Goal: Task Accomplishment & Management: Use online tool/utility

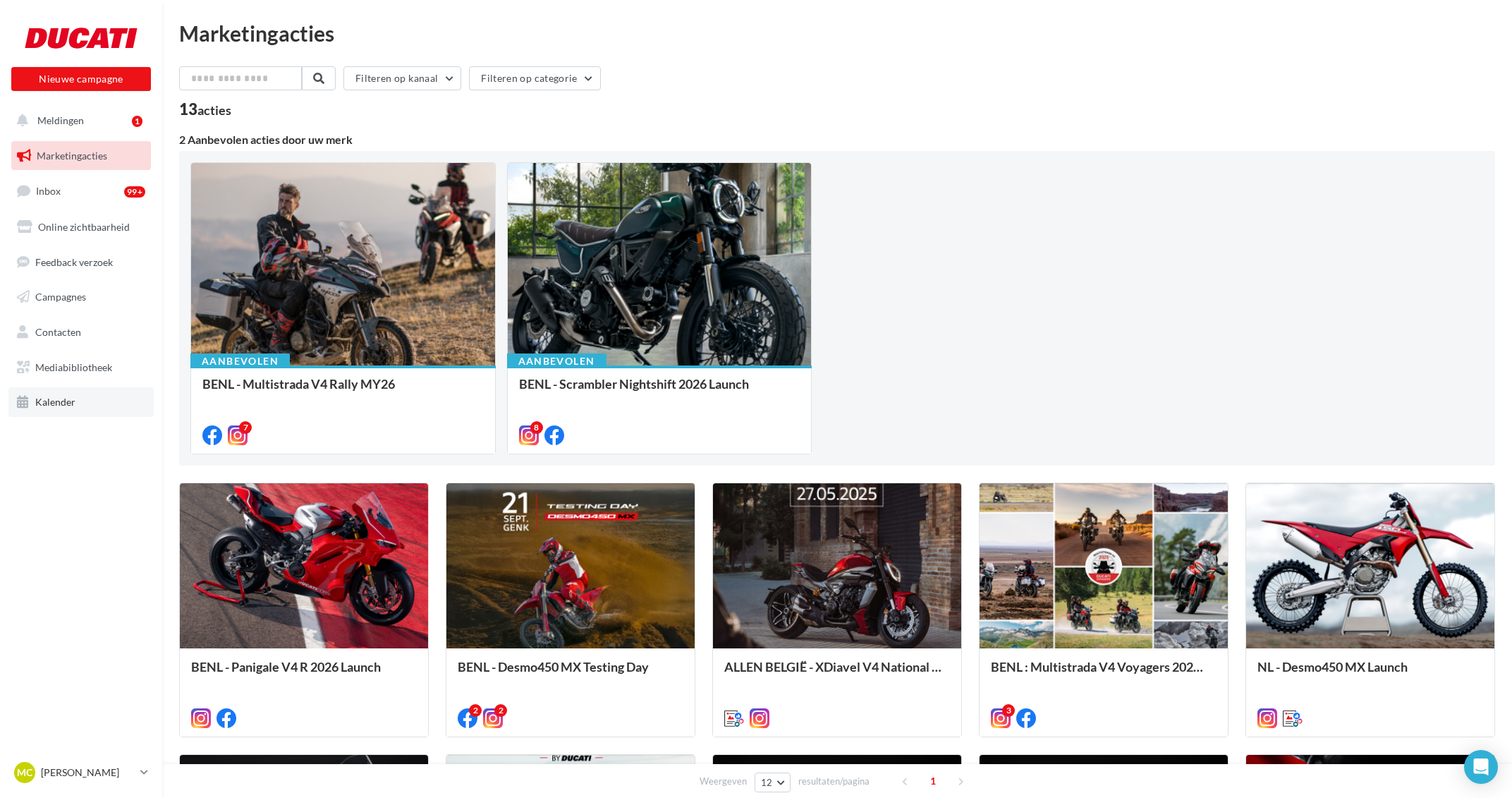
click at [86, 406] on link "Kalender" at bounding box center [81, 402] width 146 height 30
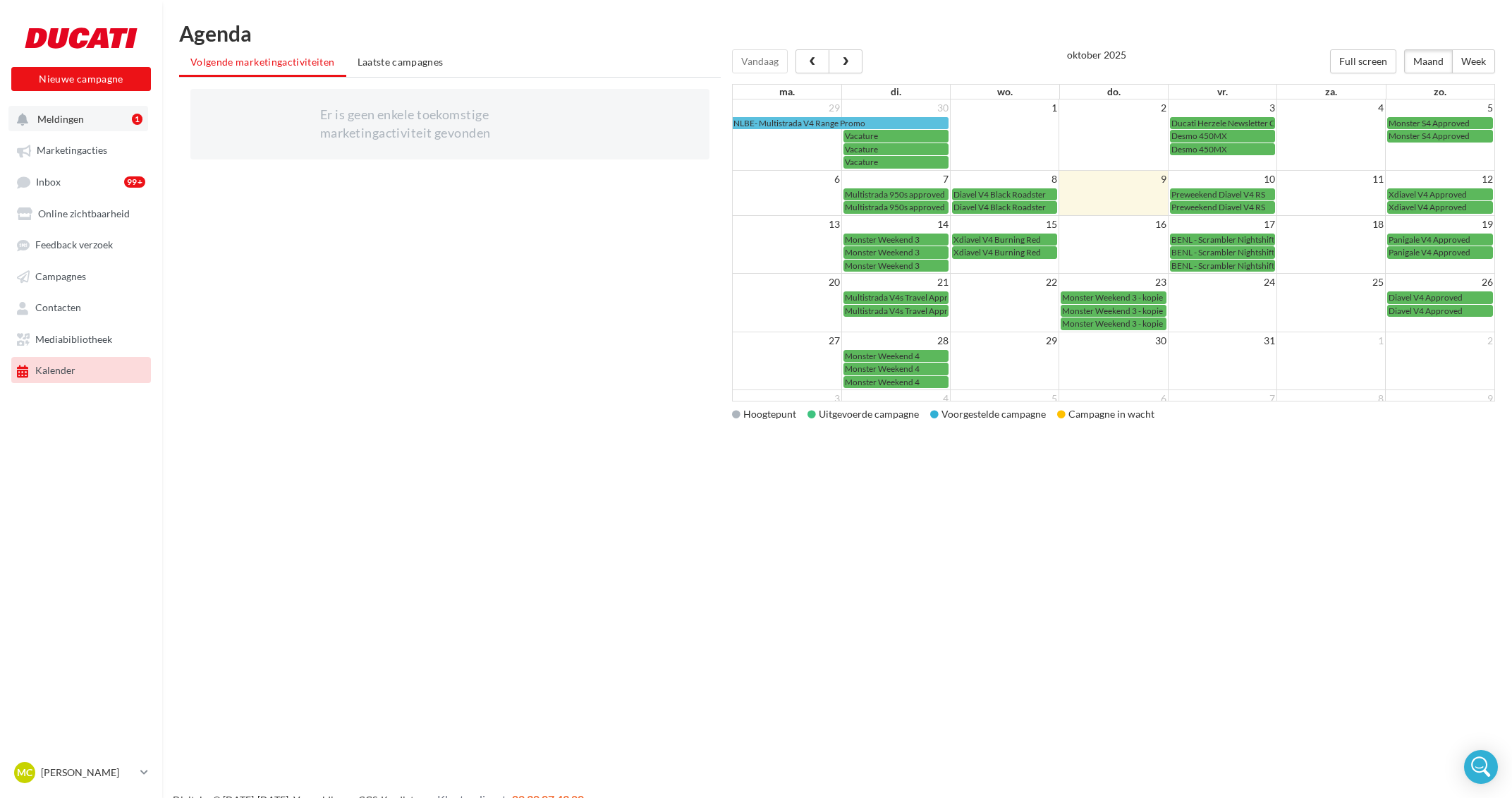
click at [102, 114] on button "Meldingen 1" at bounding box center [78, 119] width 140 height 25
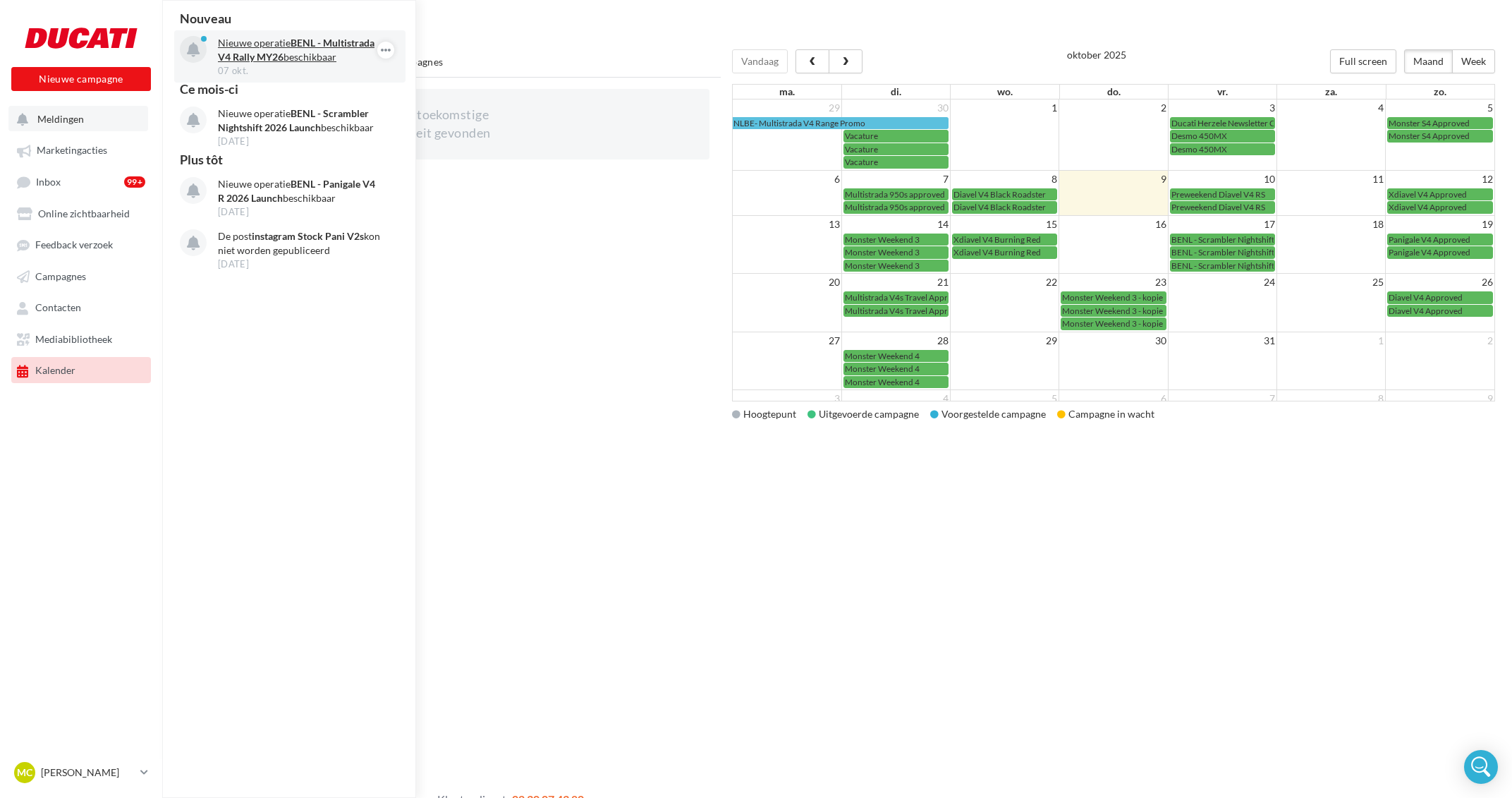
click at [279, 40] on p "Nieuwe operatie BENL - Multistrada V4 Rally MY26 beschikbaar" at bounding box center [299, 50] width 163 height 28
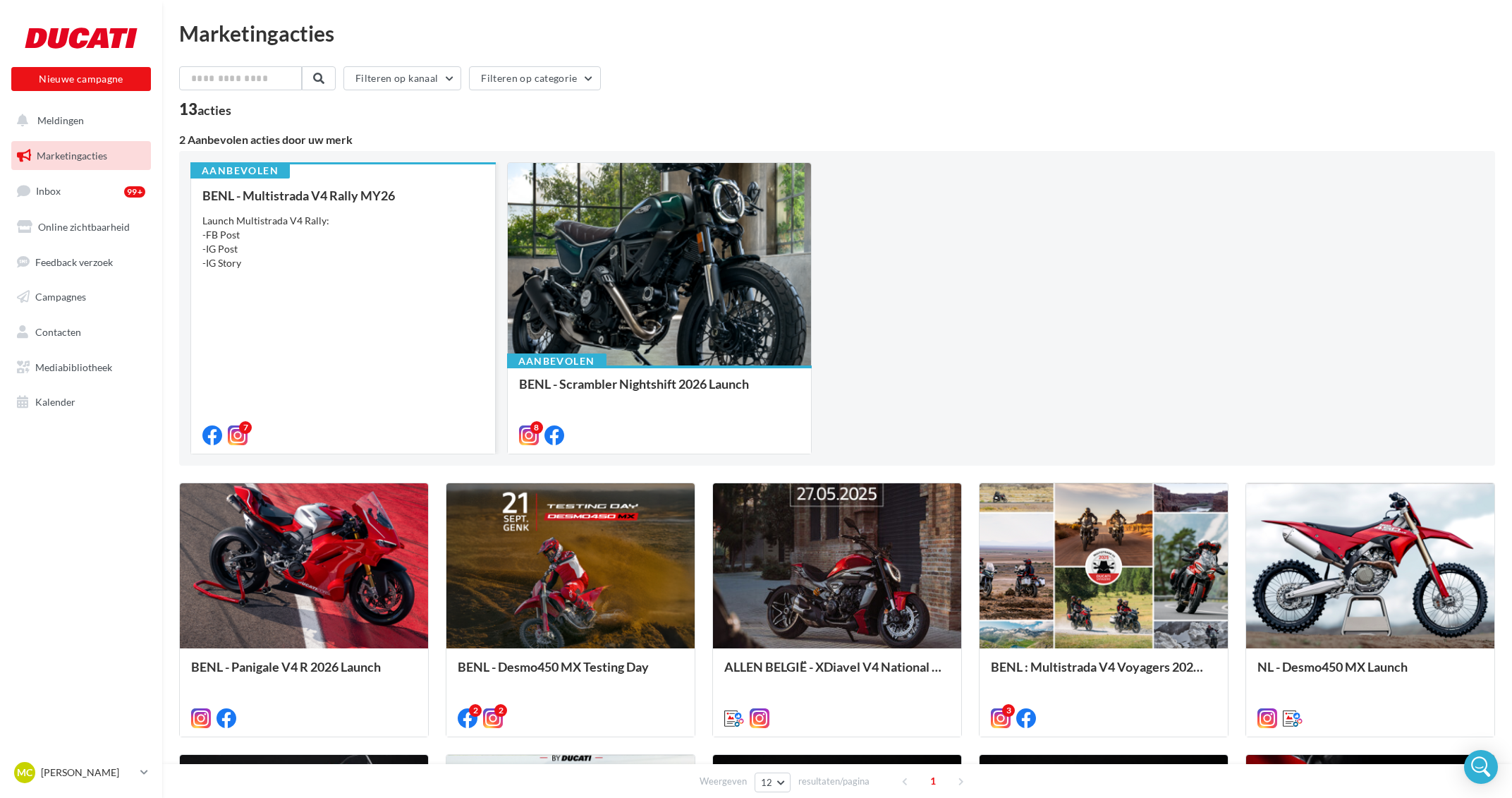
click at [355, 328] on div "BENL - Multistrada V4 Rally MY26 Launch Multistrada V4 Rally: -FB Post -IG Post…" at bounding box center [343, 314] width 281 height 252
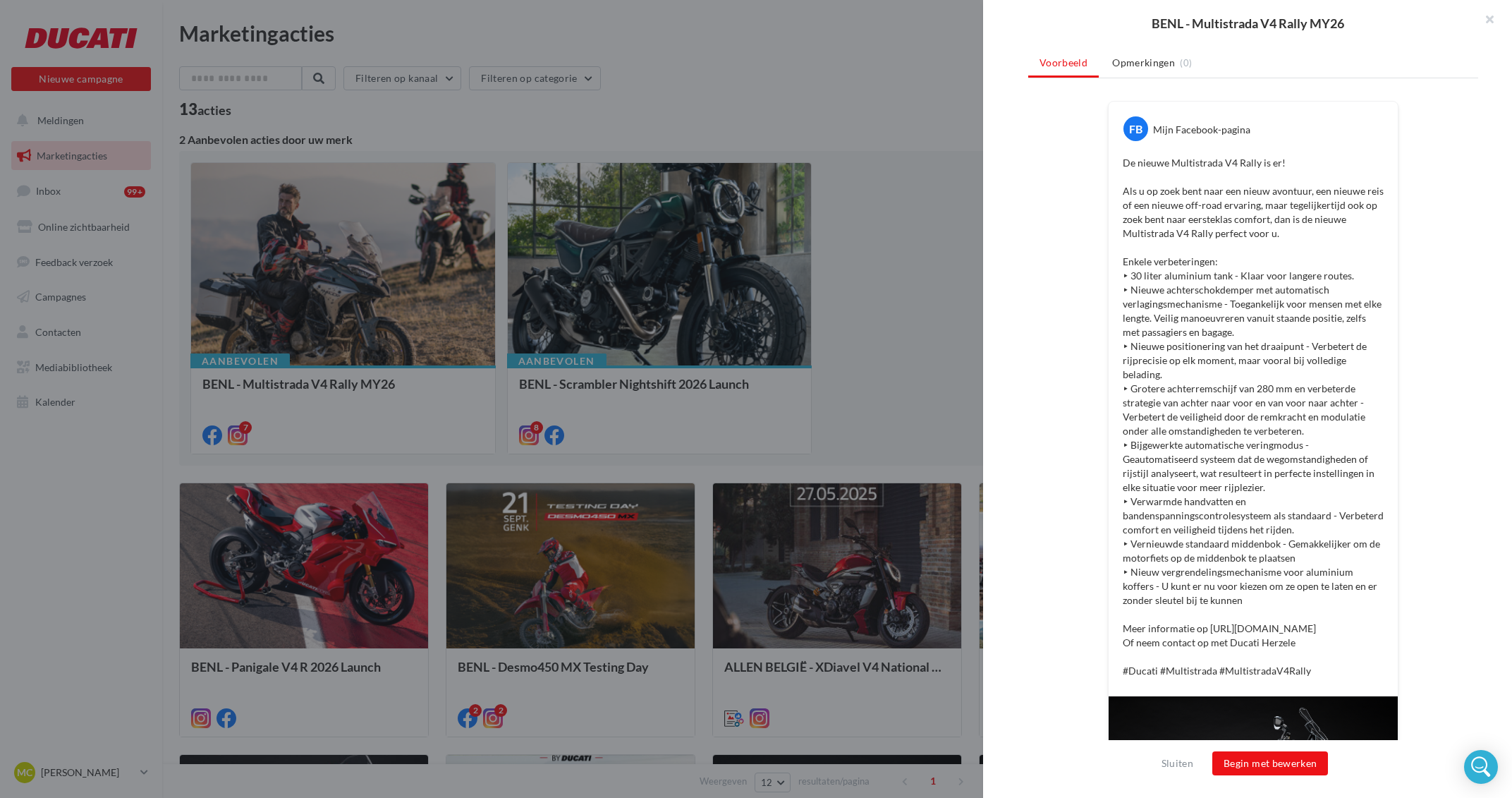
scroll to position [462, 0]
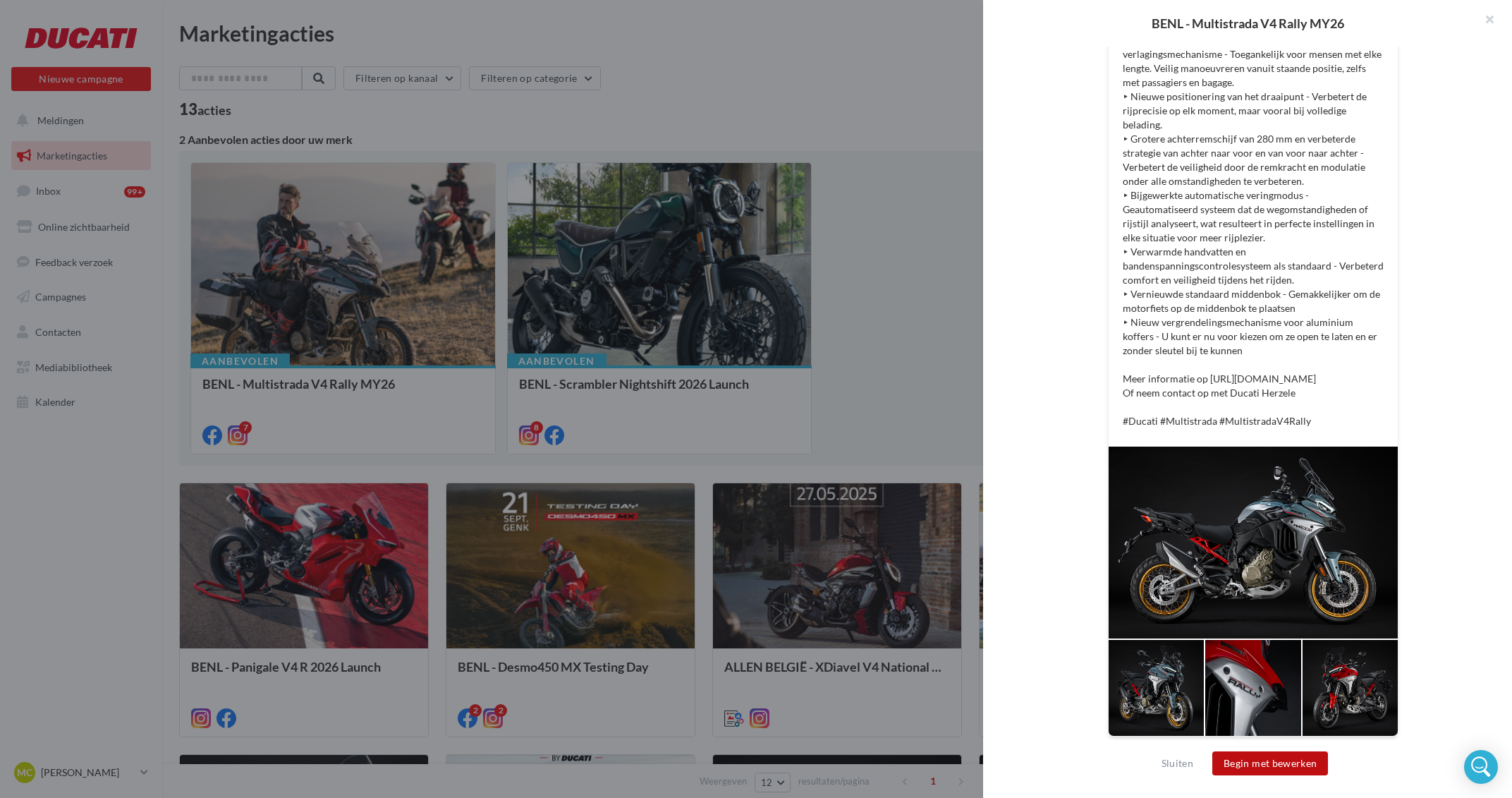
click at [1288, 768] on button "Begin met bewerken" at bounding box center [1270, 763] width 116 height 24
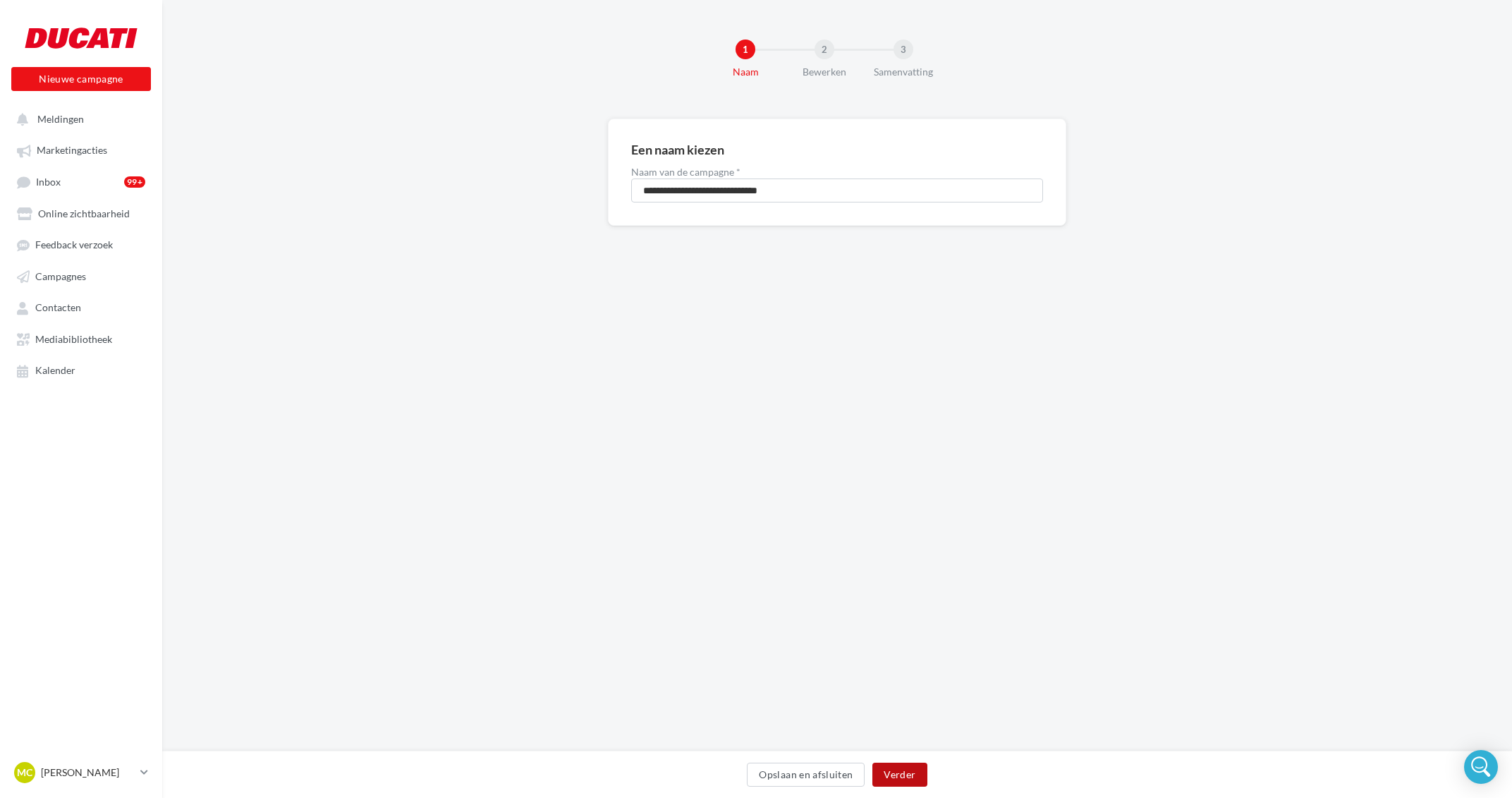
click at [895, 775] on button "Verder" at bounding box center [899, 775] width 54 height 24
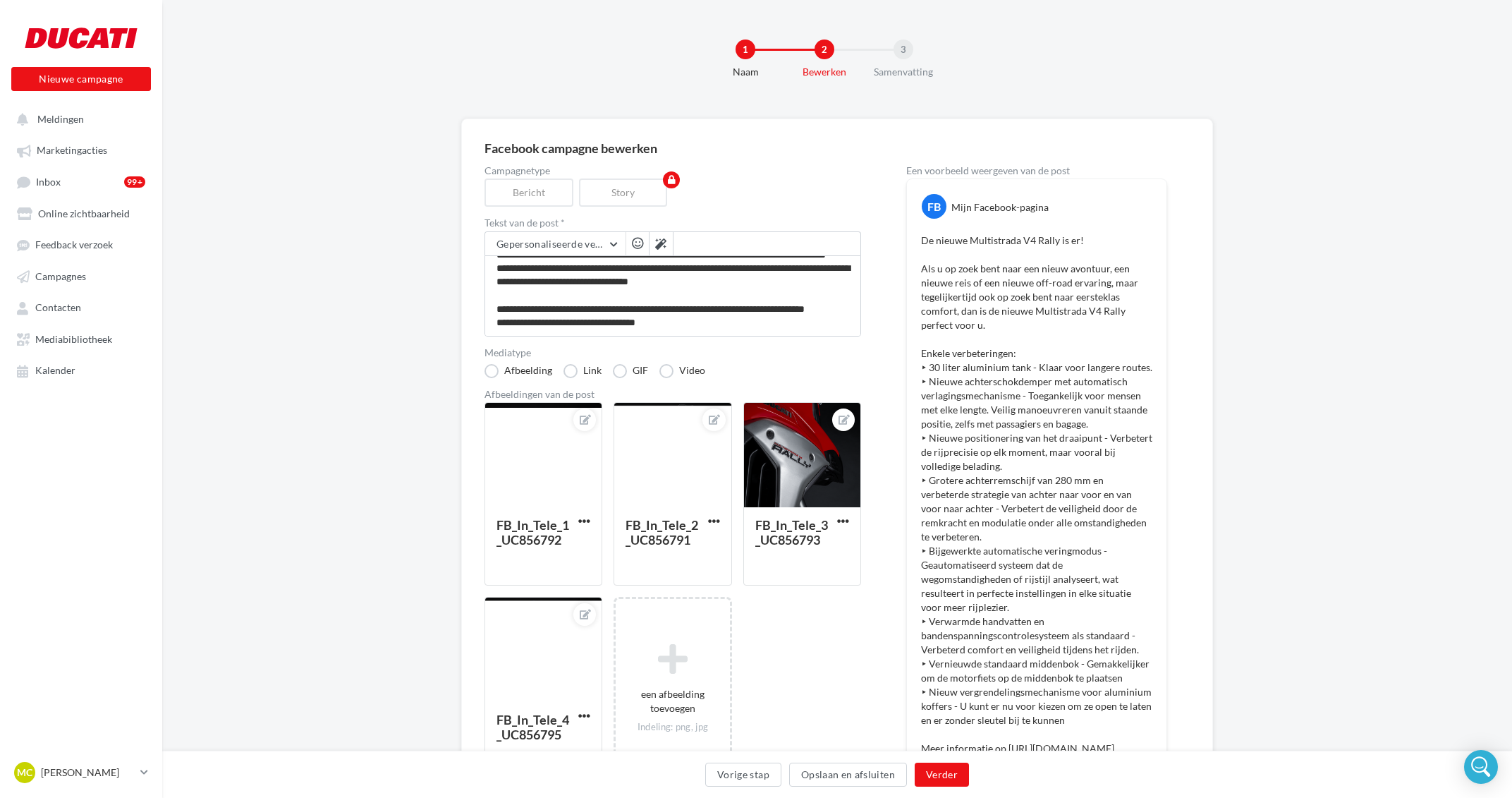
scroll to position [352, 0]
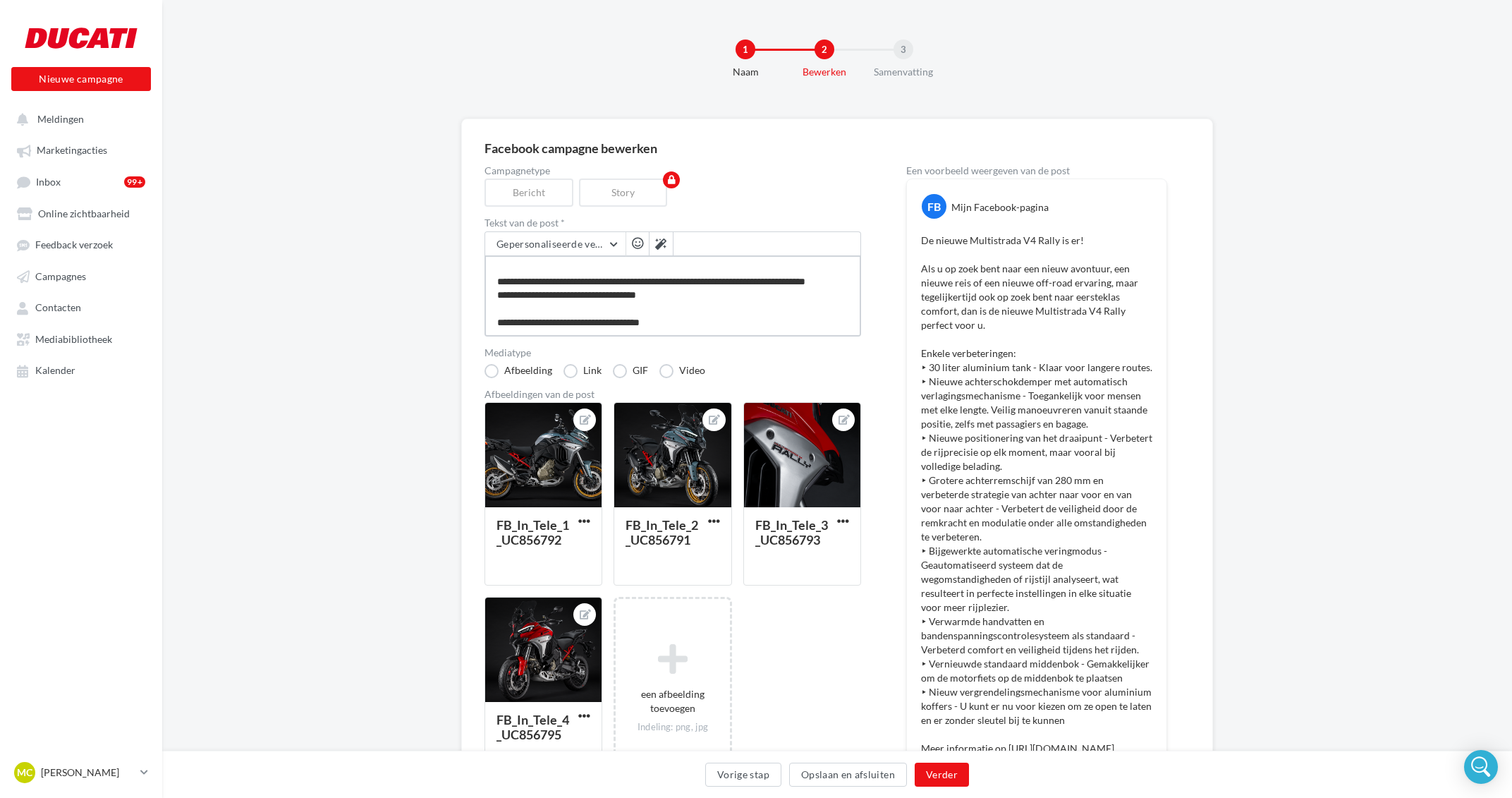
click at [684, 299] on textarea at bounding box center [672, 295] width 377 height 81
type textarea "**********"
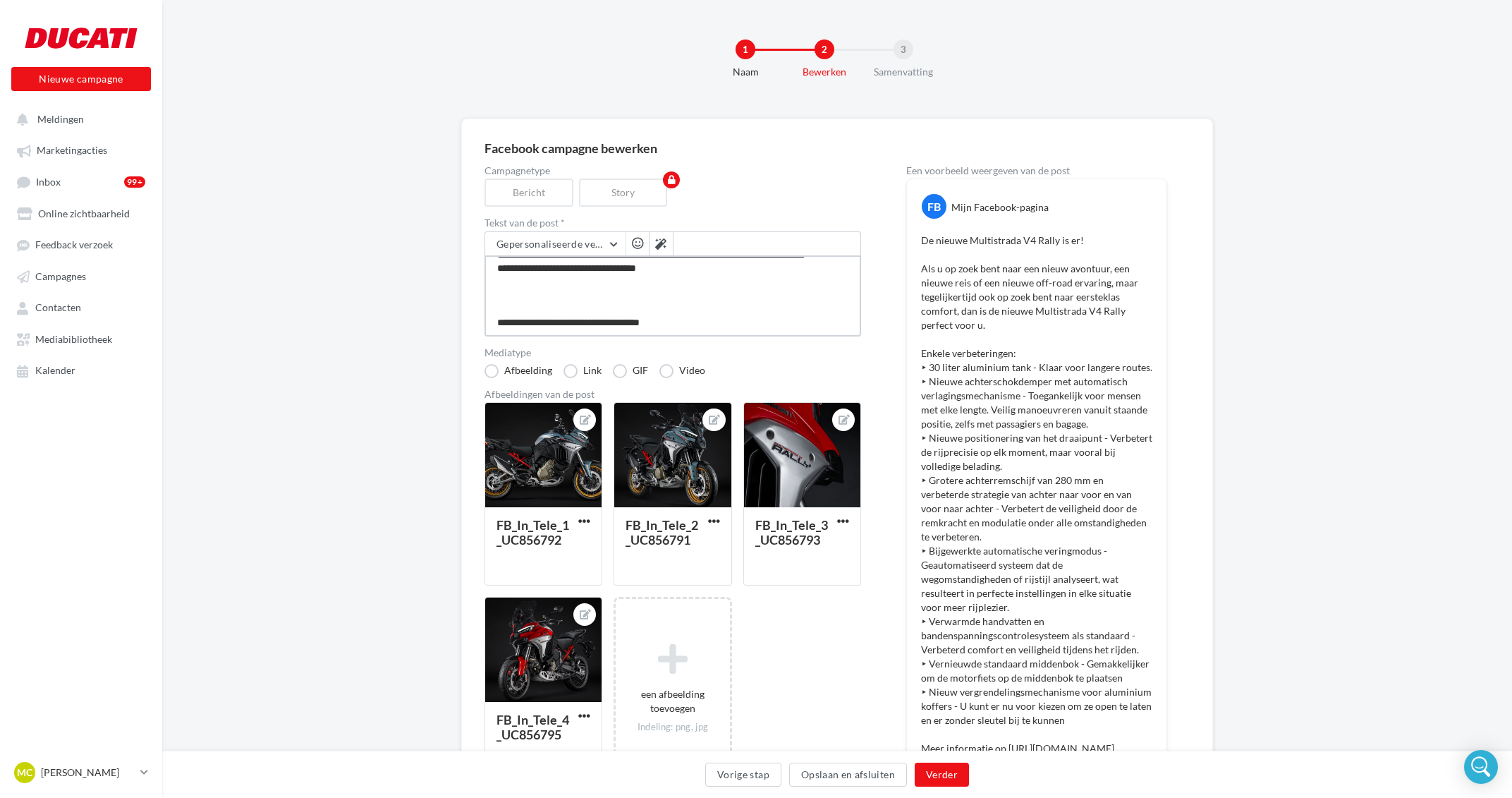
paste textarea "**********"
type textarea "**********"
drag, startPoint x: 672, startPoint y: 305, endPoint x: 465, endPoint y: 311, distance: 207.1
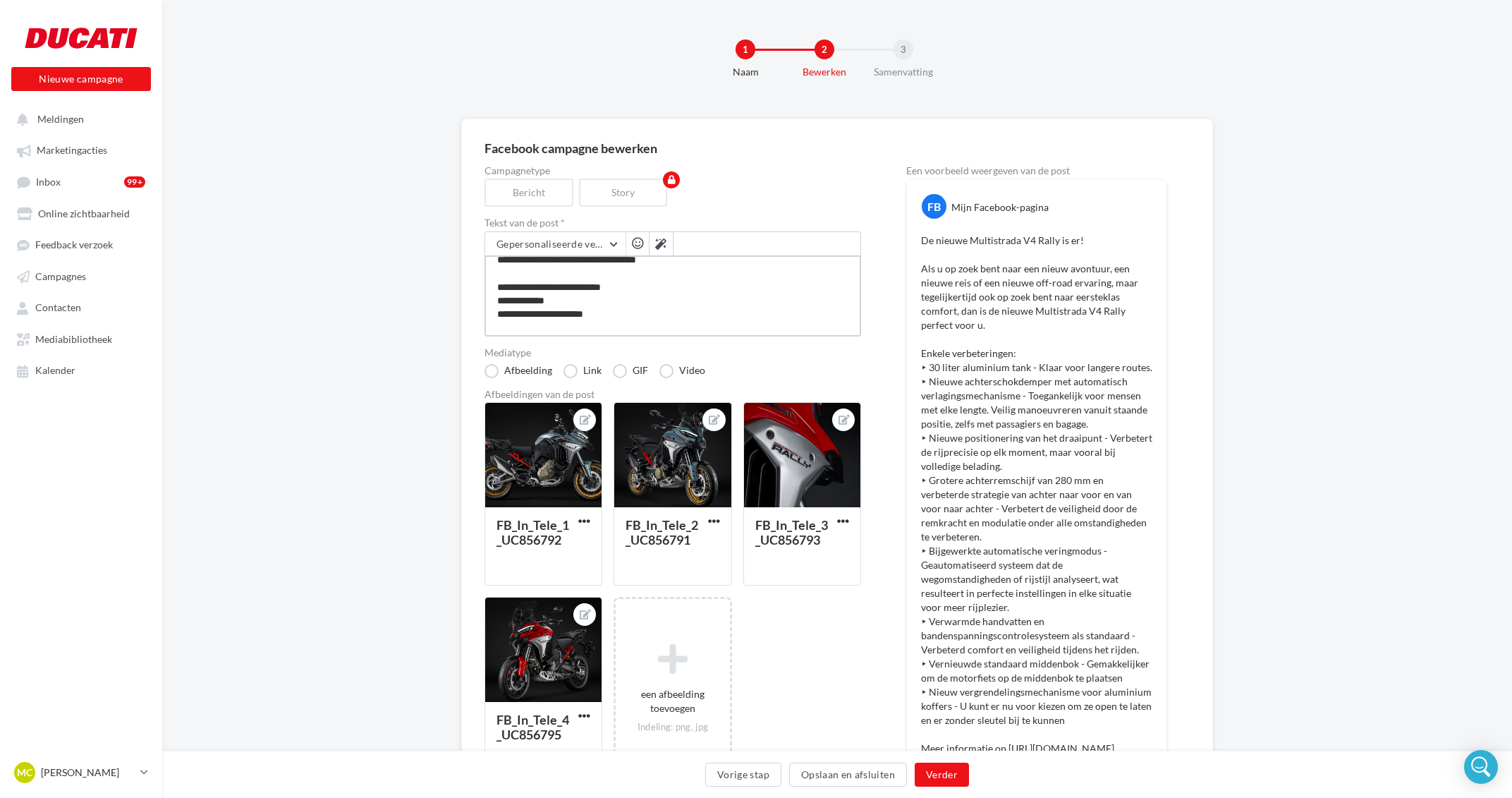
click at [484, 311] on textarea at bounding box center [672, 295] width 377 height 81
type textarea "**********"
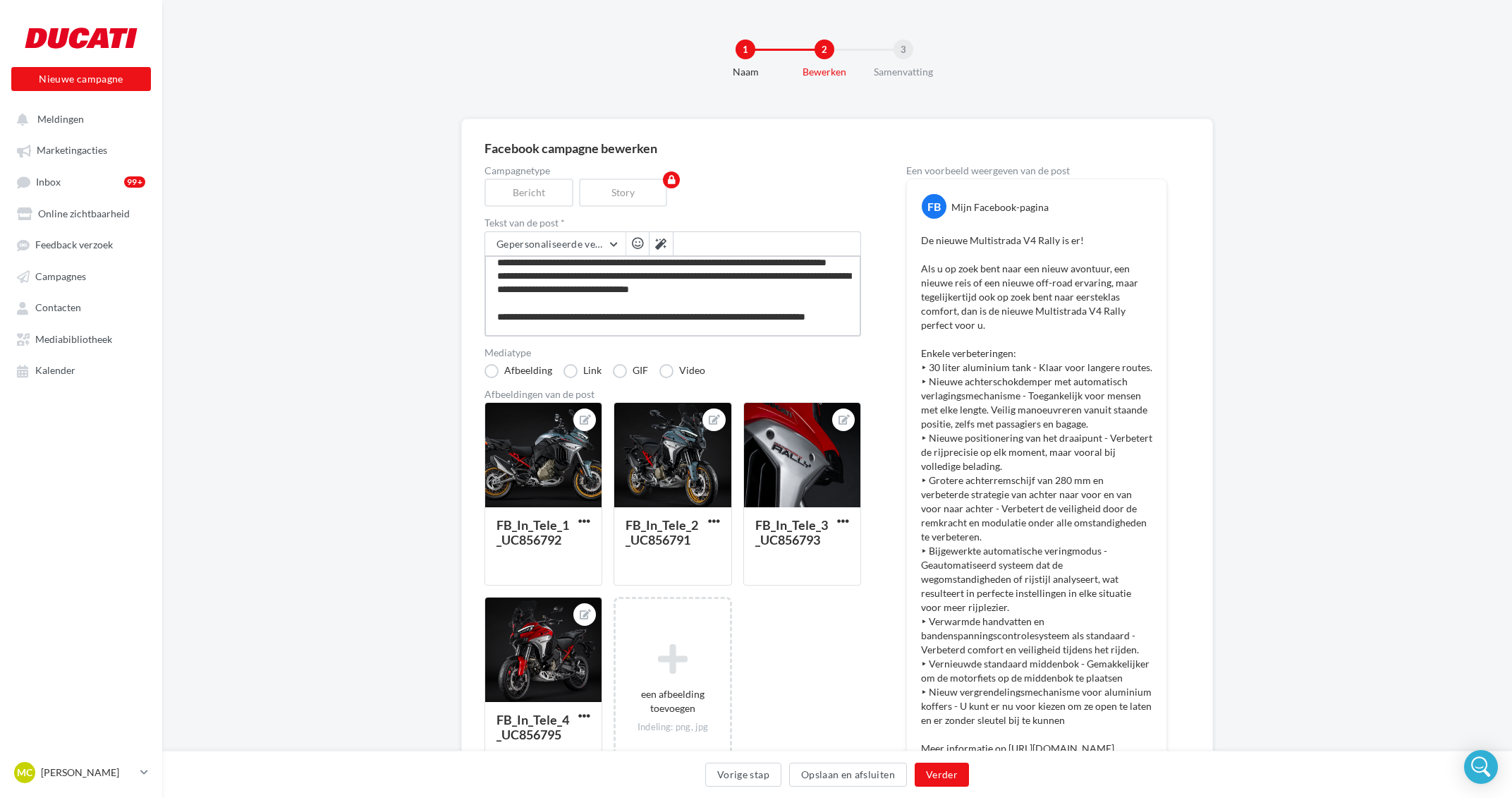
scroll to position [0, 0]
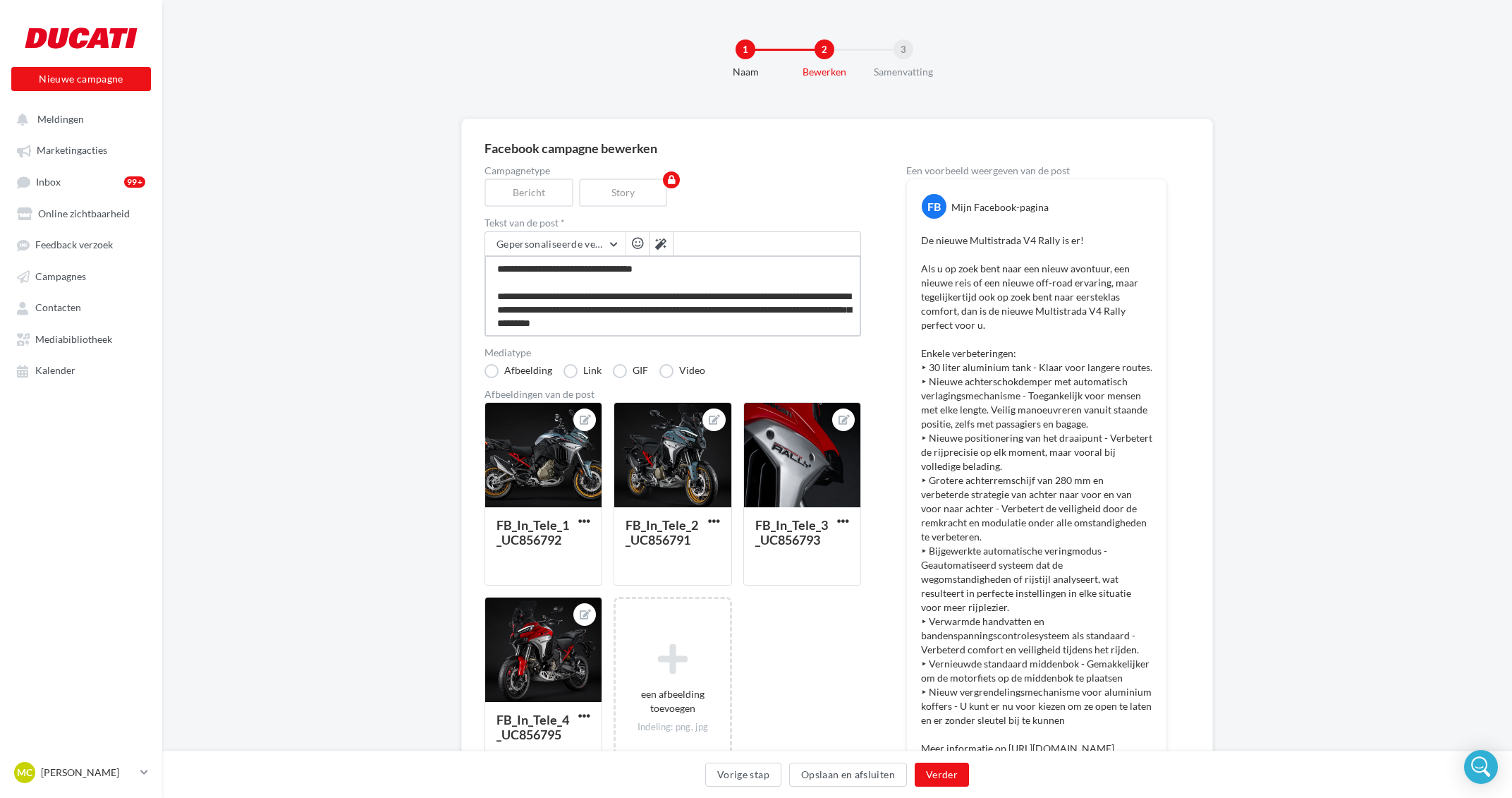
click at [711, 319] on textarea at bounding box center [672, 295] width 377 height 81
type textarea "**********"
click at [637, 248] on span "button" at bounding box center [638, 242] width 11 height 12
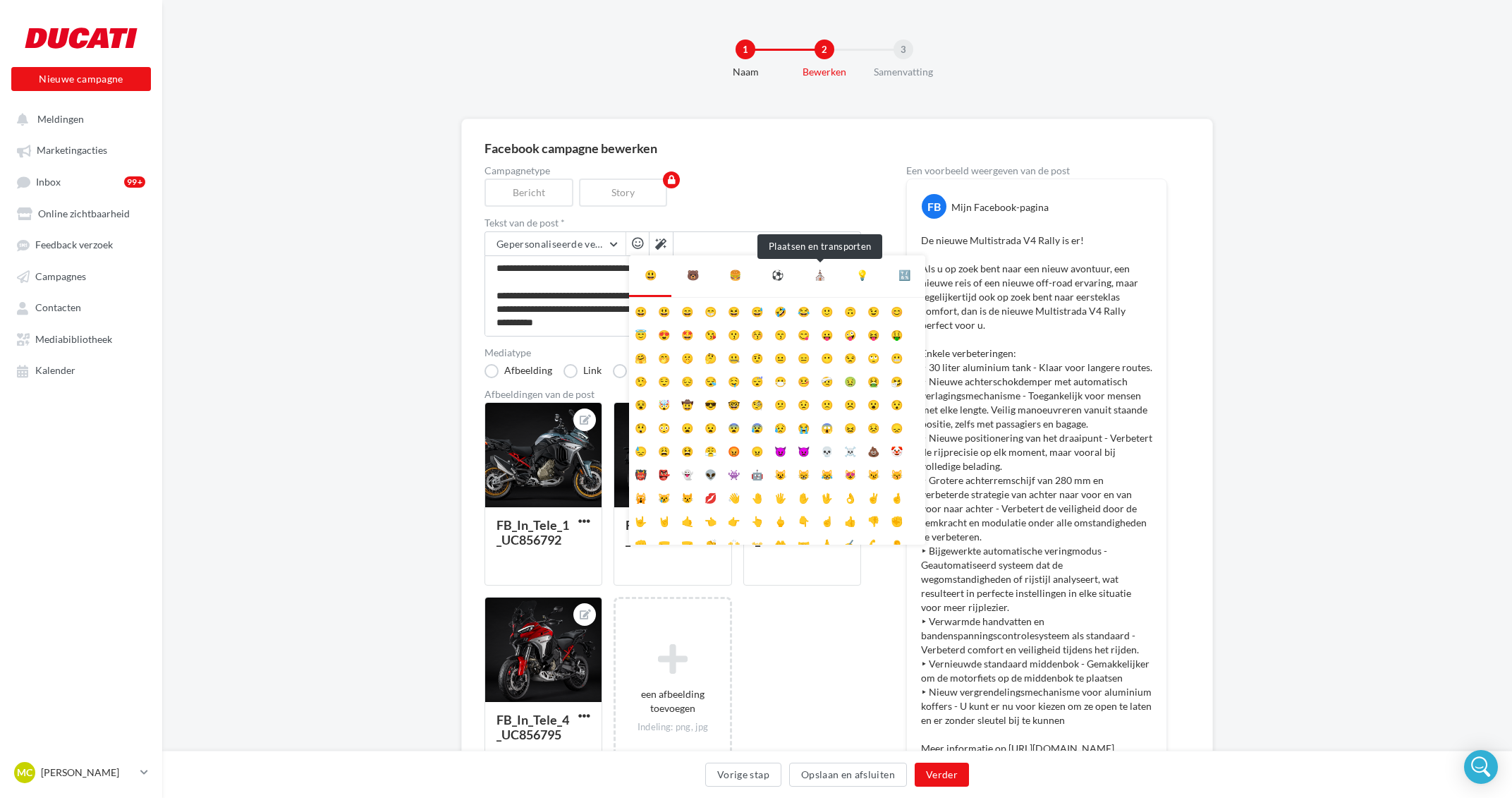
click at [815, 276] on div "⛪" at bounding box center [819, 275] width 12 height 17
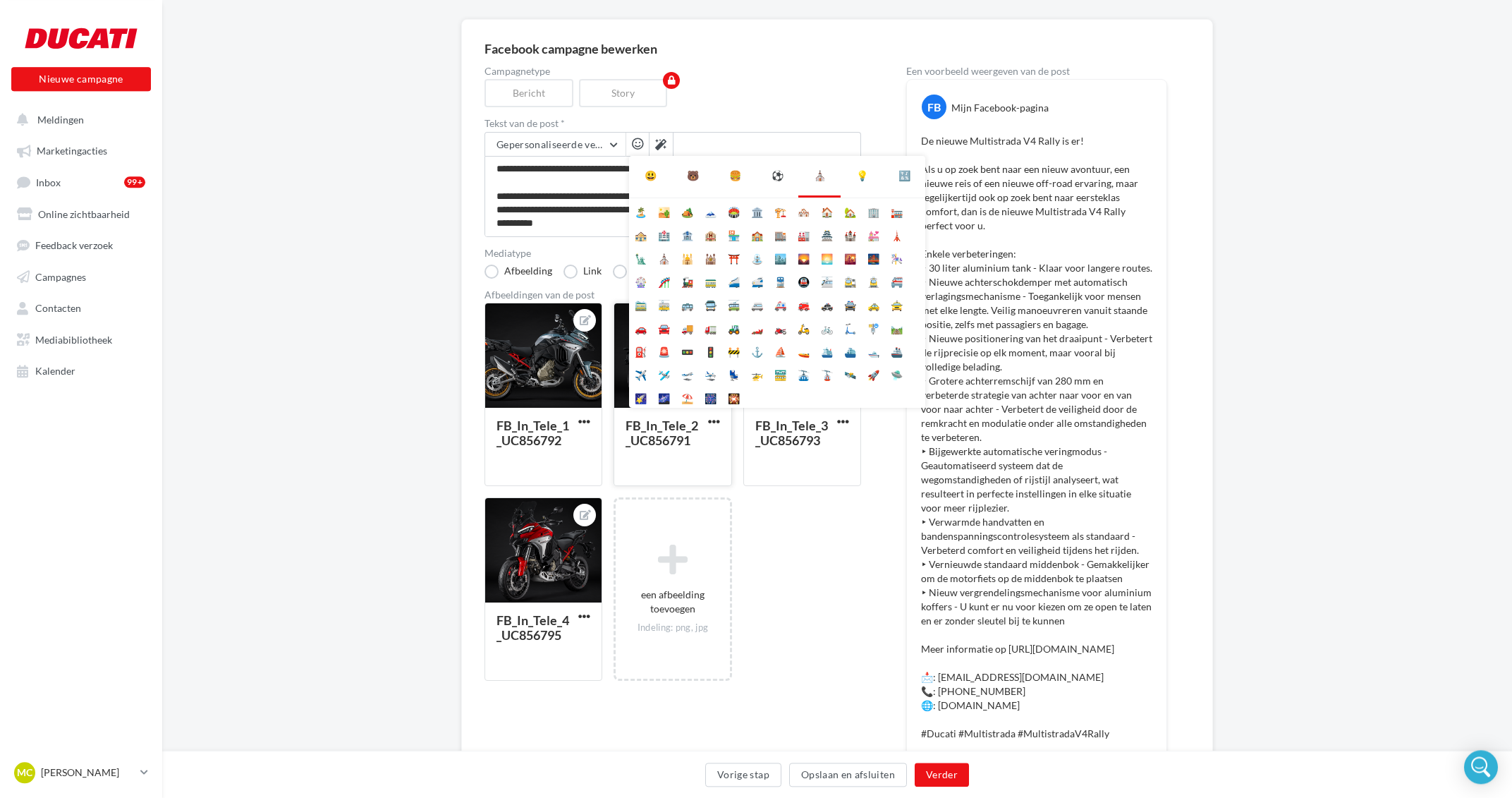
scroll to position [76, 0]
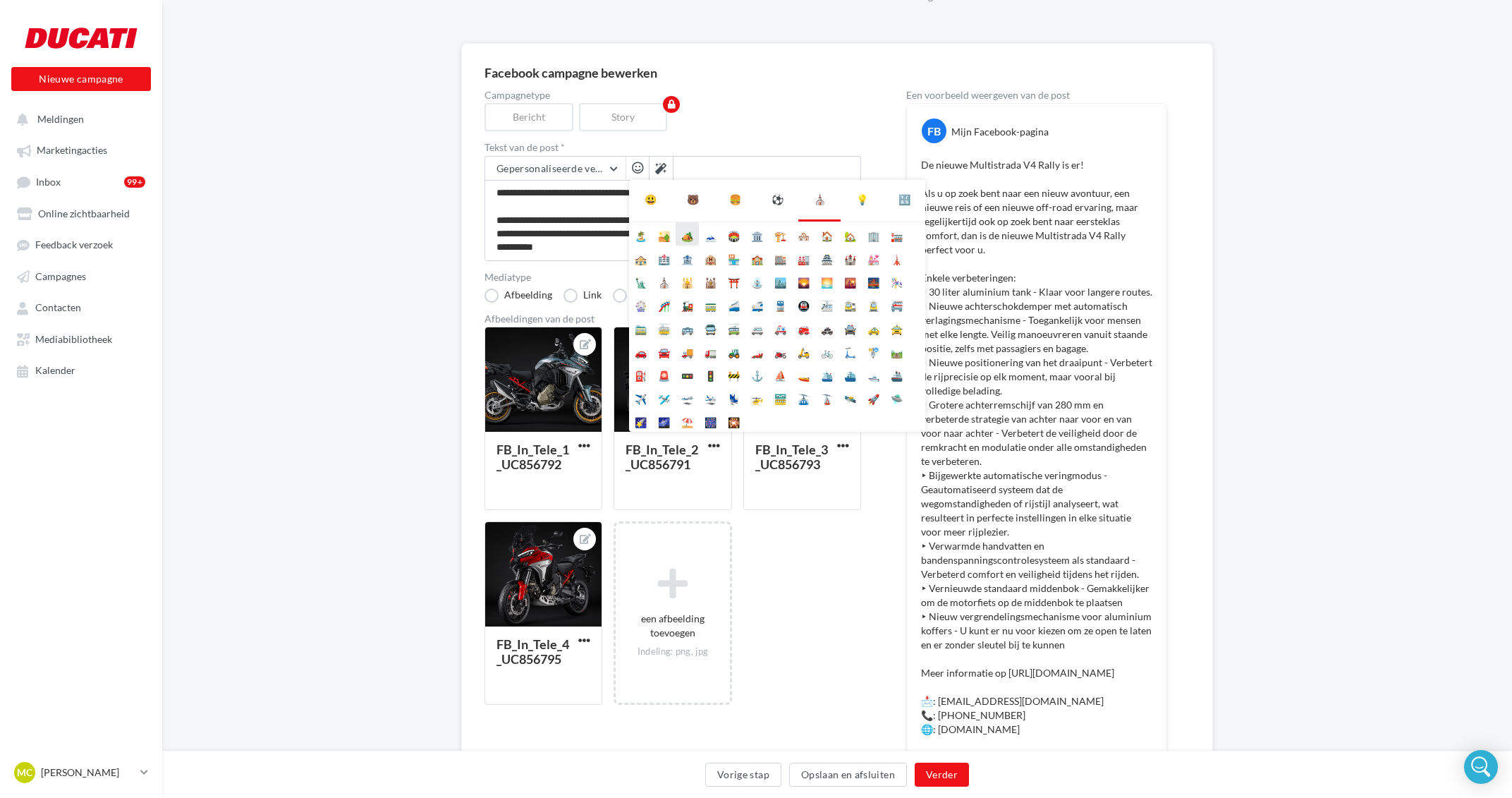
click at [688, 230] on li "🏕️" at bounding box center [687, 233] width 23 height 23
type textarea "**********"
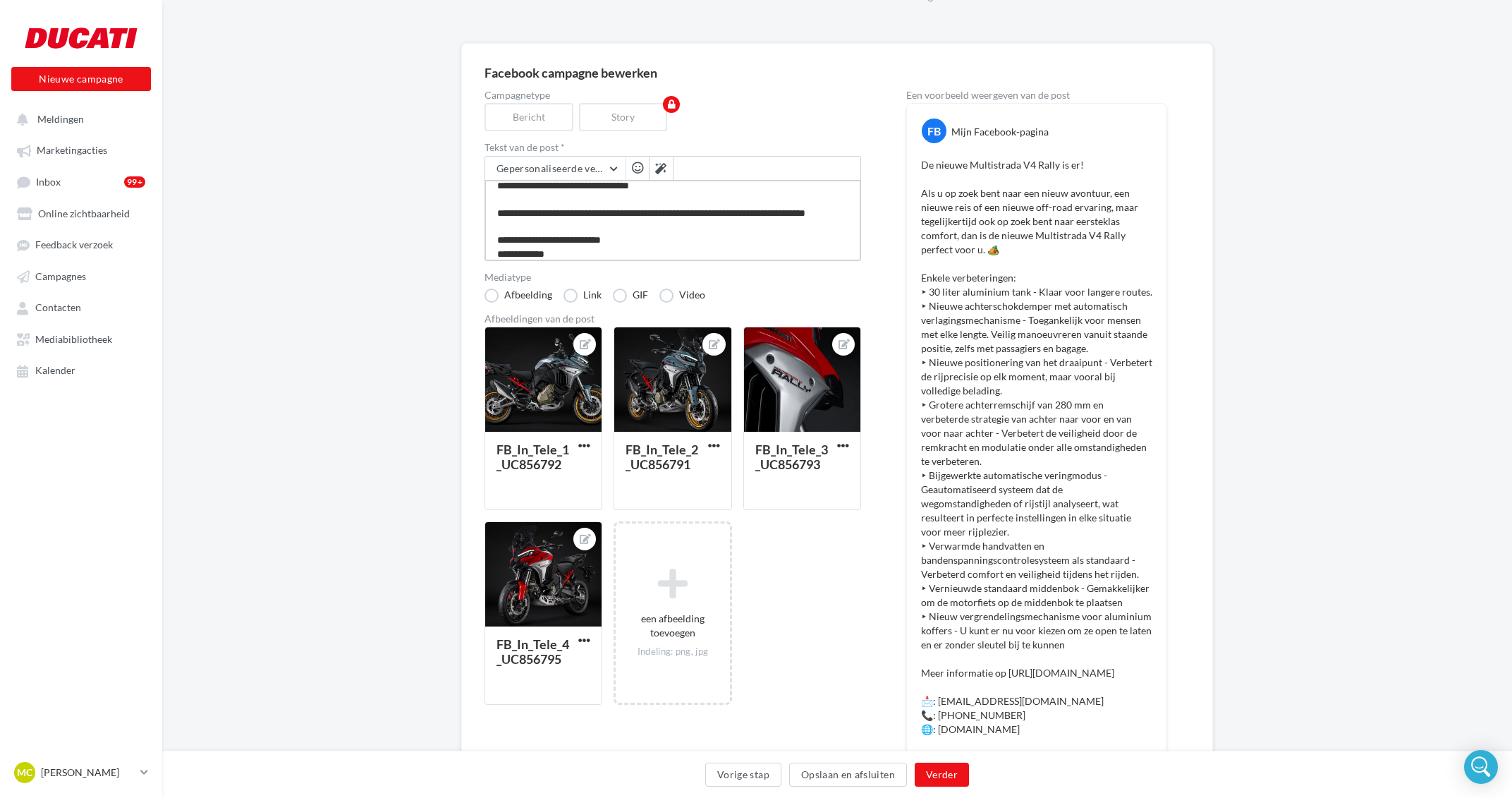
scroll to position [322, 0]
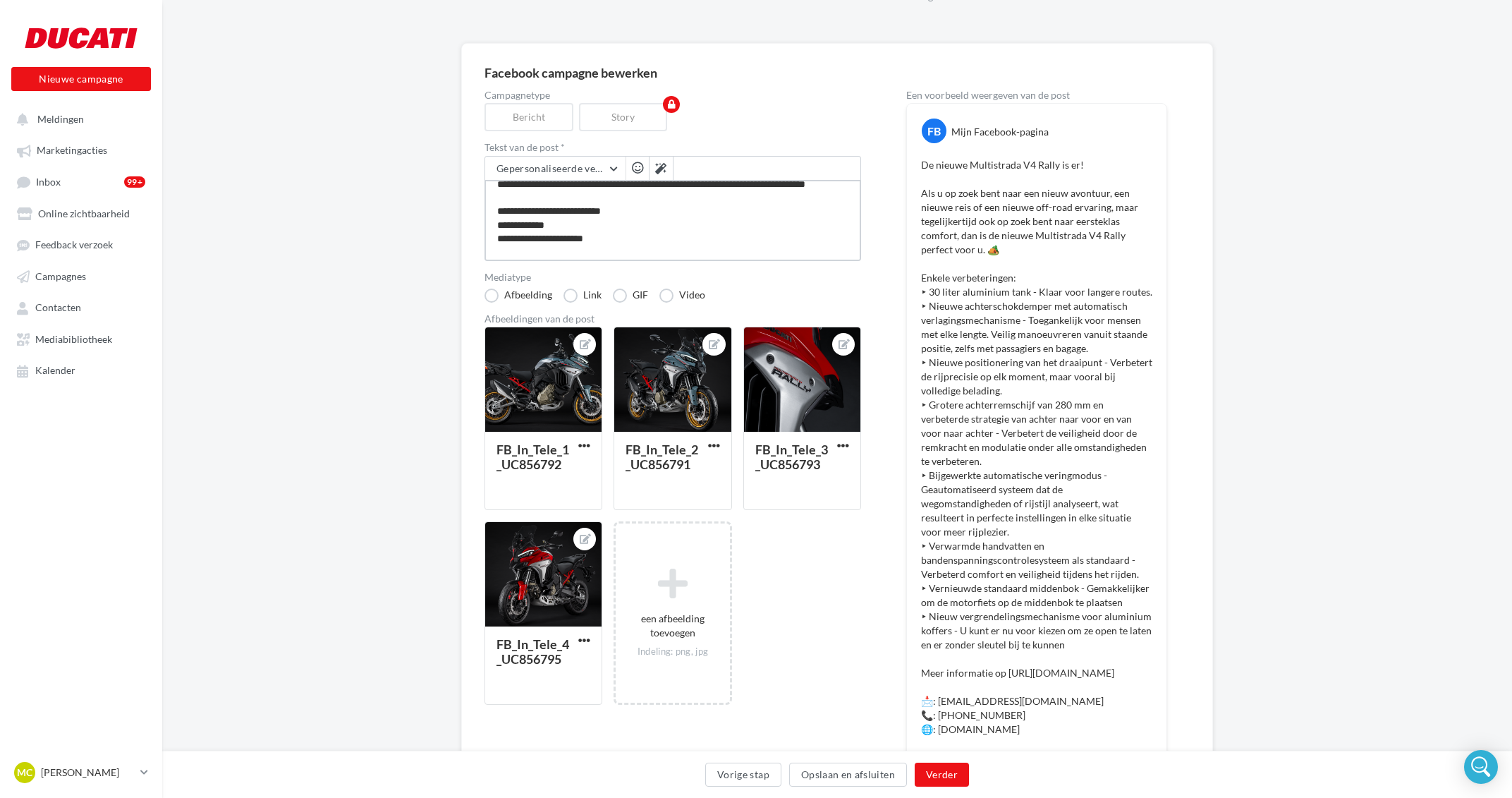
click at [727, 235] on textarea at bounding box center [672, 220] width 377 height 81
type textarea "**********"
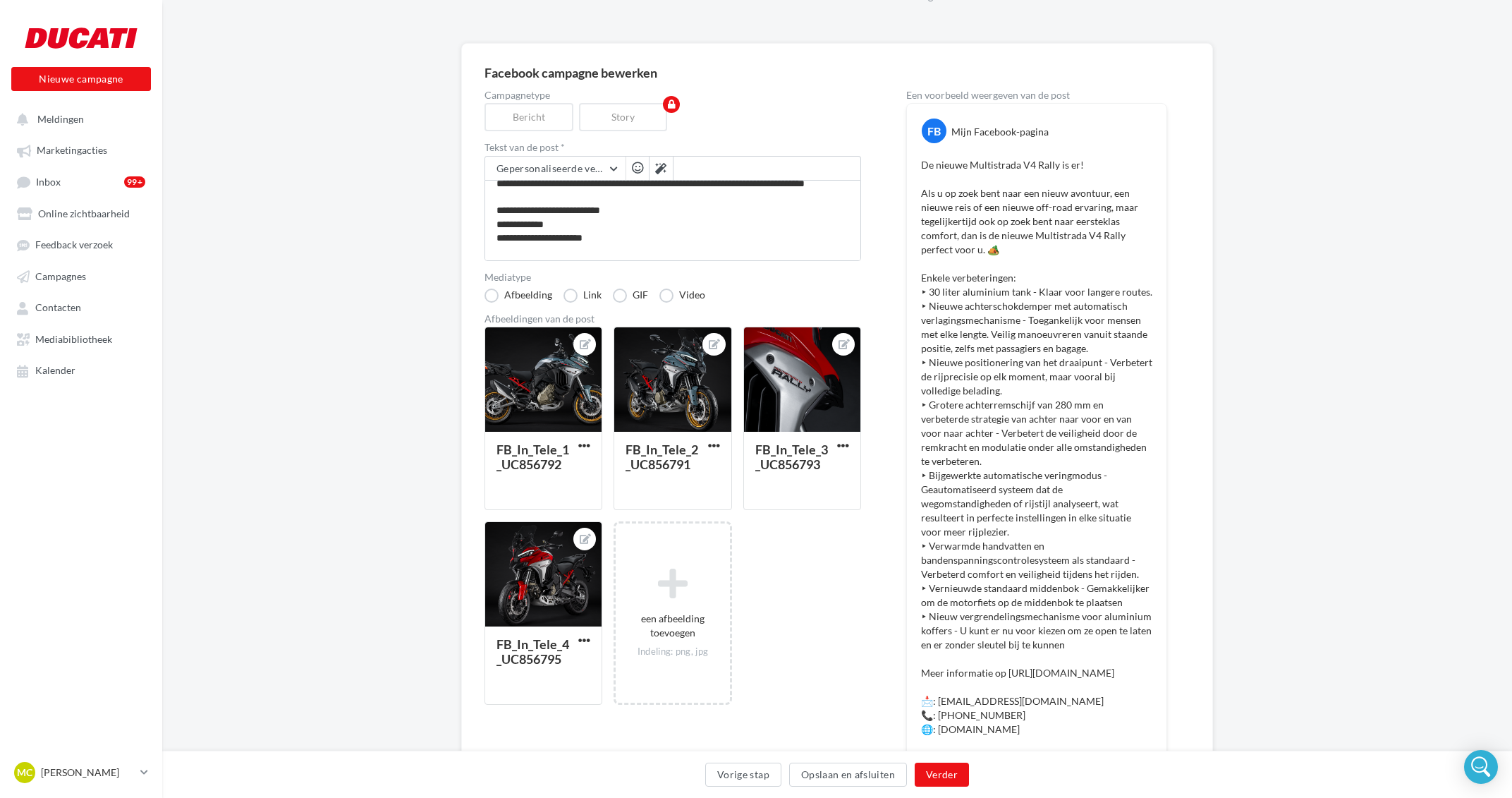
click at [634, 160] on div at bounding box center [638, 168] width 17 height 18
click at [634, 160] on button "button" at bounding box center [638, 168] width 17 height 17
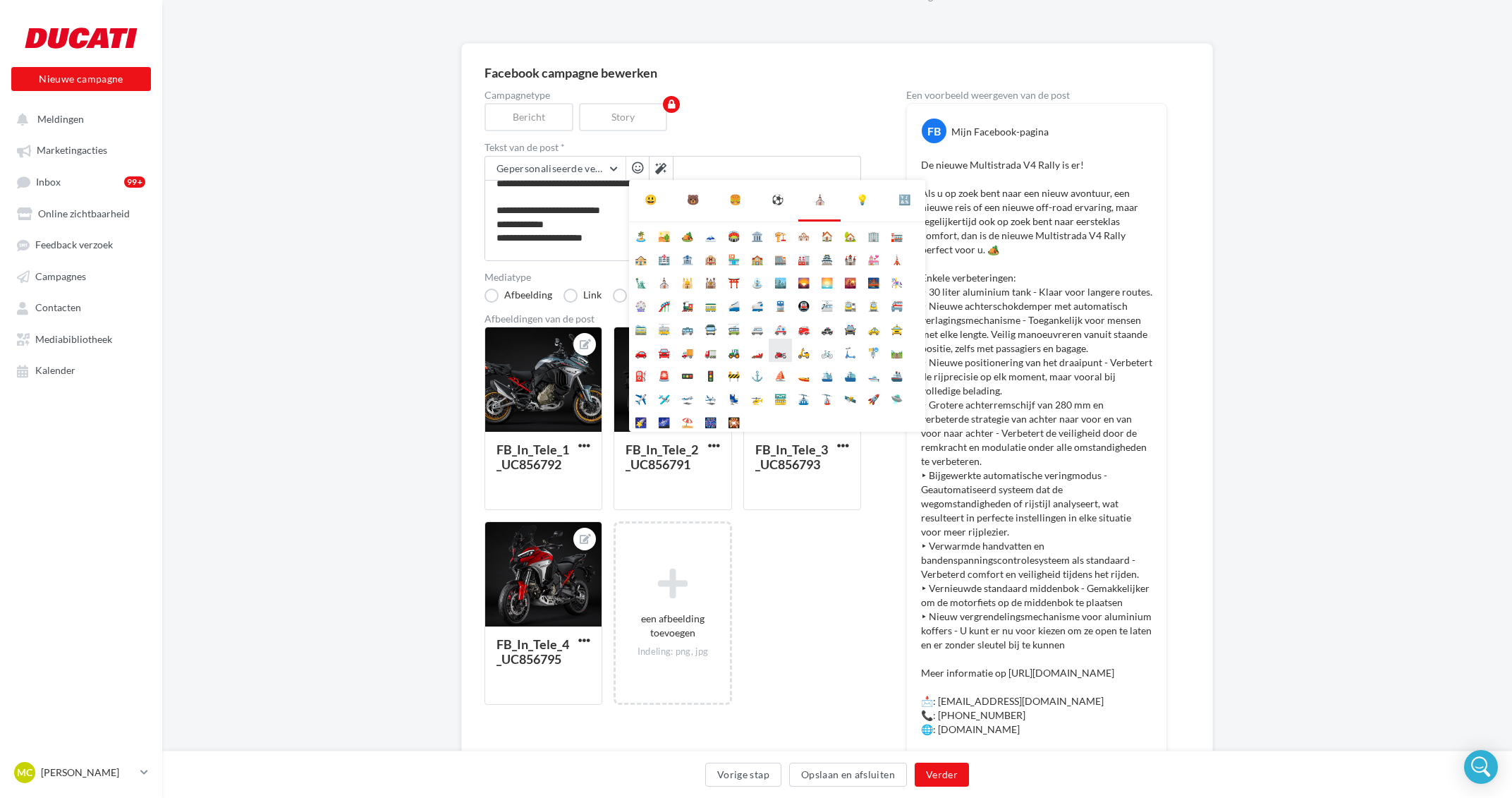
click at [785, 353] on li "🏍️" at bounding box center [780, 350] width 23 height 23
type textarea "**********"
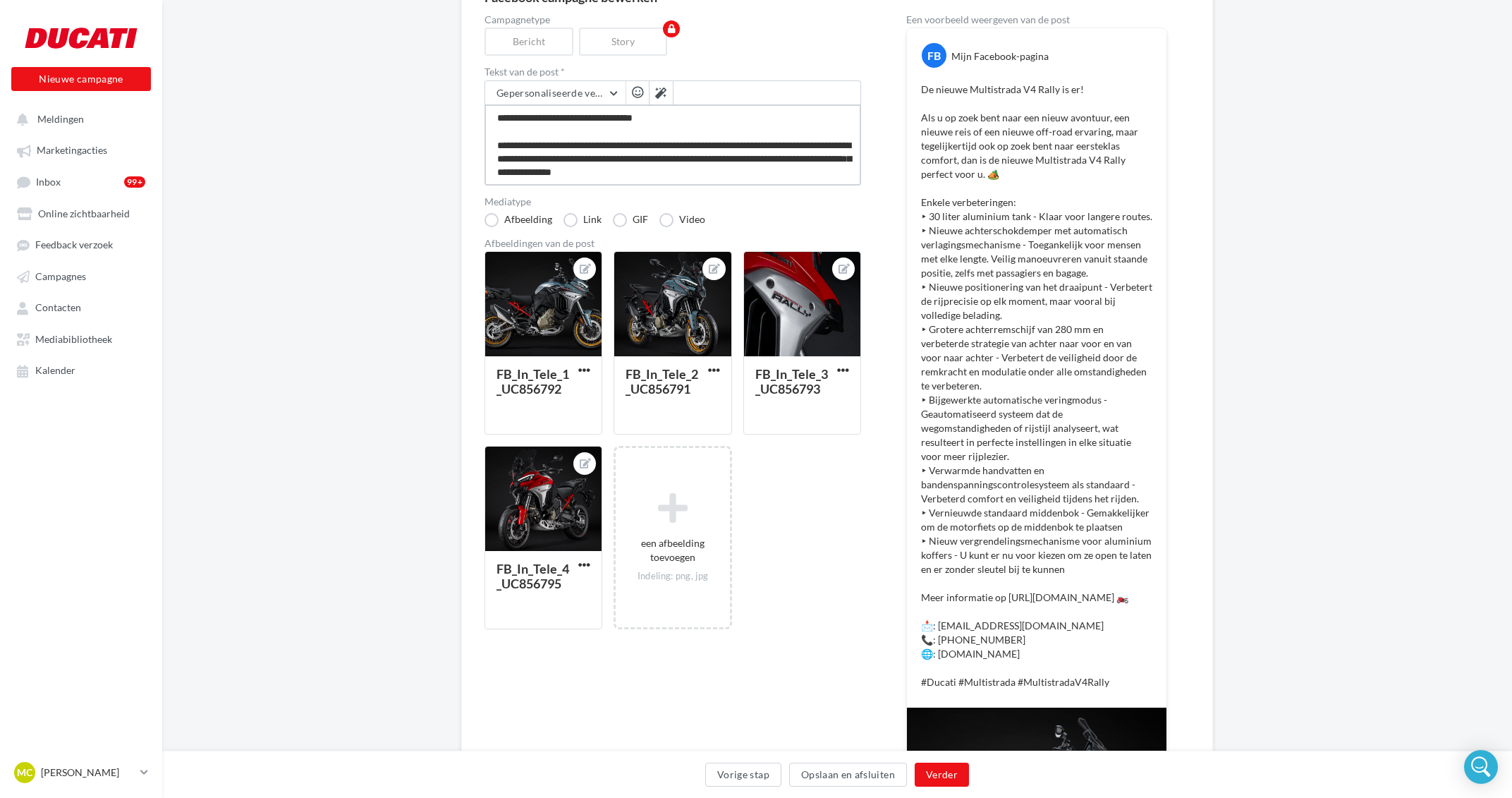
scroll to position [0, 0]
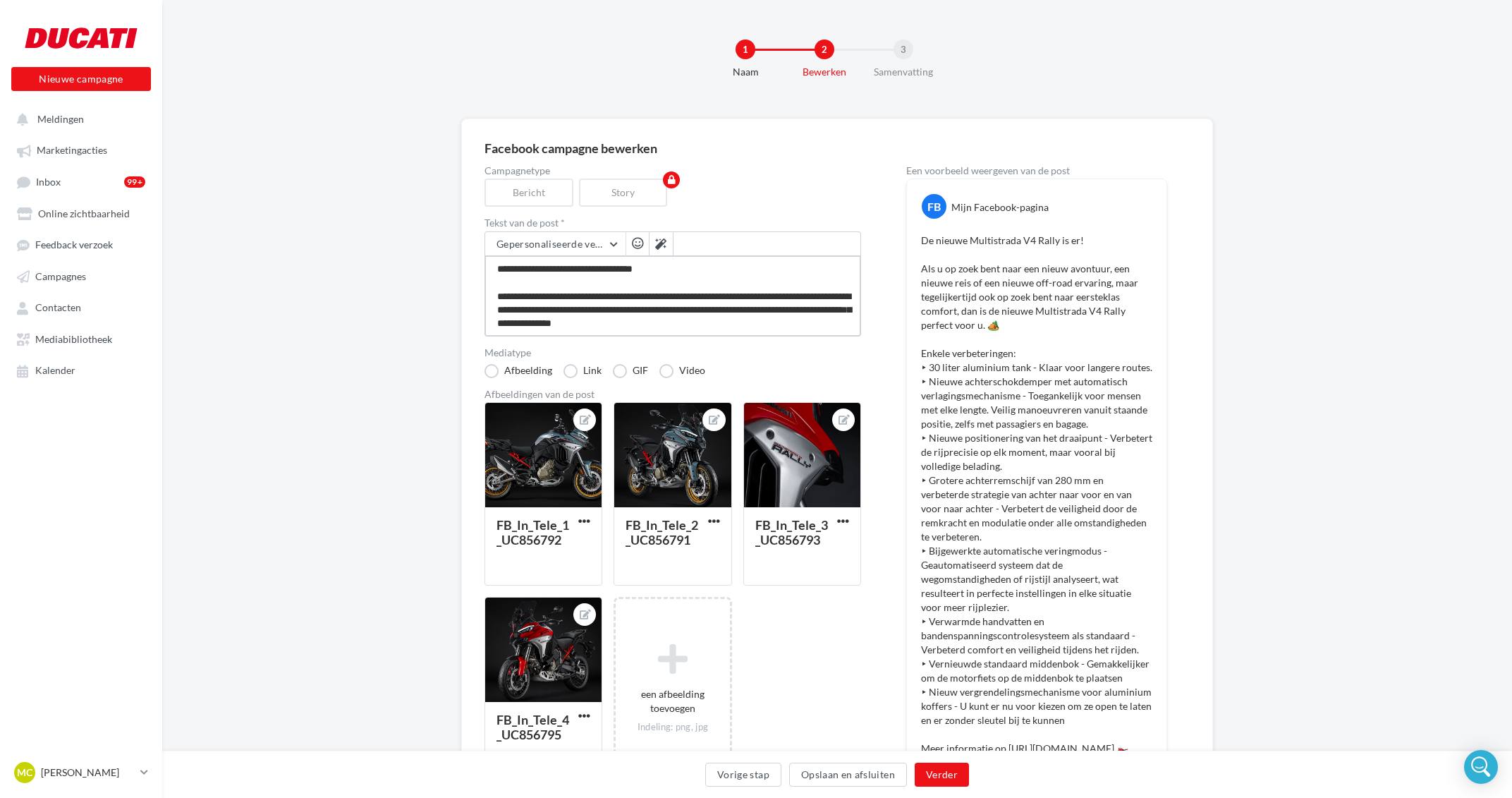
drag, startPoint x: 706, startPoint y: 177, endPoint x: 151, endPoint y: -103, distance: 621.6
click at [484, 255] on textarea at bounding box center [672, 295] width 377 height 81
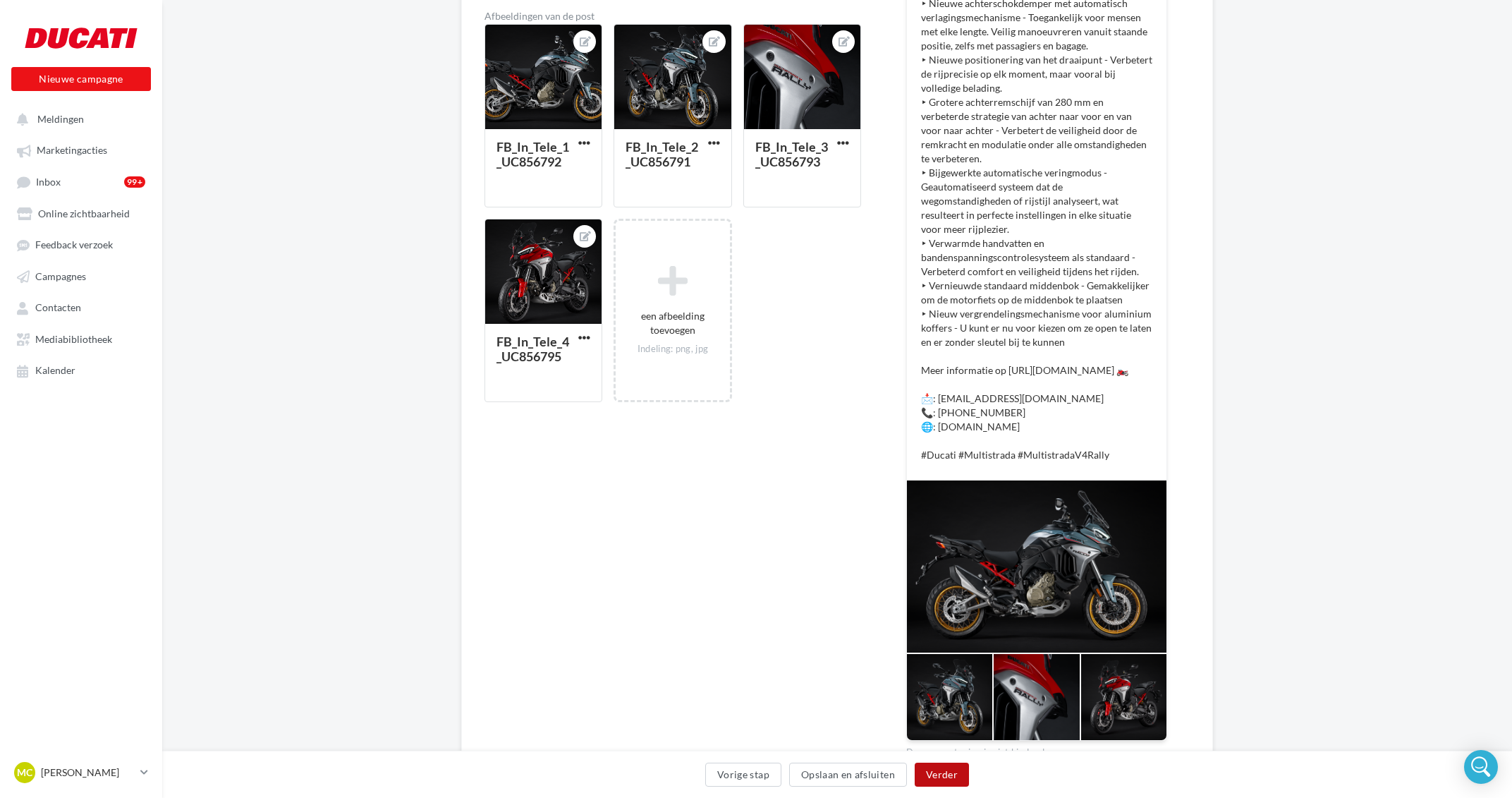
click at [958, 770] on button "Verder" at bounding box center [942, 775] width 54 height 24
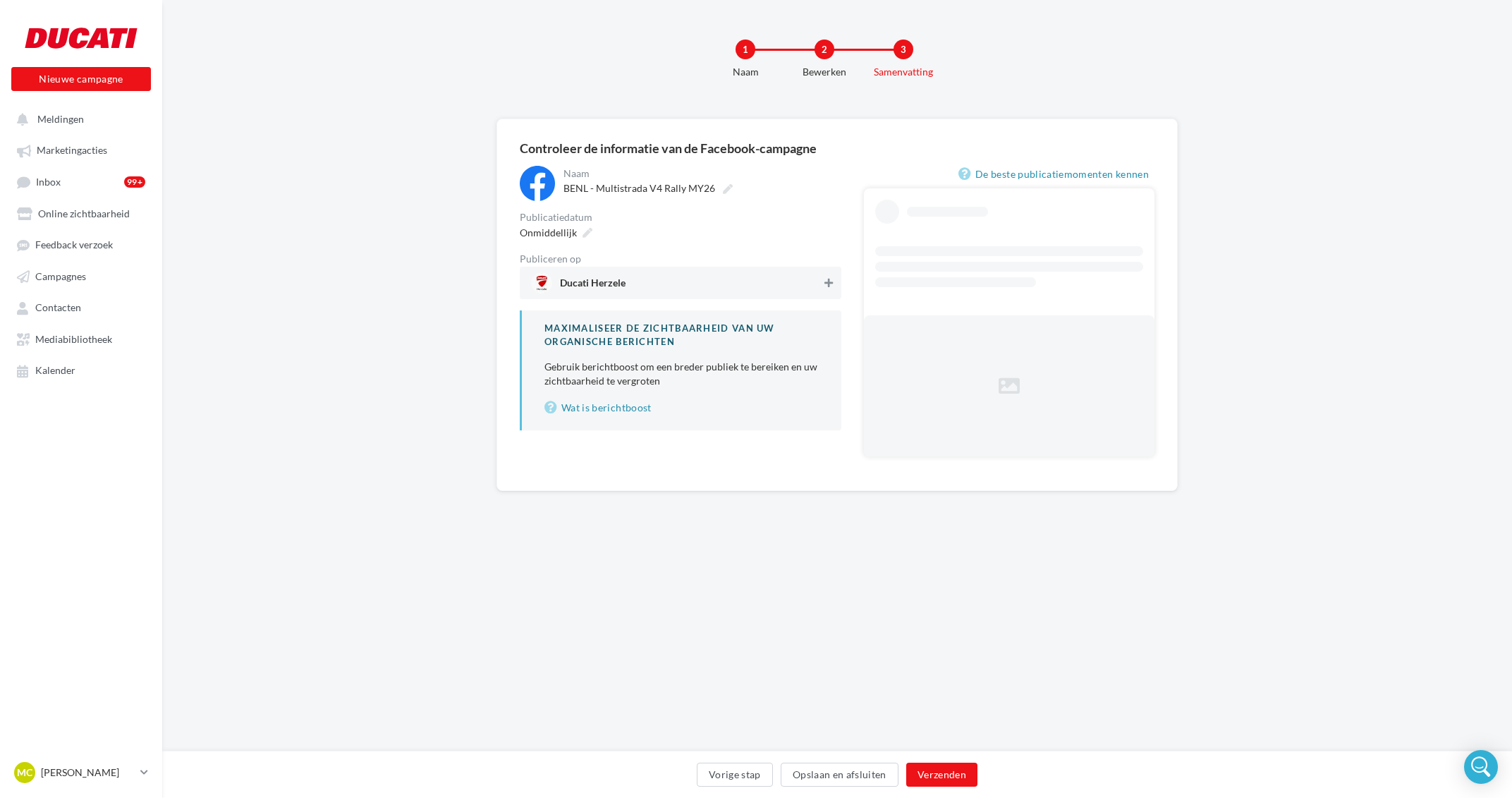
click at [835, 291] on button at bounding box center [828, 283] width 14 height 17
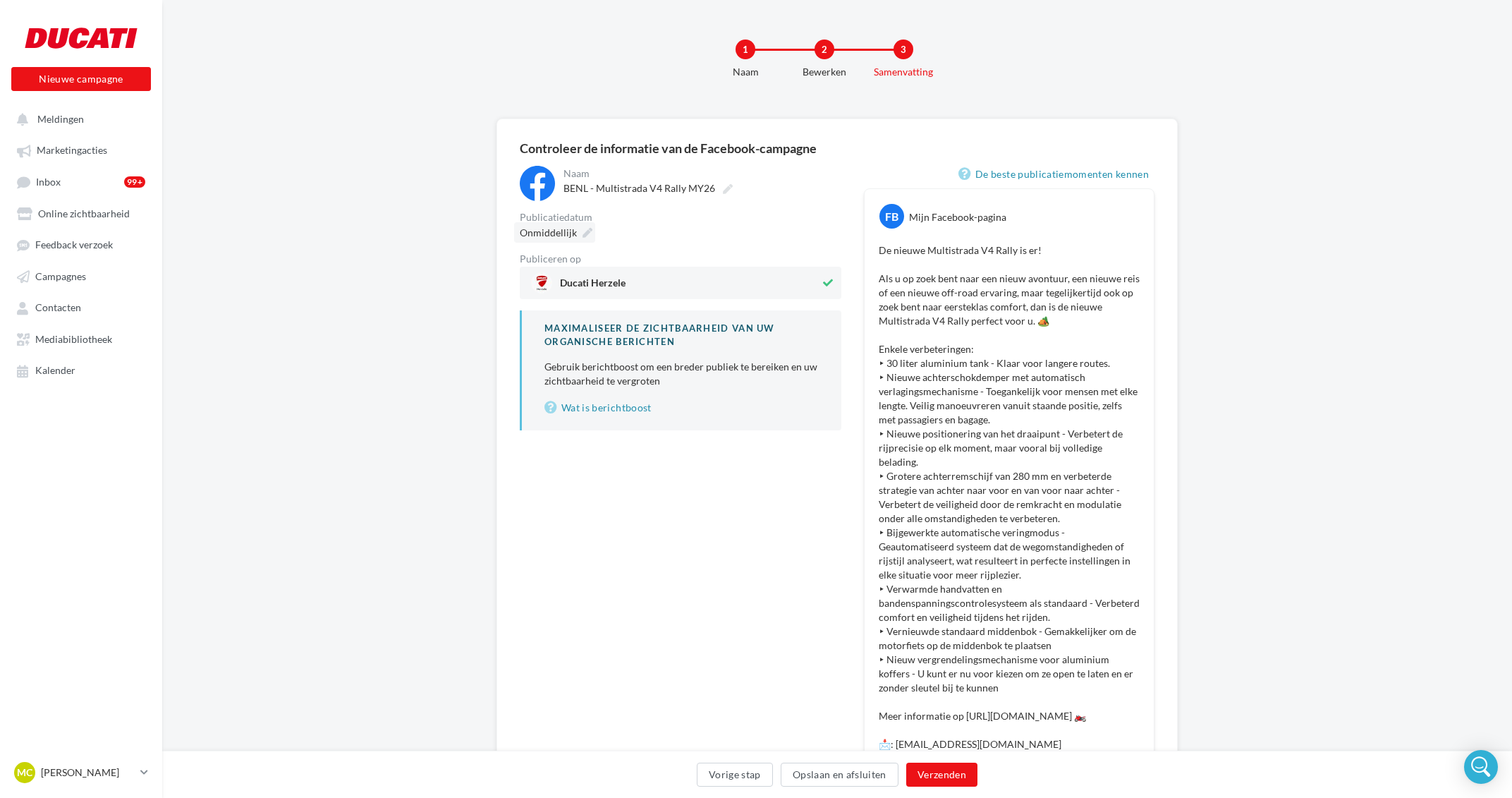
click at [591, 235] on icon at bounding box center [587, 233] width 10 height 10
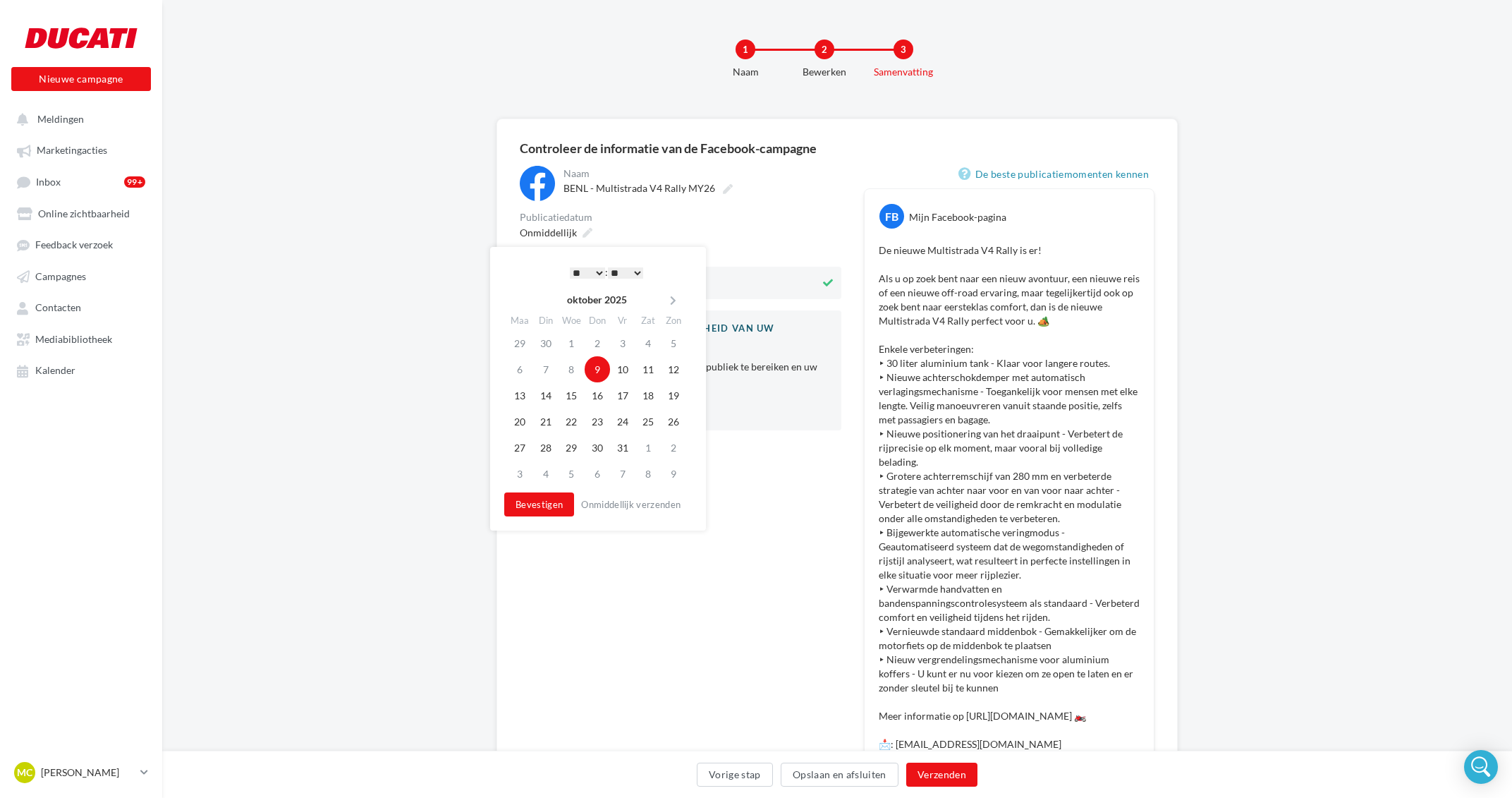
click at [570, 267] on select "* * * * * * * * * * ** ** ** ** ** ** ** ** ** ** ** ** ** **" at bounding box center [587, 273] width 35 height 11
click at [534, 501] on button "Bevestigen" at bounding box center [539, 504] width 70 height 24
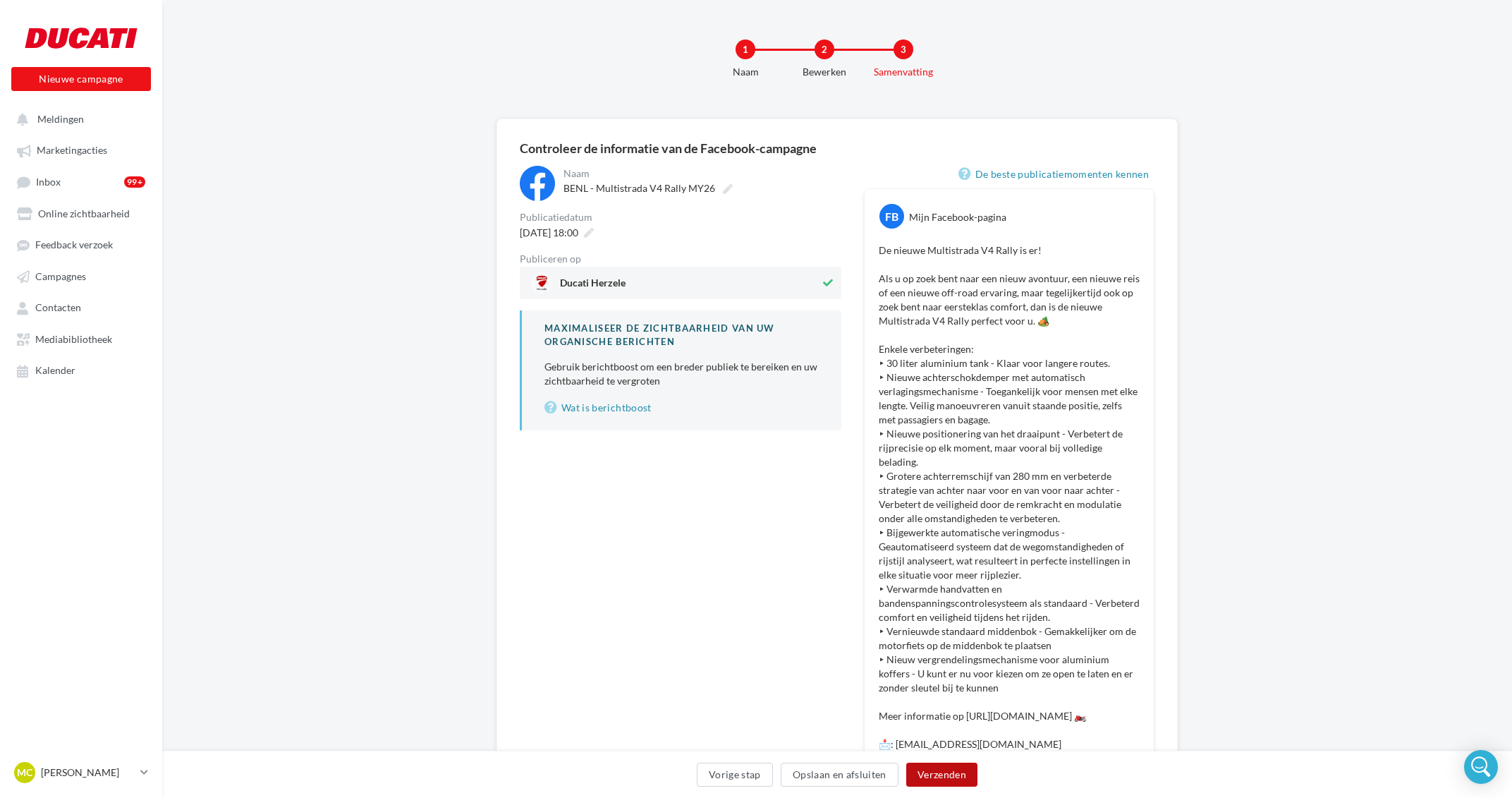
click at [956, 775] on button "Verzenden" at bounding box center [942, 775] width 71 height 24
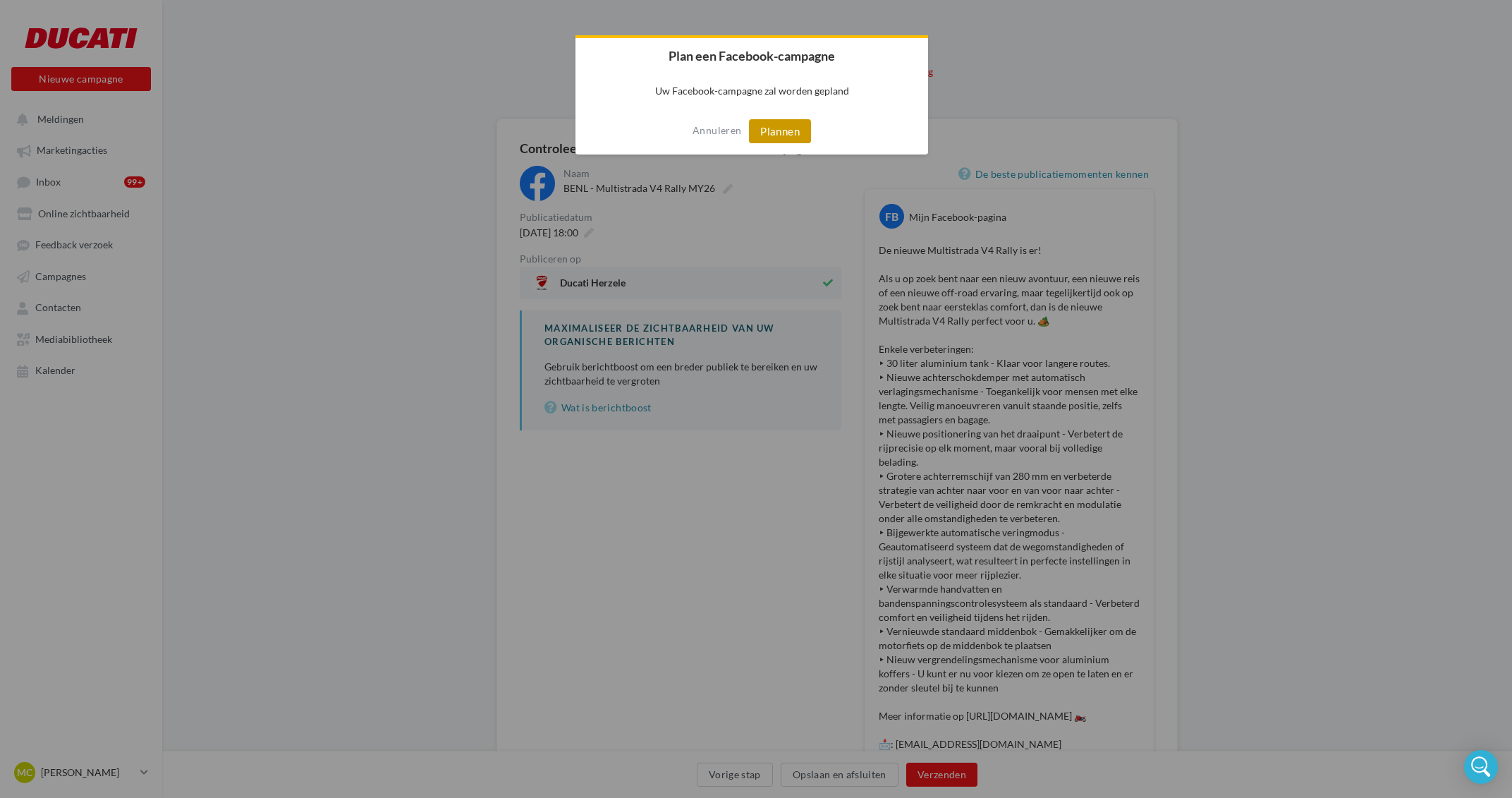
click at [782, 124] on button "Plannen" at bounding box center [780, 131] width 62 height 24
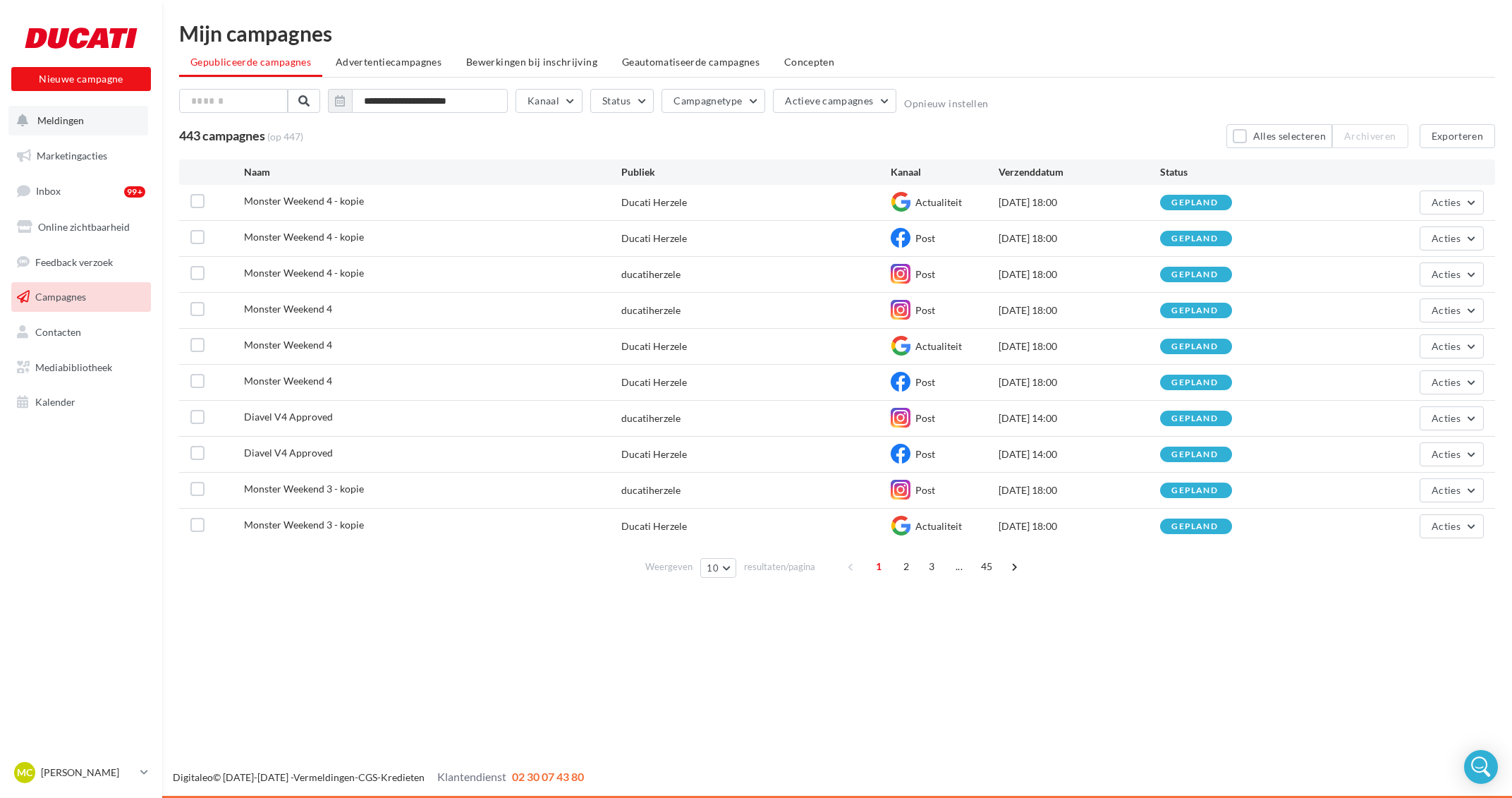
click at [96, 122] on button "Meldingen" at bounding box center [78, 121] width 140 height 30
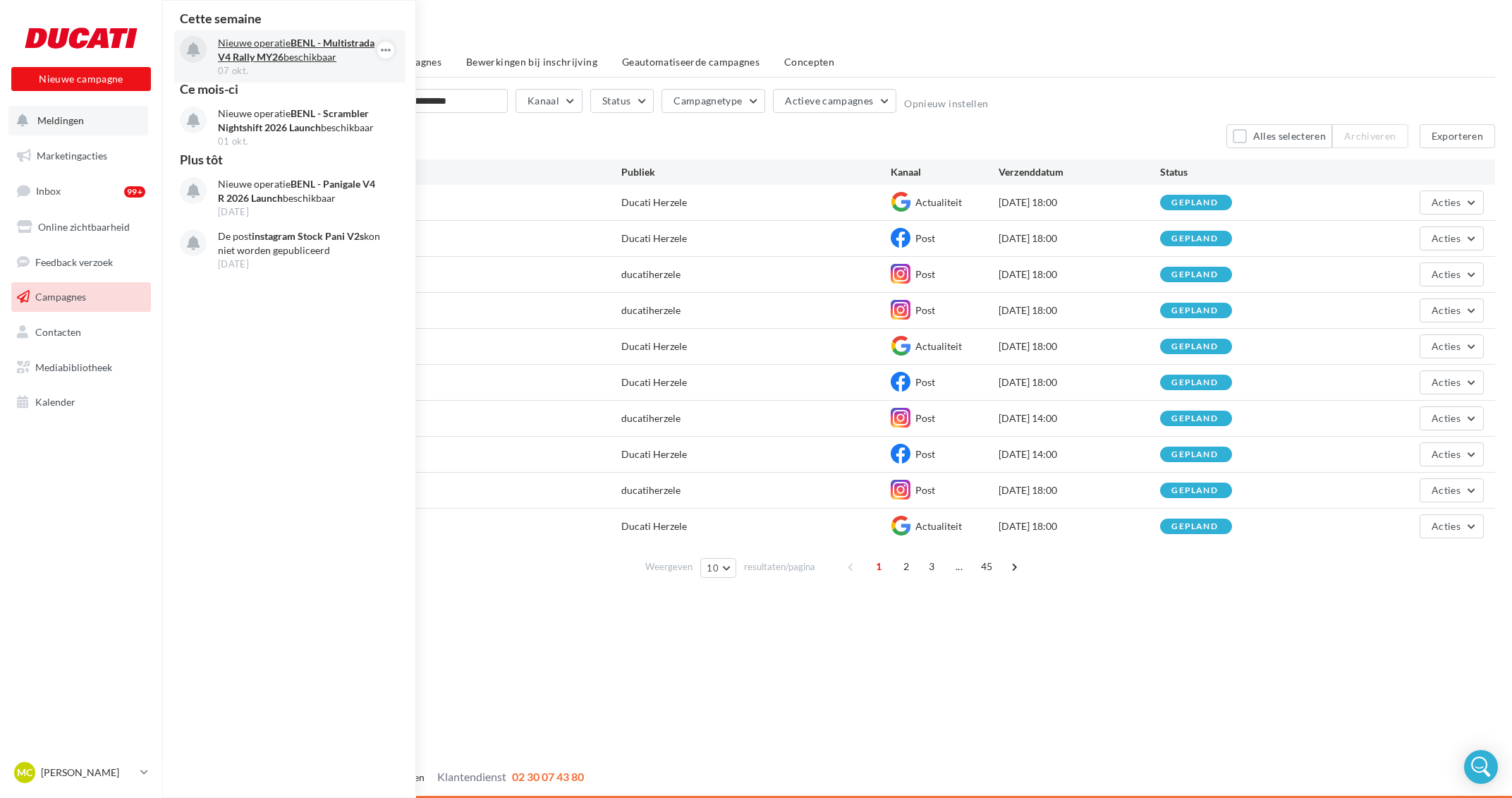
click at [293, 52] on p "Nieuwe operatie BENL - Multistrada V4 Rally MY26 beschikbaar" at bounding box center [299, 50] width 163 height 28
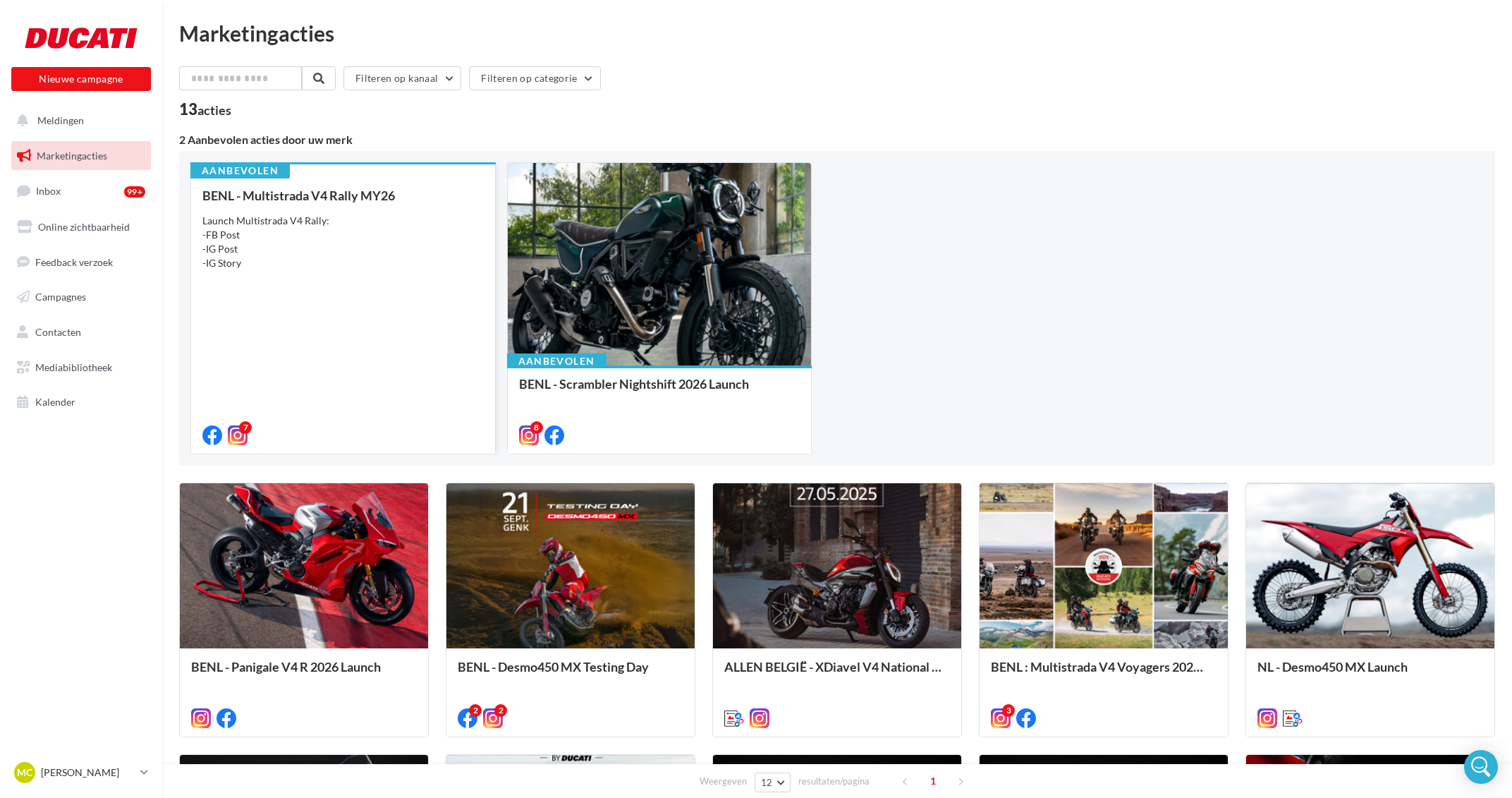
click at [358, 295] on div "BENL - Multistrada V4 Rally MY26 Launch Multistrada V4 Rally: -FB Post -IG Post…" at bounding box center [343, 314] width 281 height 252
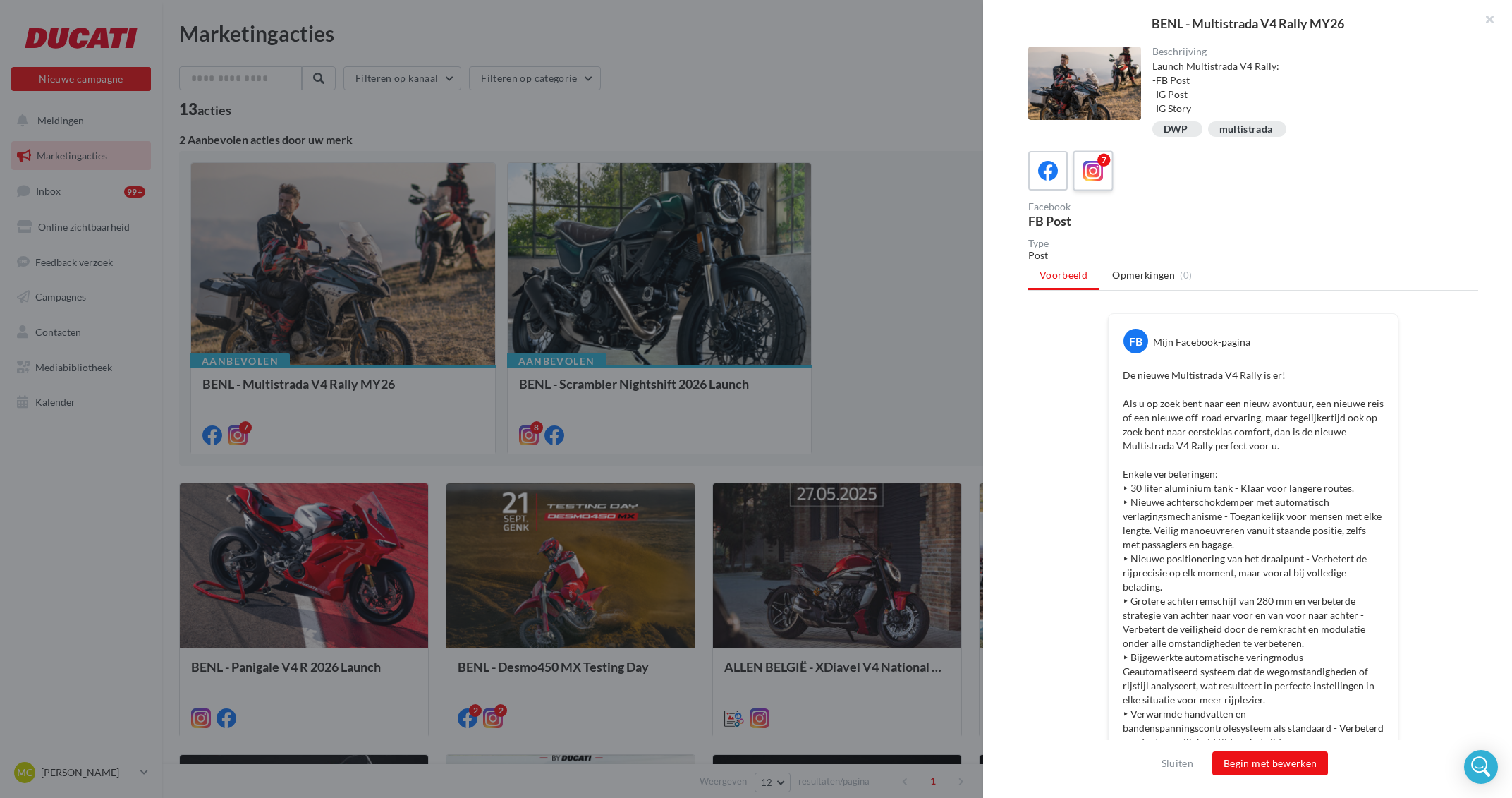
click at [1091, 181] on span at bounding box center [1094, 171] width 20 height 22
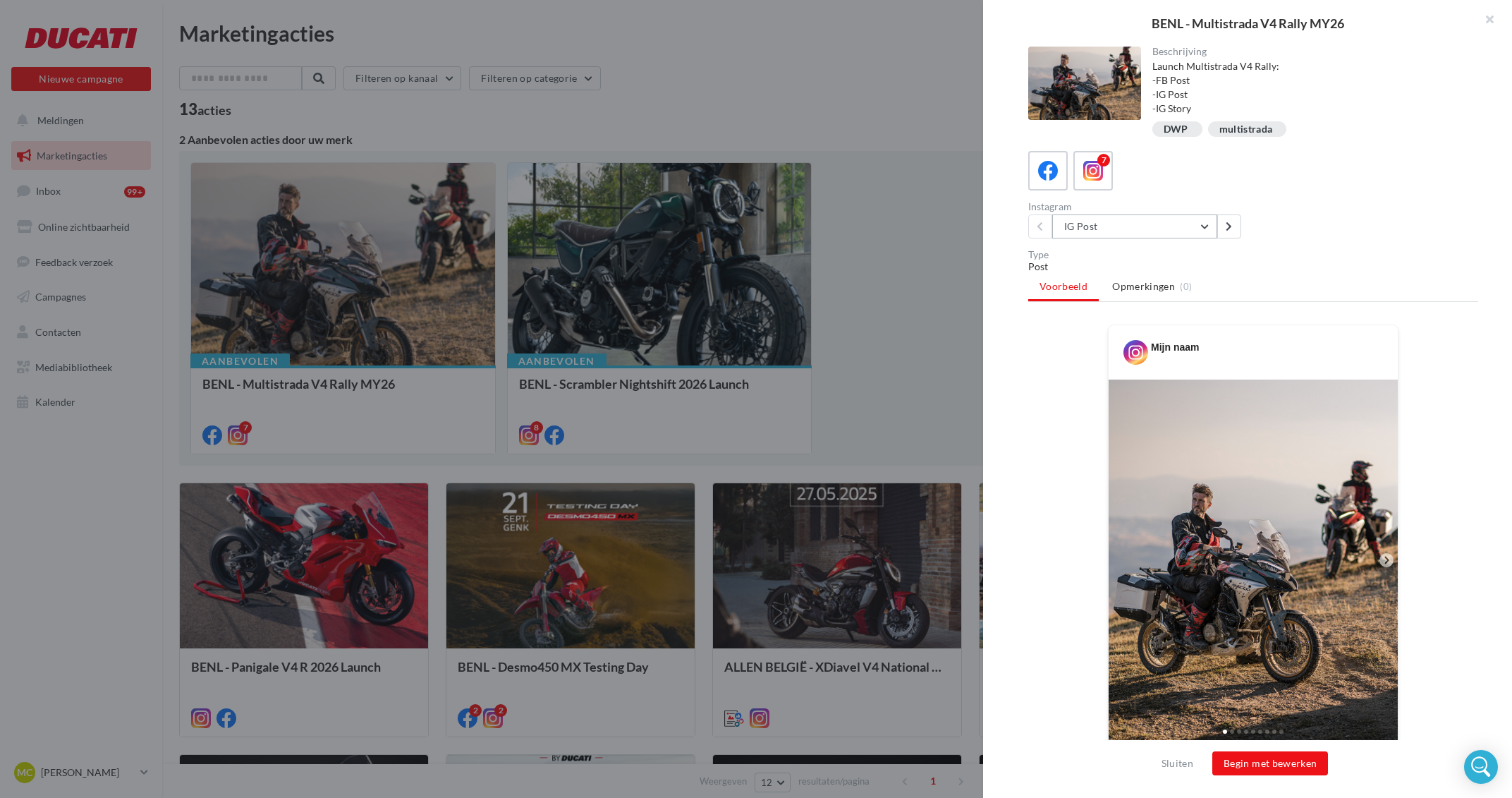
click at [1199, 216] on button "IG Post" at bounding box center [1135, 226] width 165 height 24
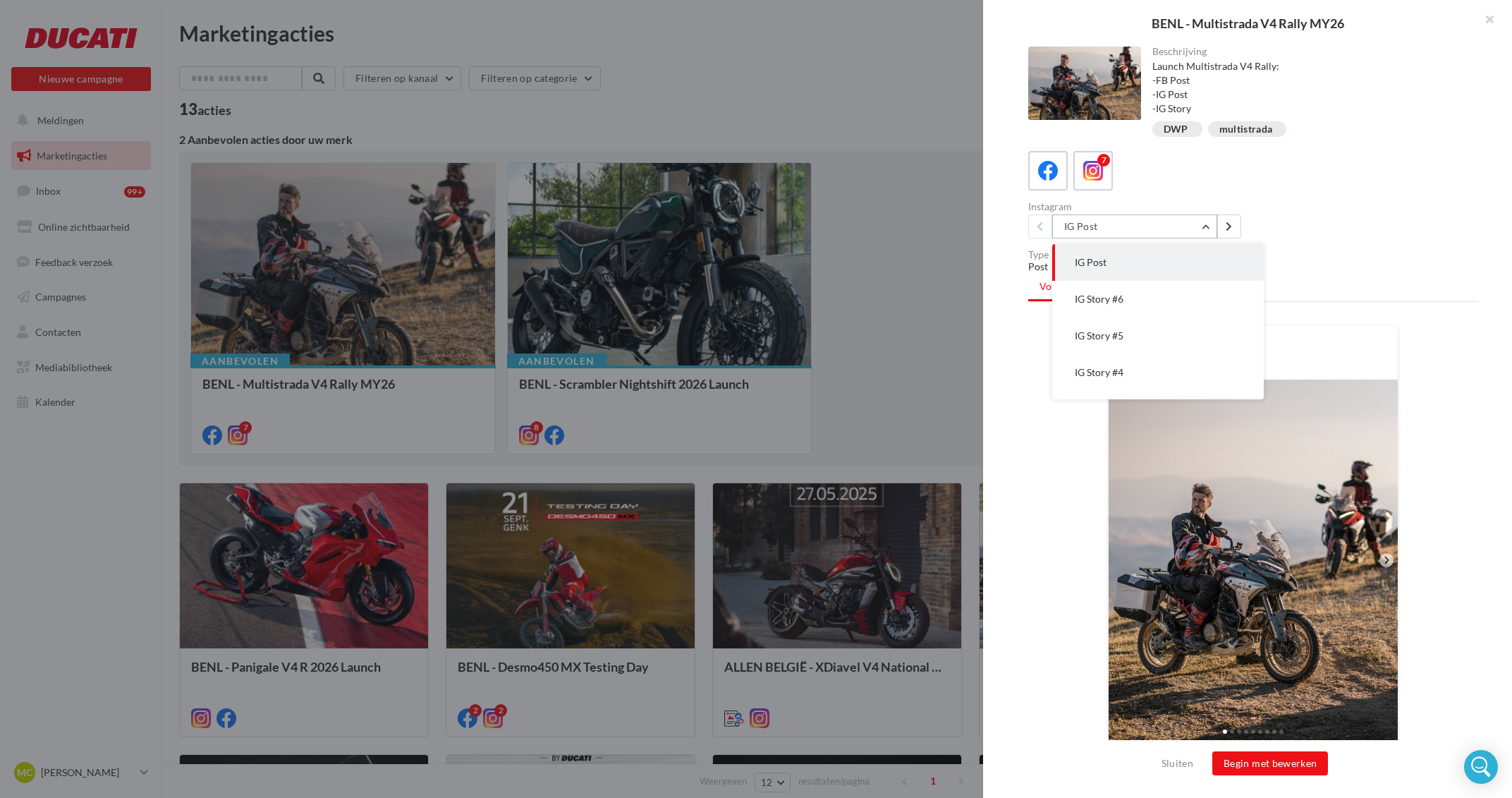
click at [1193, 230] on button "IG Post" at bounding box center [1135, 226] width 165 height 24
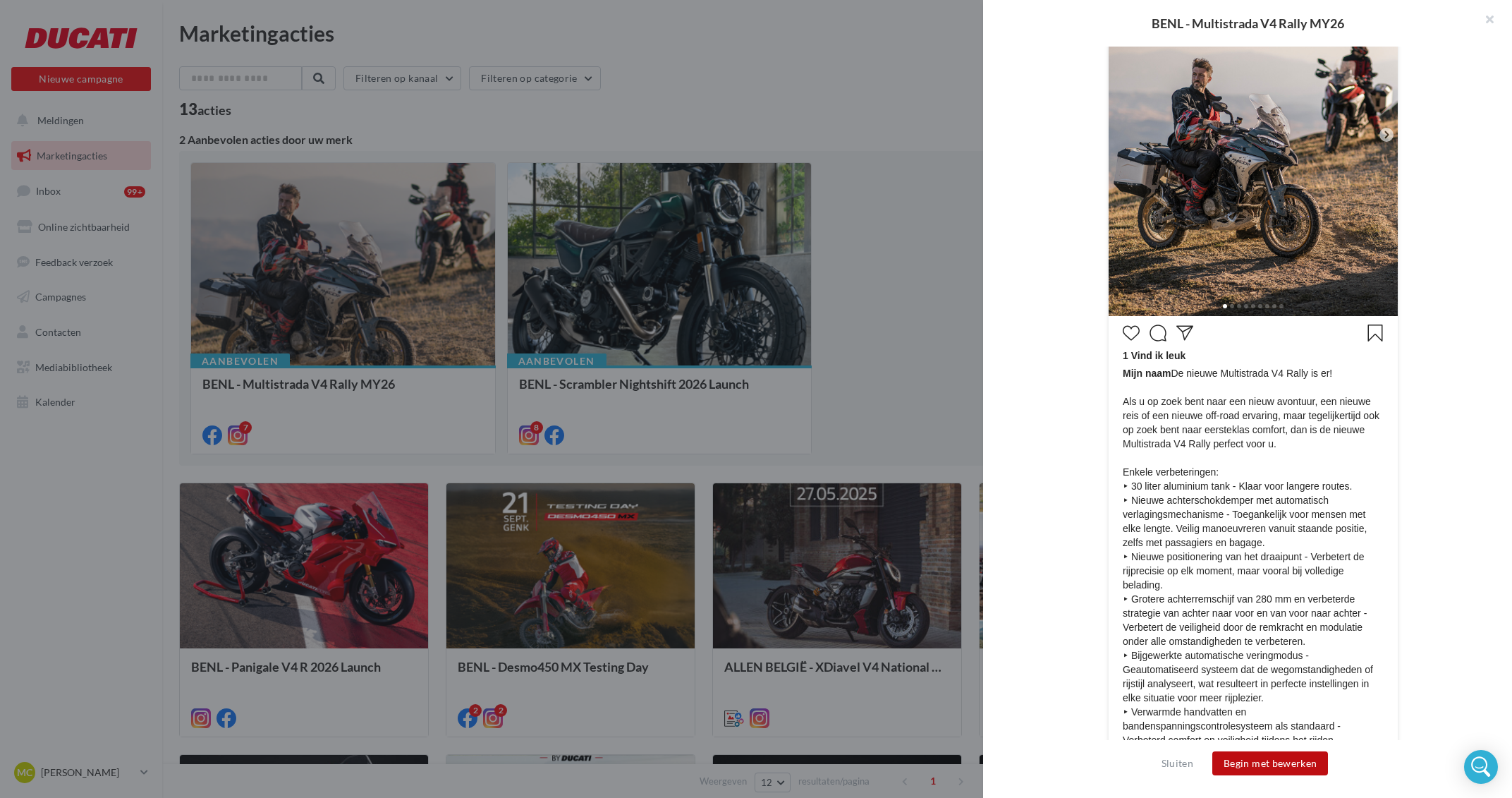
scroll to position [495, 0]
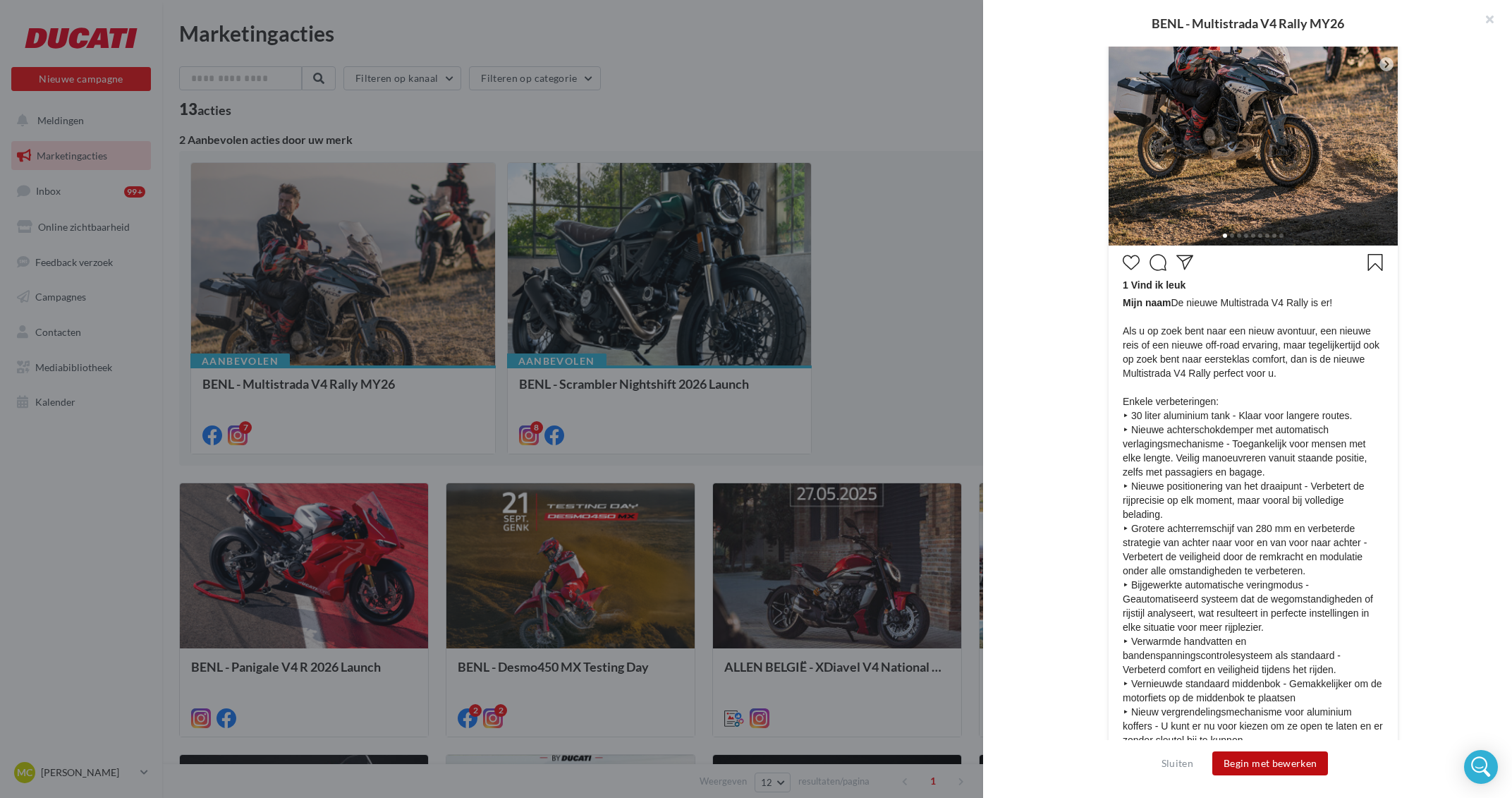
click at [1283, 756] on button "Begin met bewerken" at bounding box center [1270, 763] width 116 height 24
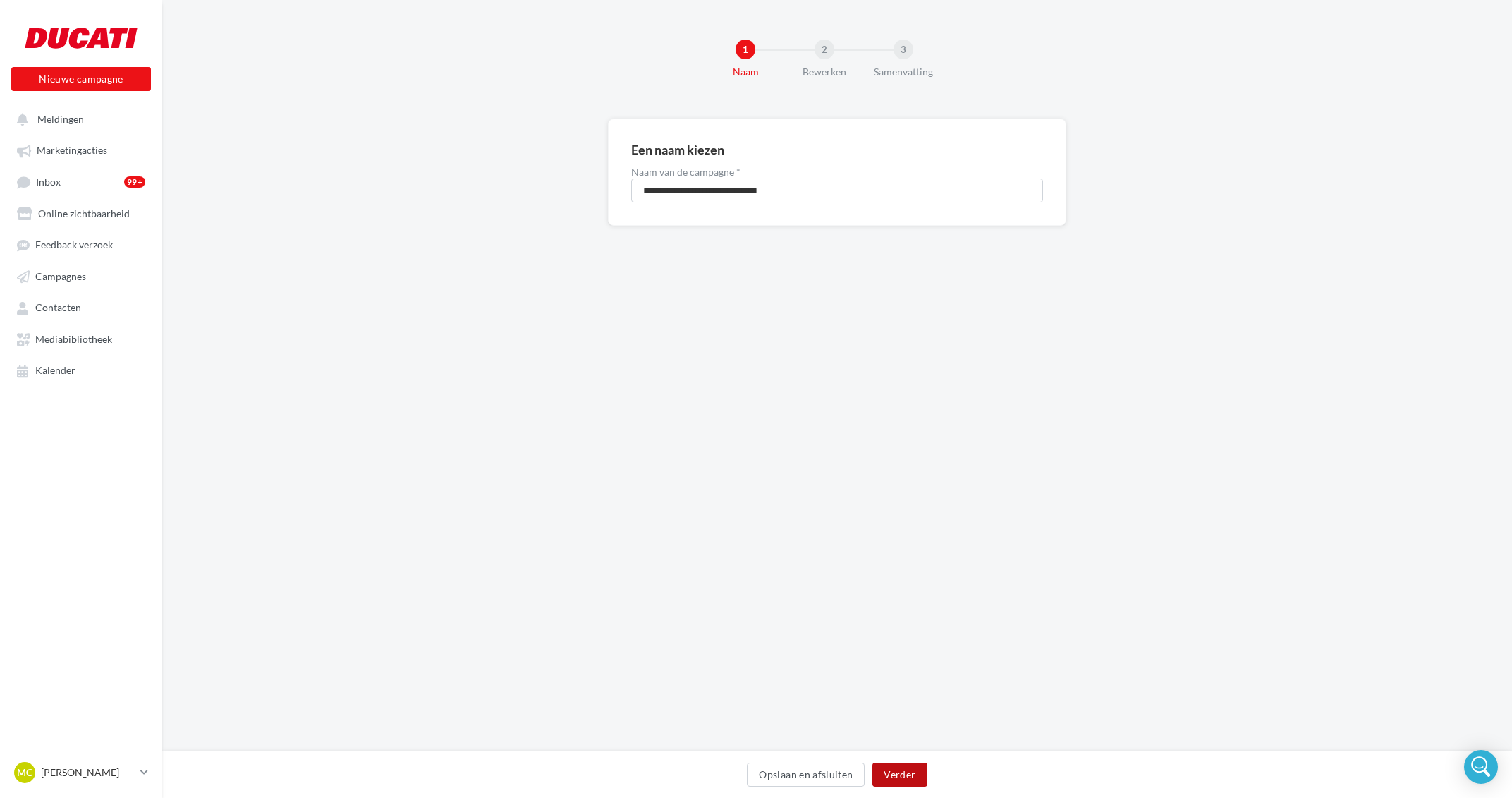
click at [906, 772] on button "Verder" at bounding box center [899, 775] width 54 height 24
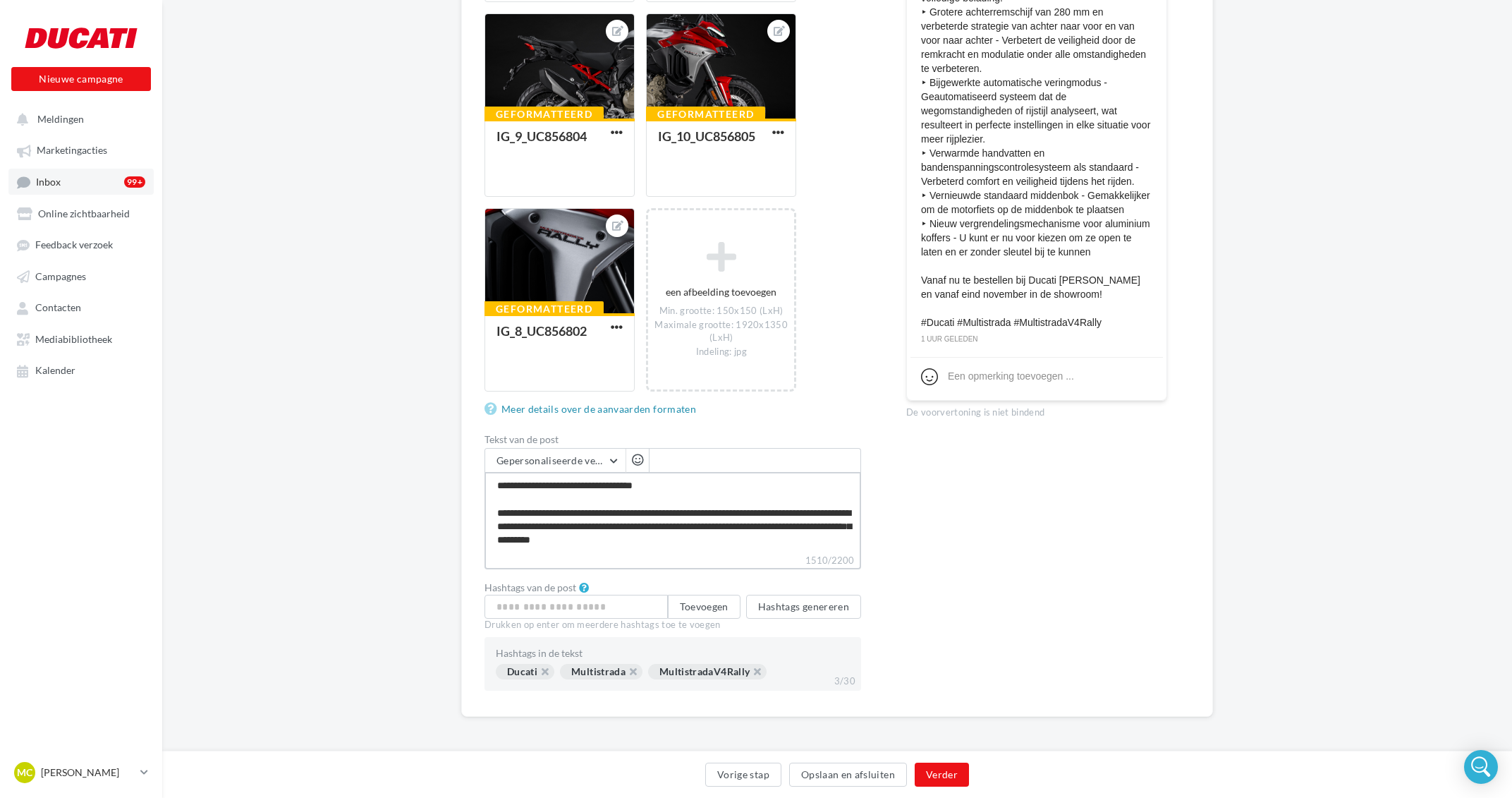
drag, startPoint x: 715, startPoint y: 542, endPoint x: 107, endPoint y: 187, distance: 704.1
click at [484, 472] on textarea "1510/2200" at bounding box center [672, 512] width 377 height 81
paste textarea "**********"
type textarea "**********"
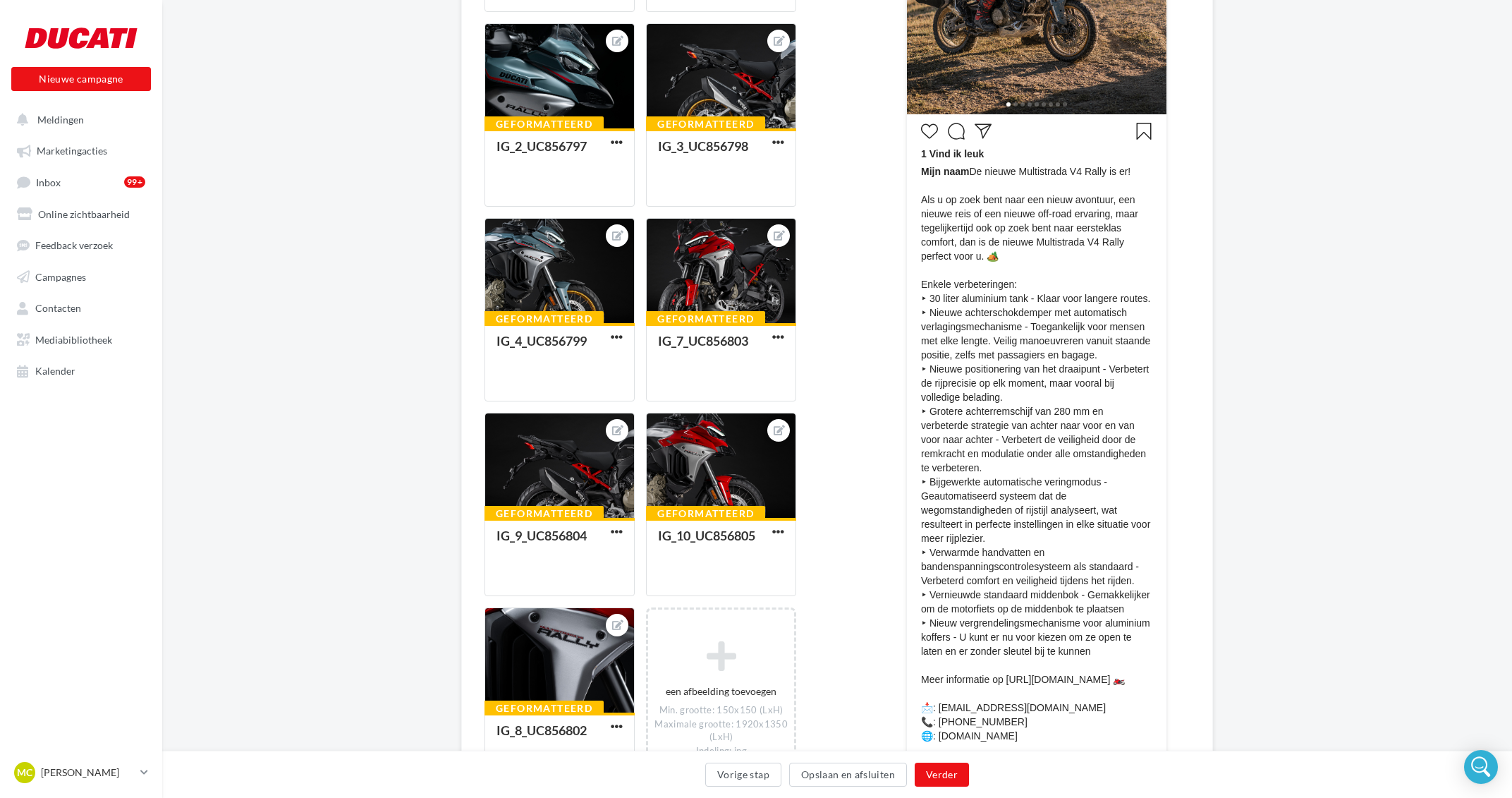
scroll to position [604, 0]
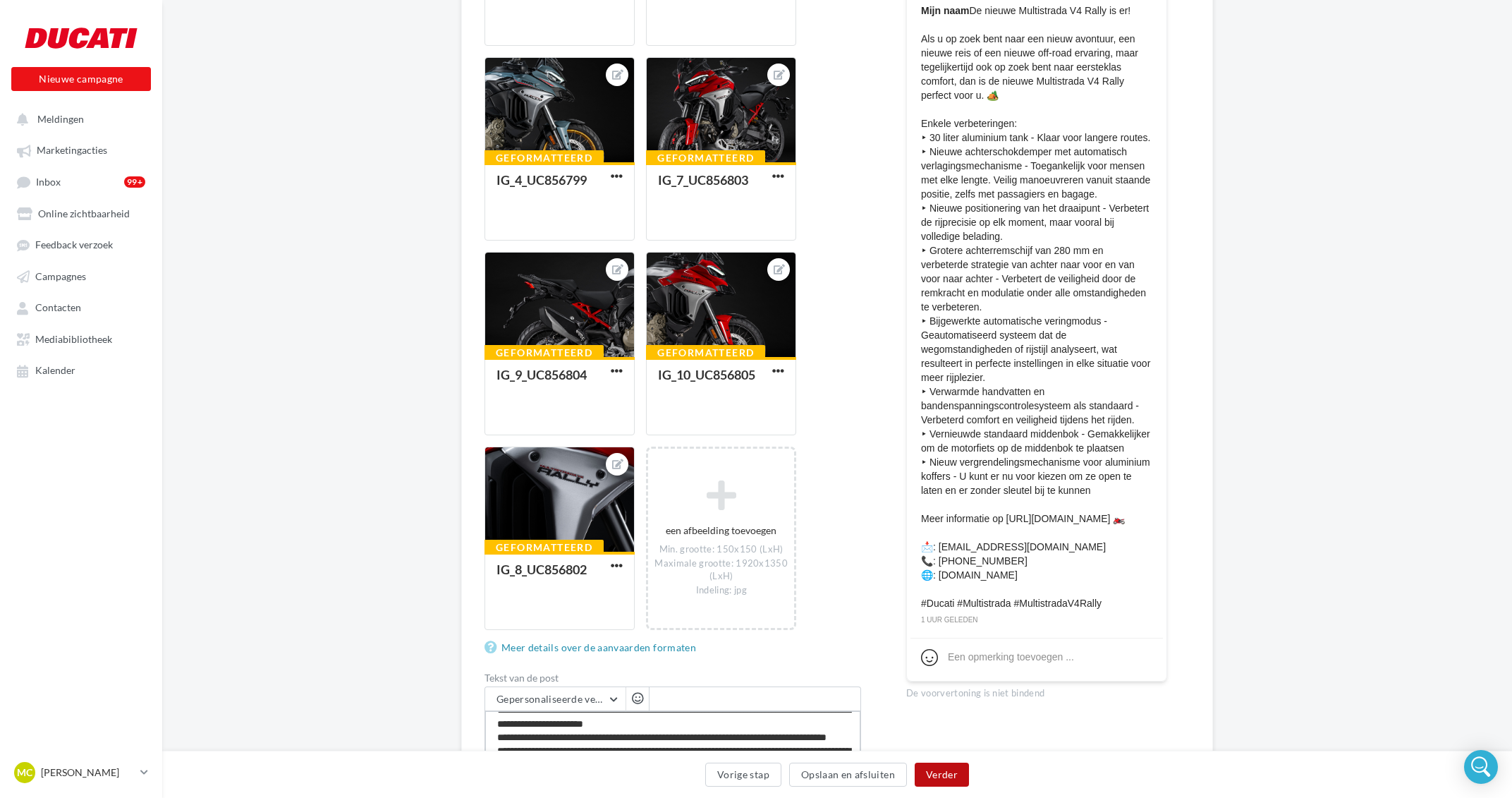
type textarea "**********"
click at [931, 771] on button "Verder" at bounding box center [942, 775] width 54 height 24
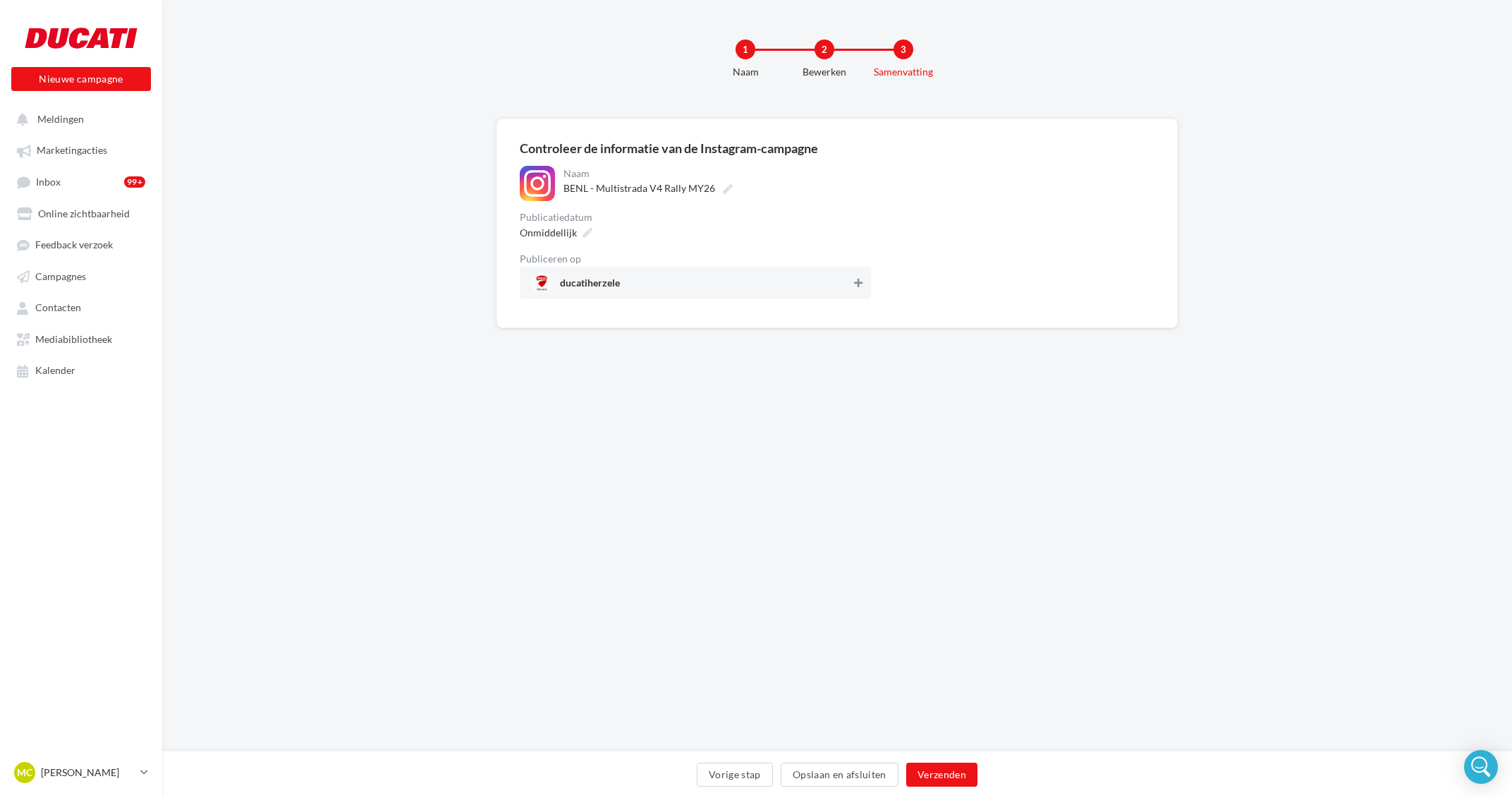
click at [857, 286] on icon at bounding box center [858, 283] width 8 height 10
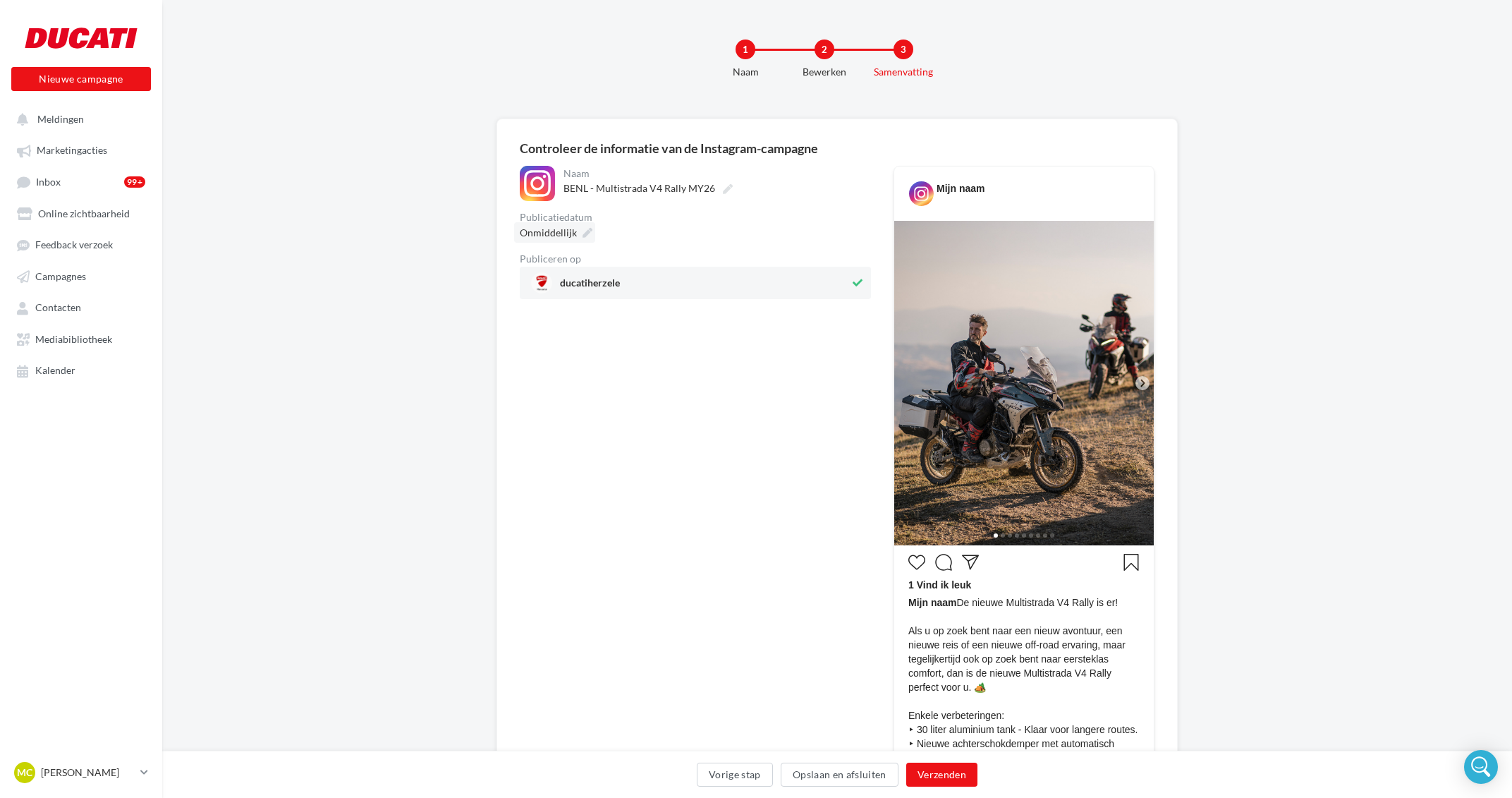
click at [588, 234] on icon at bounding box center [587, 233] width 10 height 10
click at [570, 267] on select "* * * * * * * * * * ** ** ** ** ** ** ** ** ** ** ** ** ** **" at bounding box center [587, 273] width 35 height 11
click at [544, 508] on button "Bevestigen" at bounding box center [539, 504] width 70 height 24
click at [932, 771] on button "Verzenden" at bounding box center [942, 775] width 71 height 24
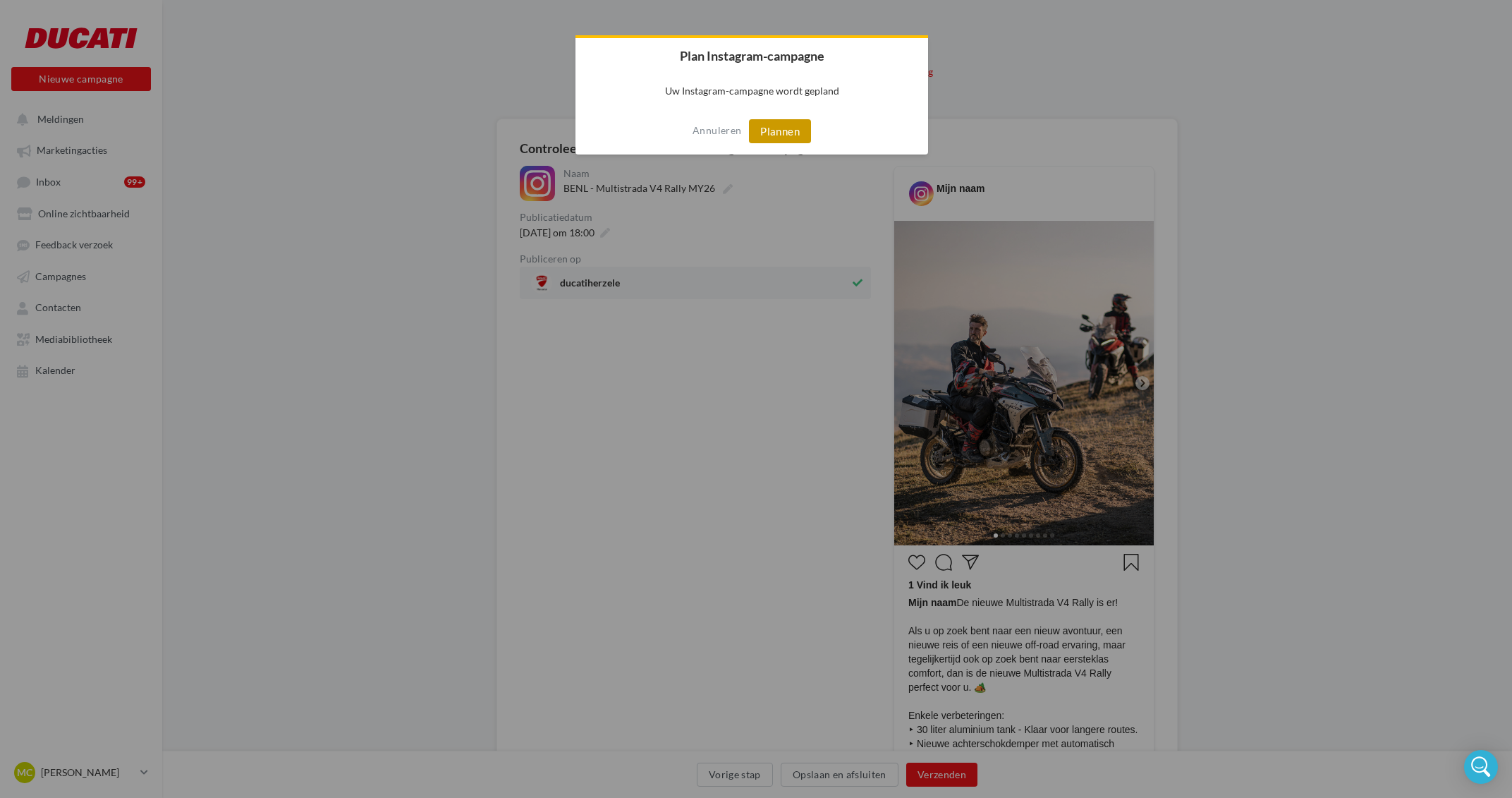
click at [767, 130] on button "Plannen" at bounding box center [780, 131] width 62 height 24
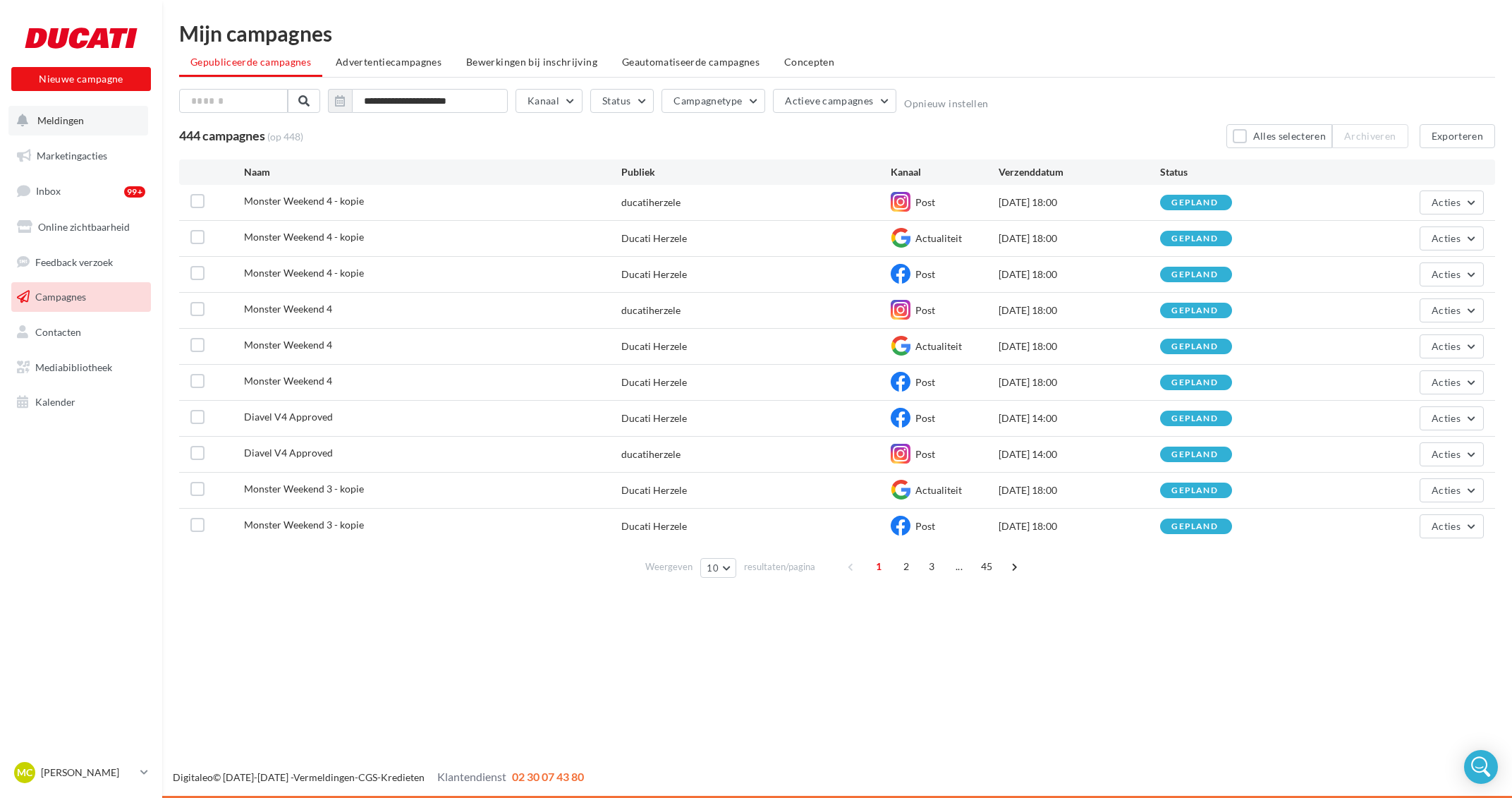
click at [78, 122] on span "Meldingen" at bounding box center [61, 120] width 47 height 12
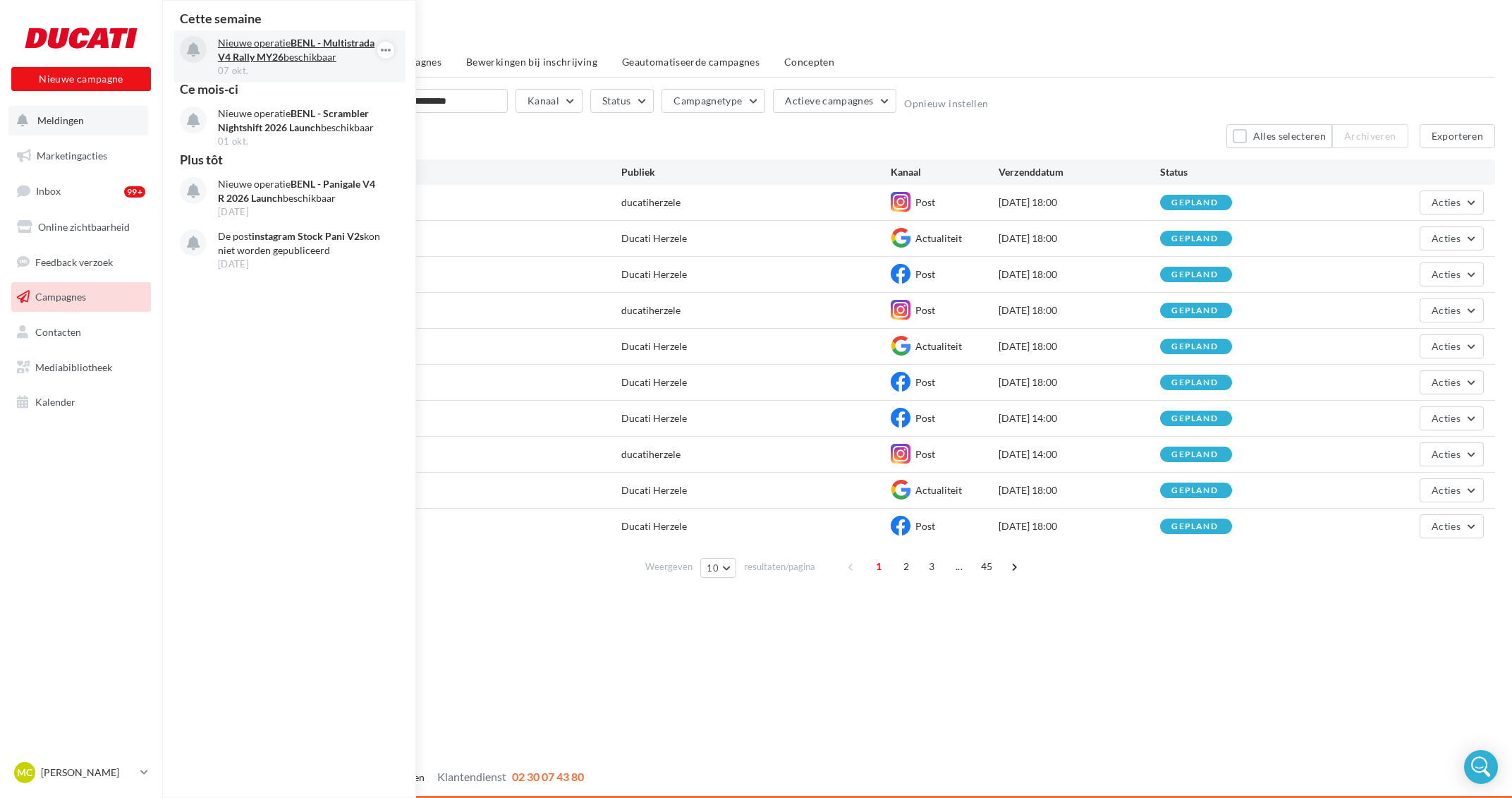
click at [288, 45] on p "Nieuwe operatie BENL - Multistrada V4 Rally MY26 beschikbaar" at bounding box center [299, 50] width 163 height 28
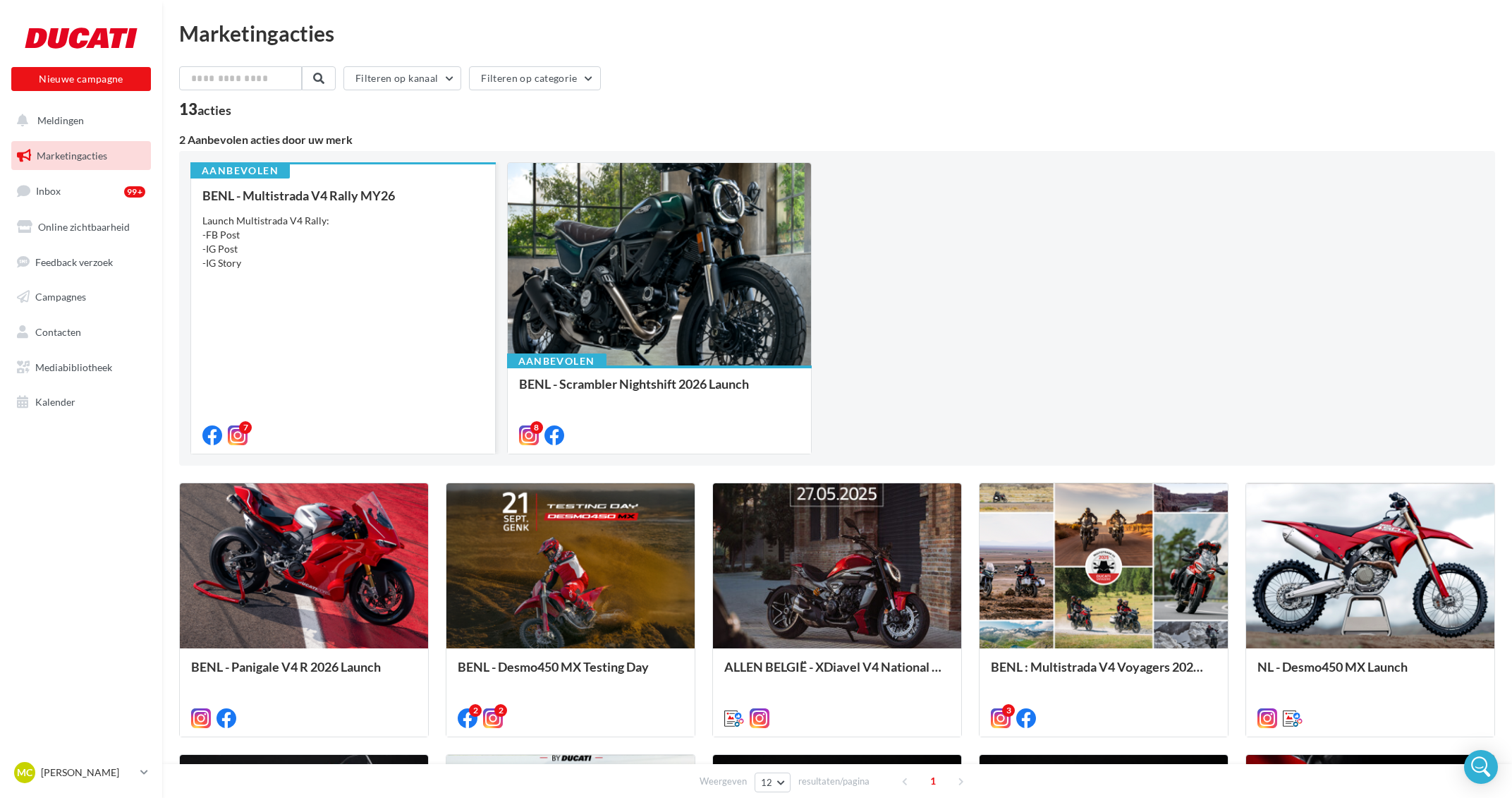
click at [332, 268] on div "Launch Multistrada V4 Rally: -FB Post -IG Post -IG Story" at bounding box center [343, 242] width 281 height 57
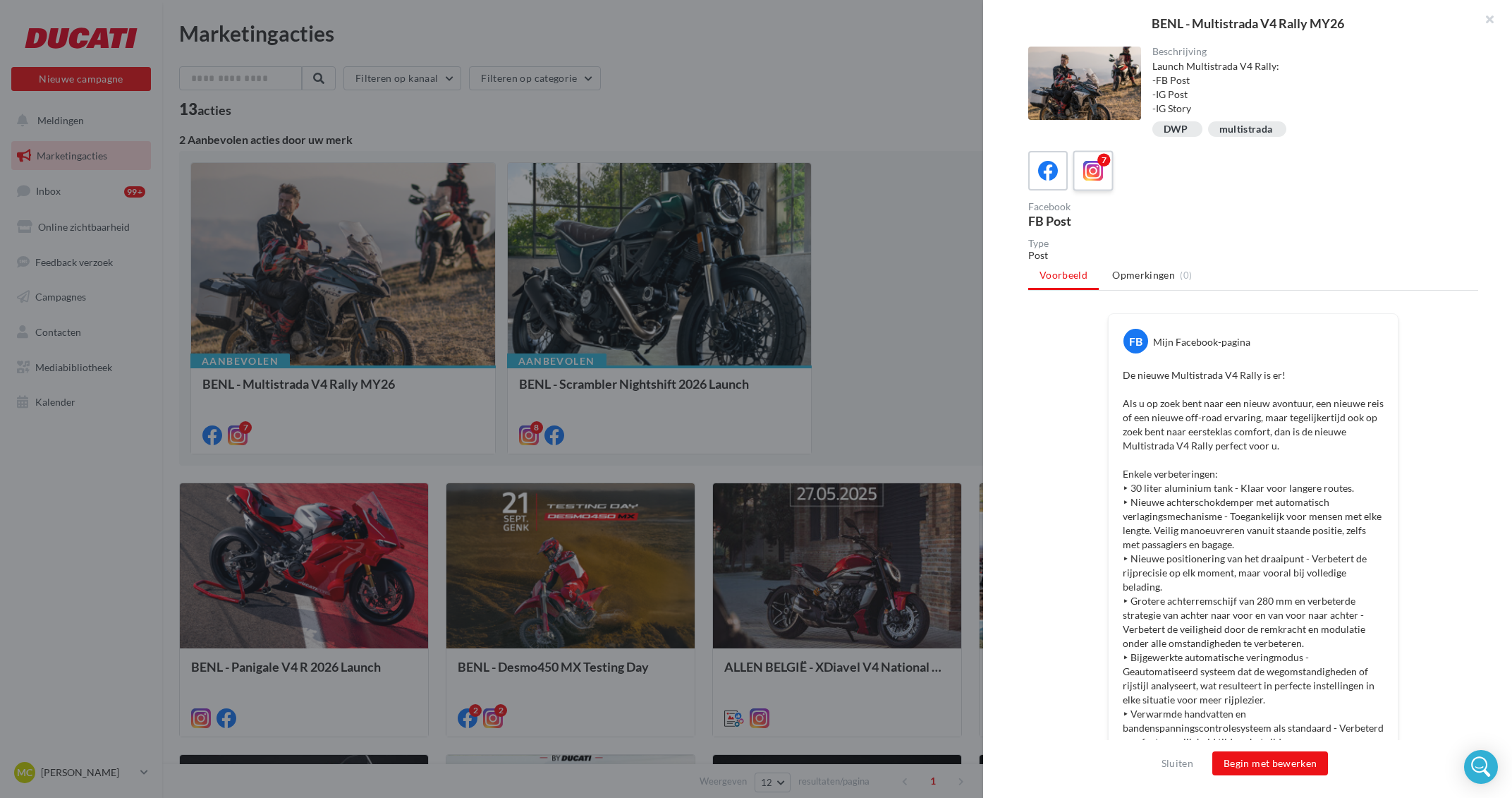
click at [1101, 170] on icon at bounding box center [1094, 170] width 20 height 20
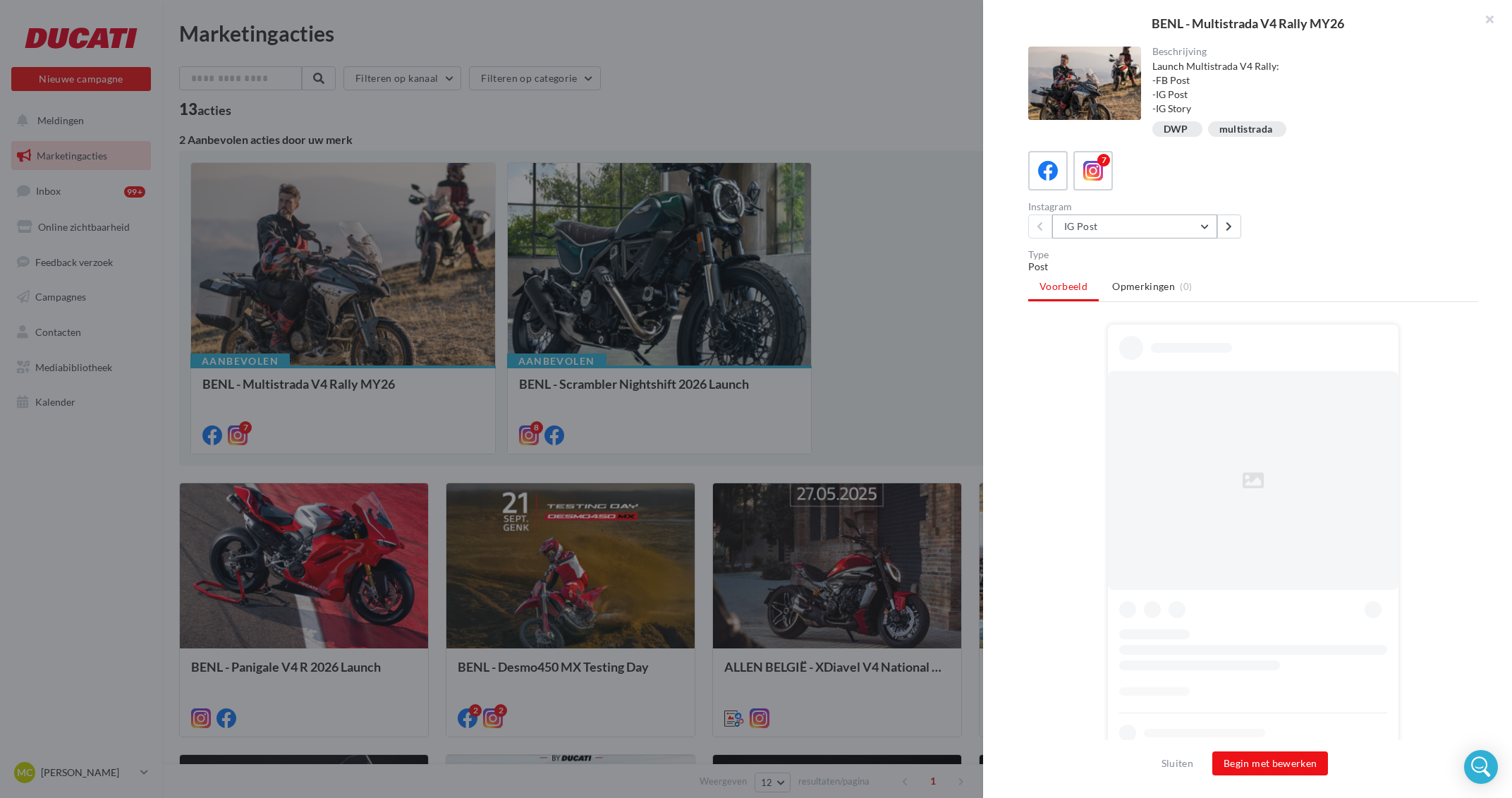
click at [1137, 233] on button "IG Post" at bounding box center [1135, 226] width 165 height 24
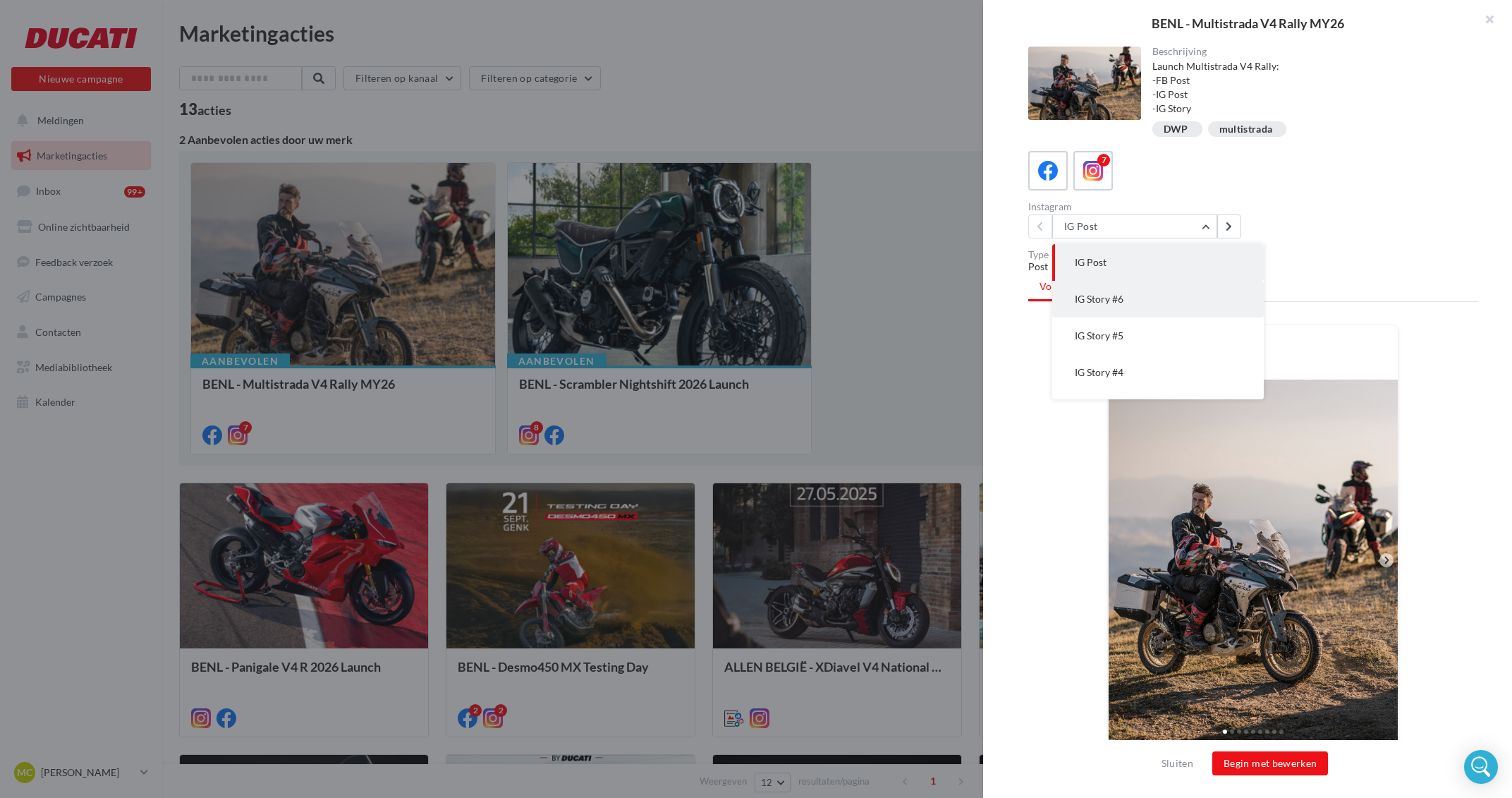
click at [1144, 306] on button "IG Story #6" at bounding box center [1158, 299] width 211 height 37
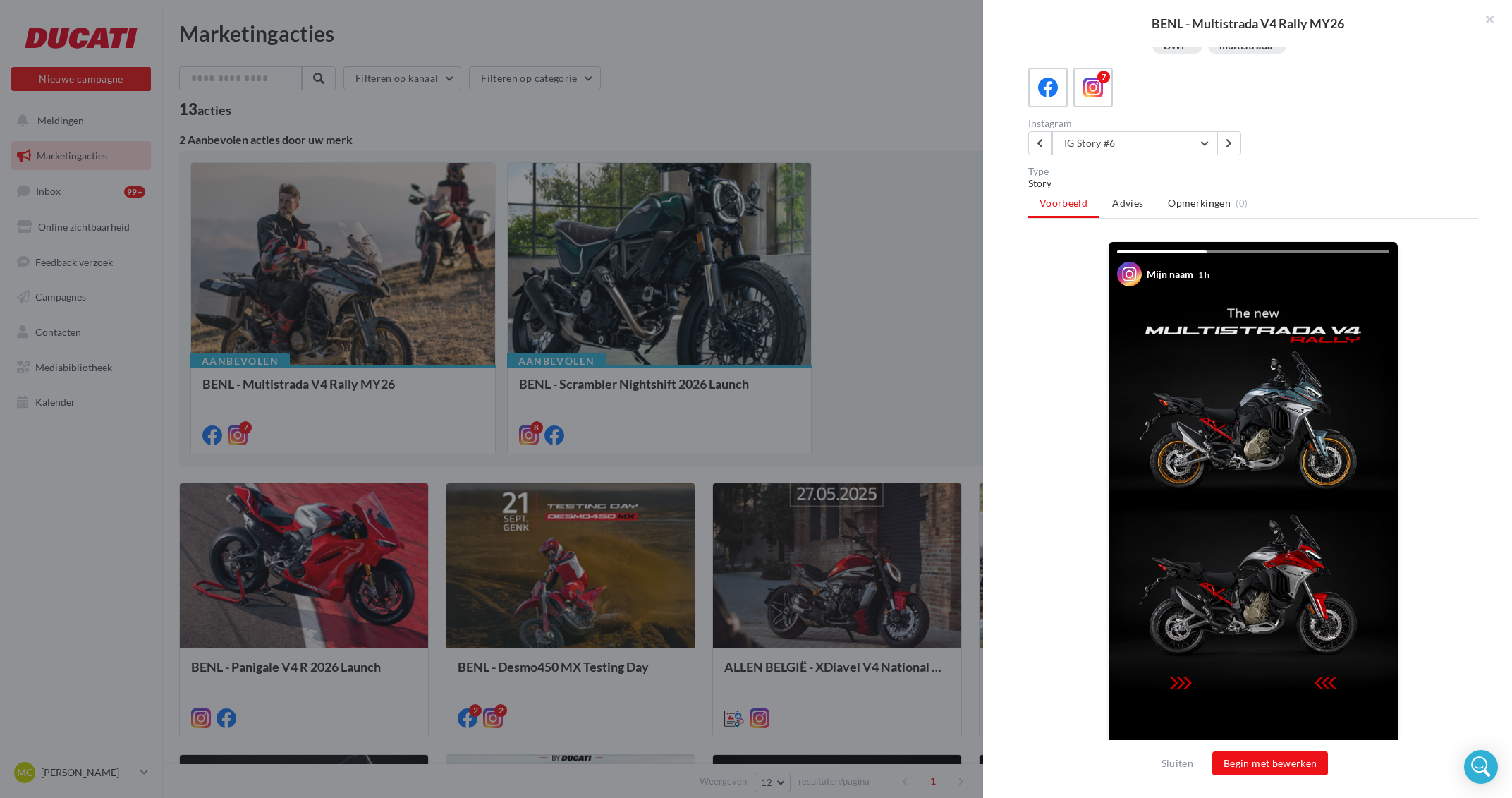
scroll to position [103, 0]
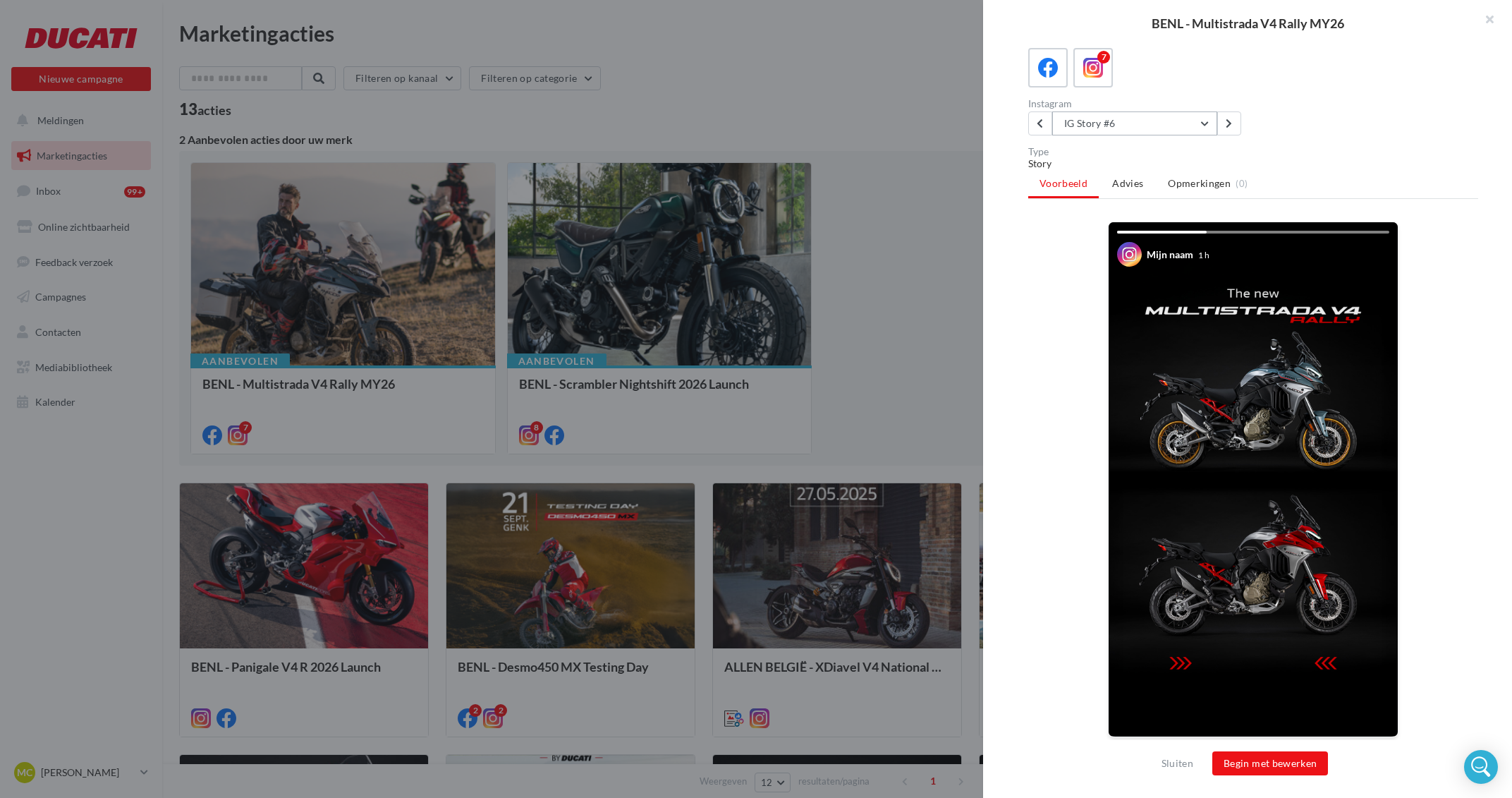
click at [1130, 117] on button "IG Story #6" at bounding box center [1135, 124] width 165 height 24
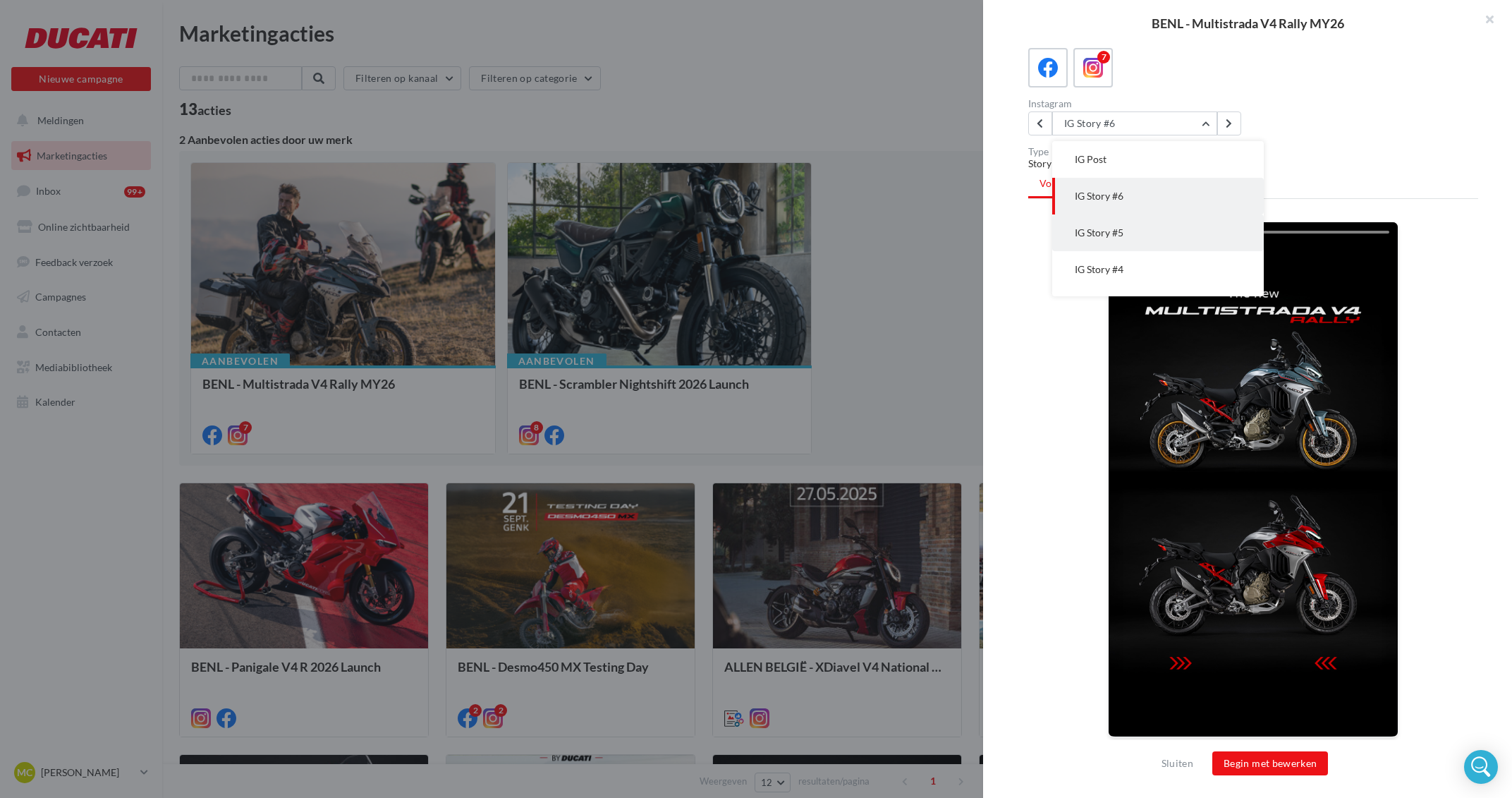
click at [1122, 233] on span "IG Story #5" at bounding box center [1099, 232] width 49 height 12
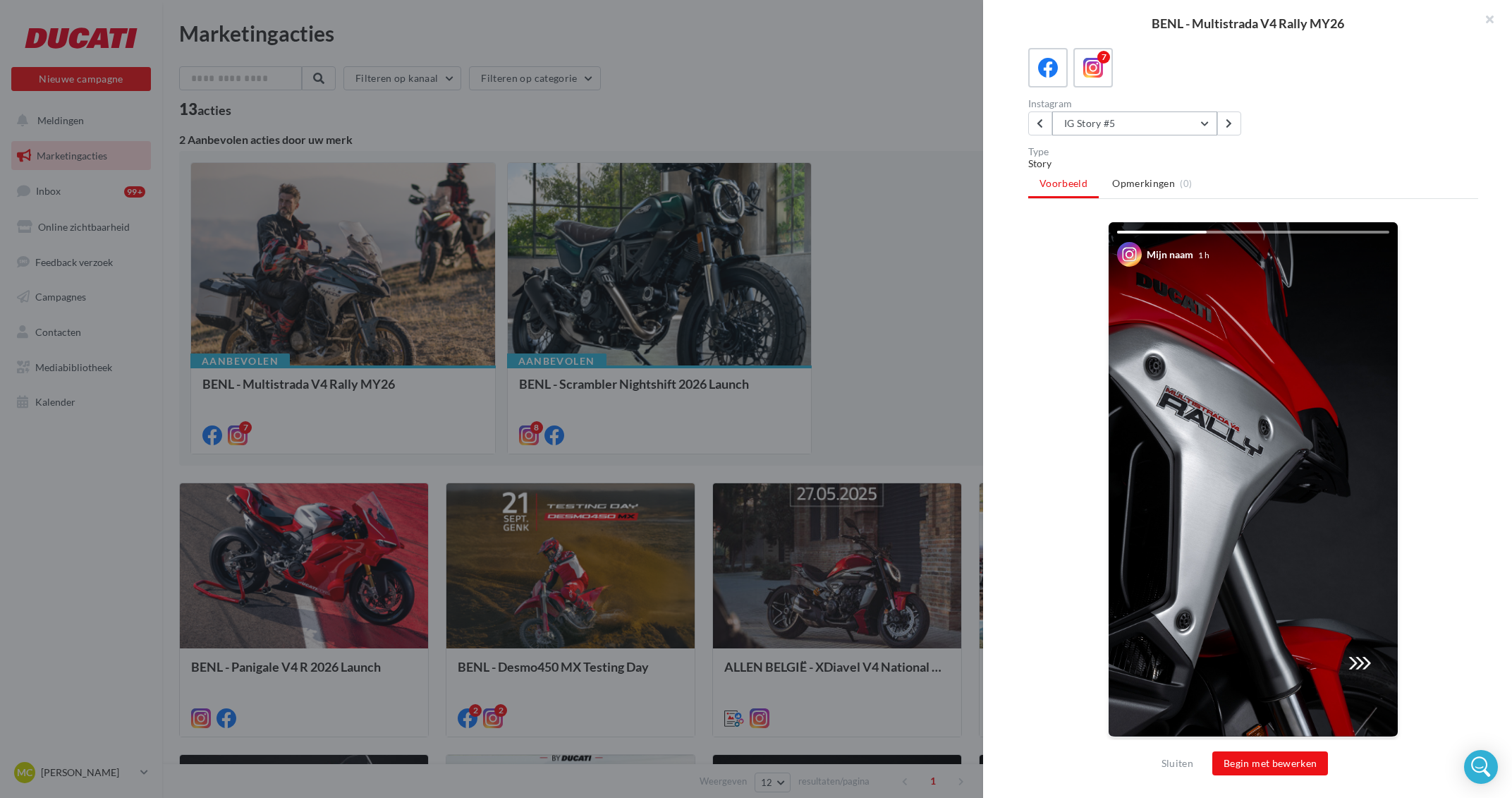
click at [1098, 114] on button "IG Story #5" at bounding box center [1135, 124] width 165 height 24
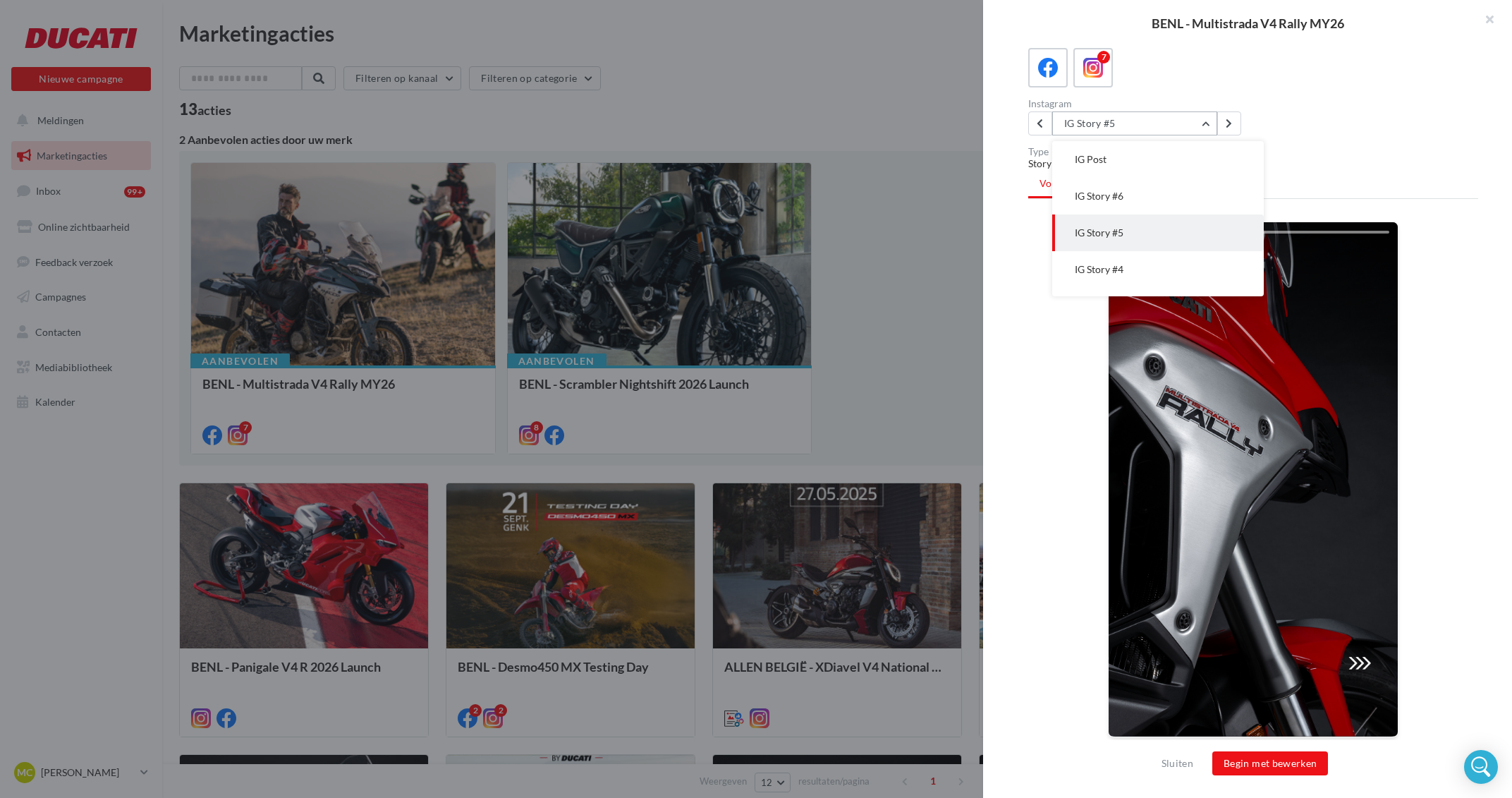
scroll to position [37, 0]
click at [1149, 244] on button "IG Story #4" at bounding box center [1158, 233] width 211 height 37
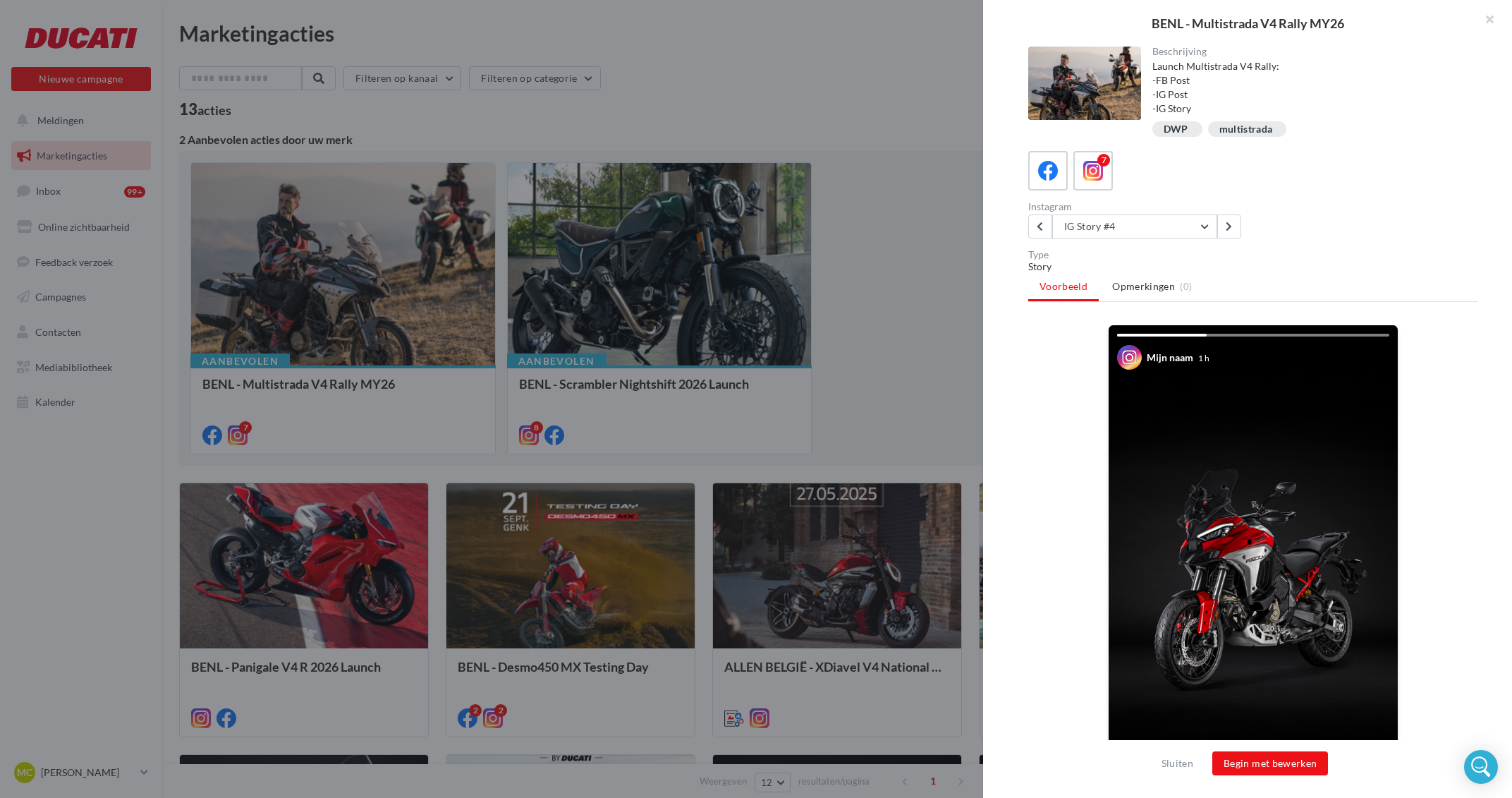
scroll to position [103, 0]
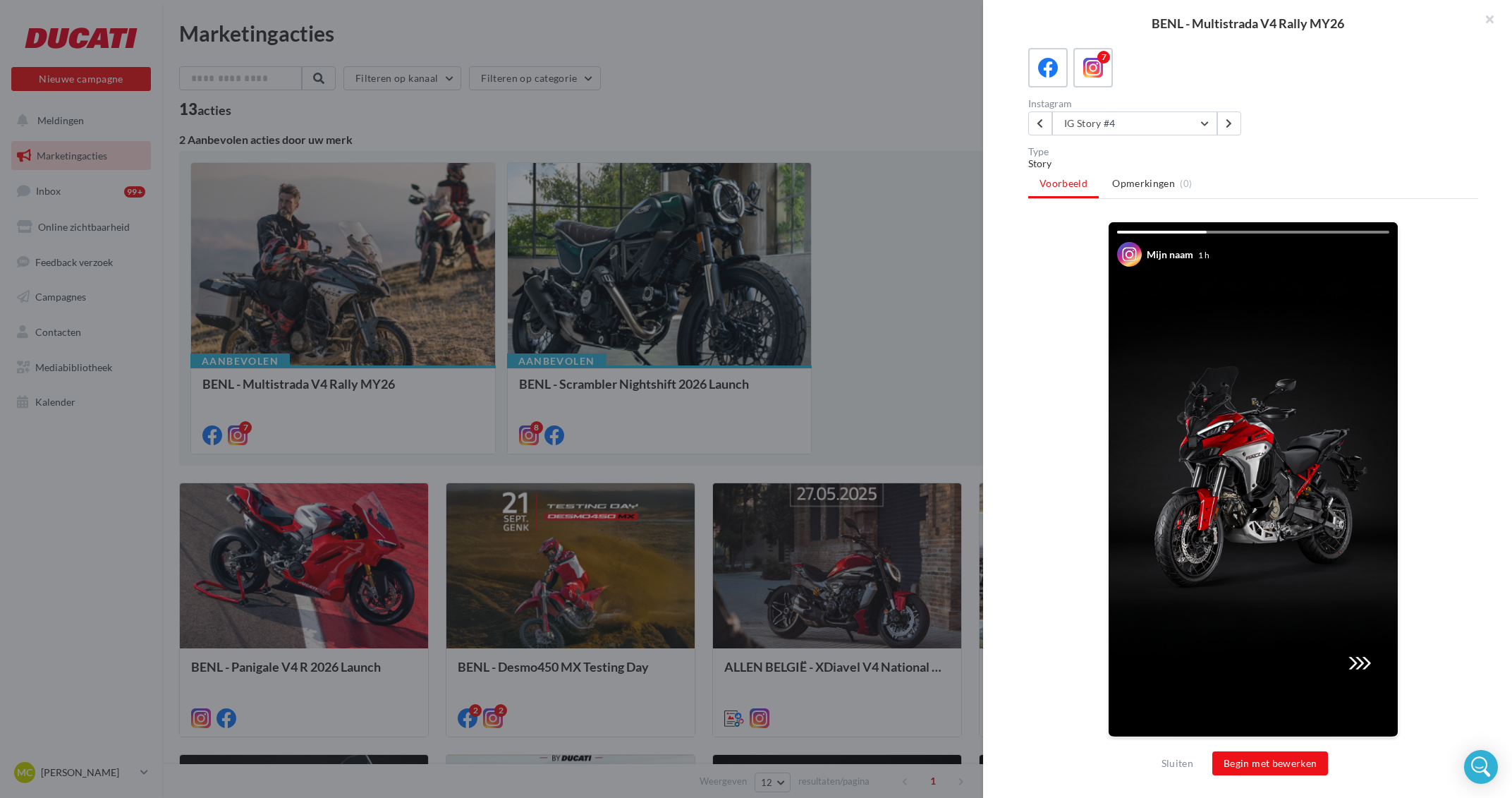
click at [1125, 95] on div "7 Instagram IG Story #4 IG Post IG Story #6 IG Story #5 IG Story #4 IG Story #3…" at bounding box center [1253, 92] width 450 height 88
click at [1126, 107] on div "Instagram" at bounding box center [1138, 104] width 219 height 10
click at [1130, 130] on button "IG Story #4" at bounding box center [1135, 124] width 165 height 24
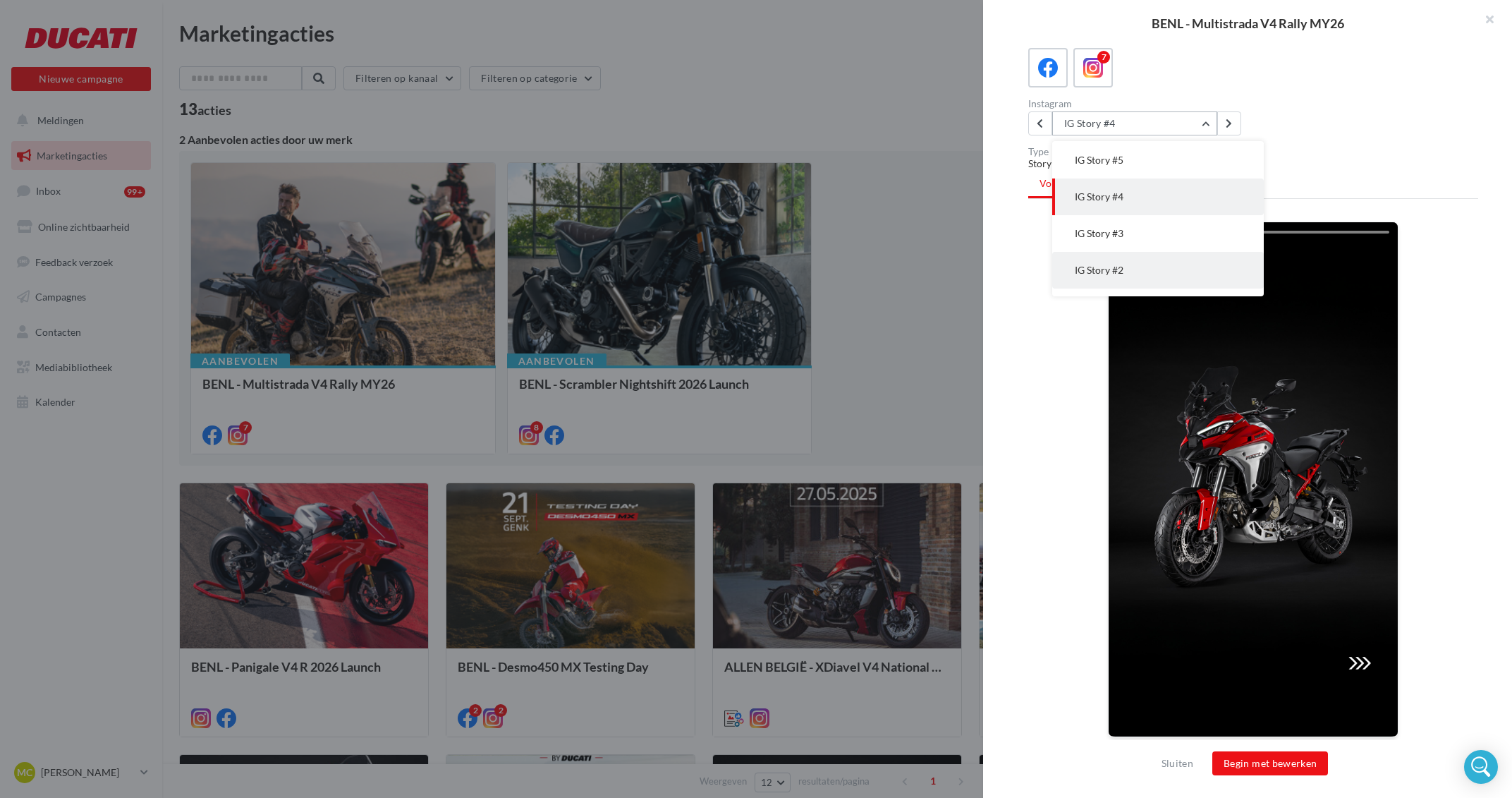
scroll to position [102, 0]
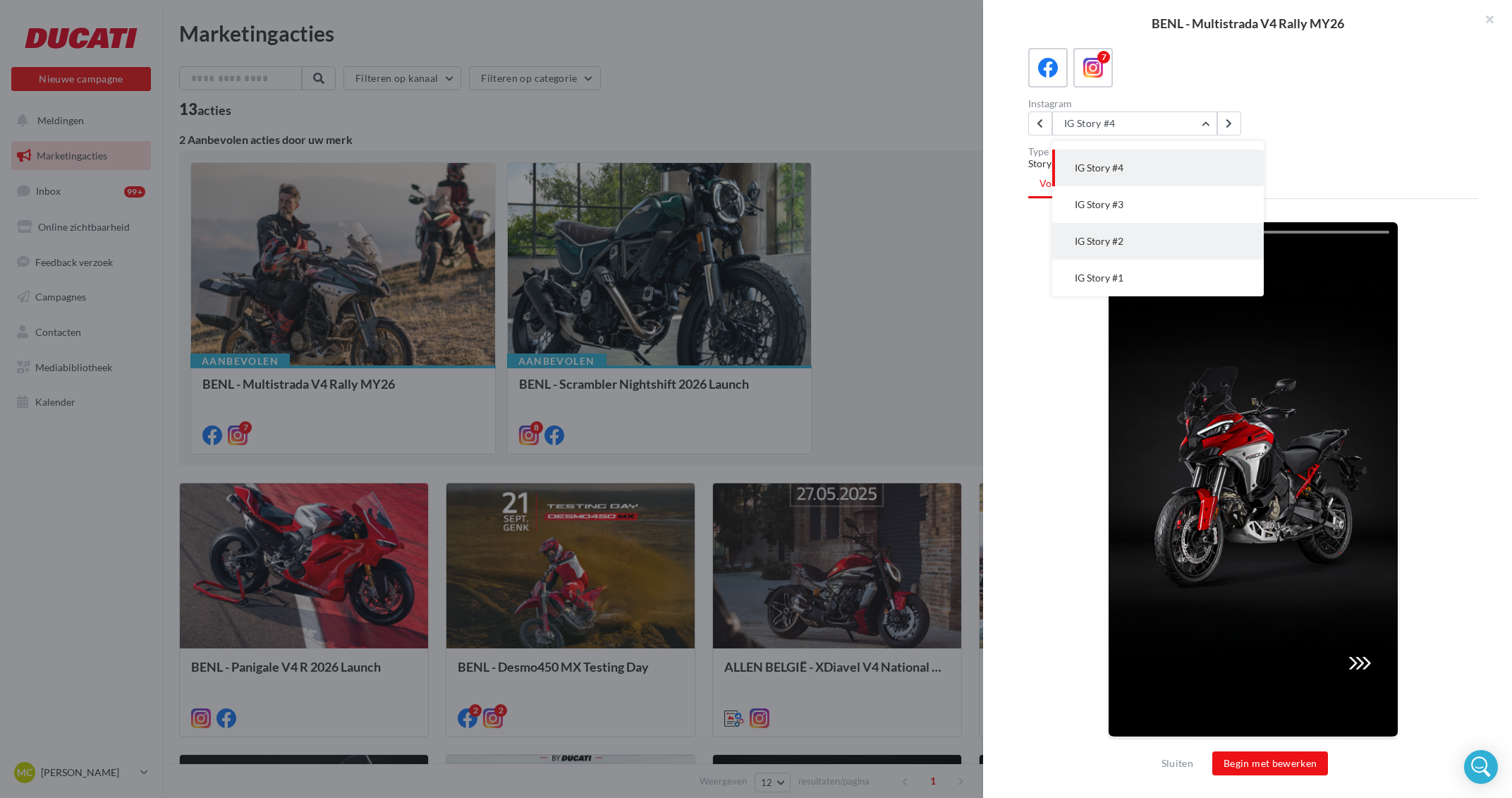
click at [1170, 278] on button "IG Story #1" at bounding box center [1158, 278] width 211 height 37
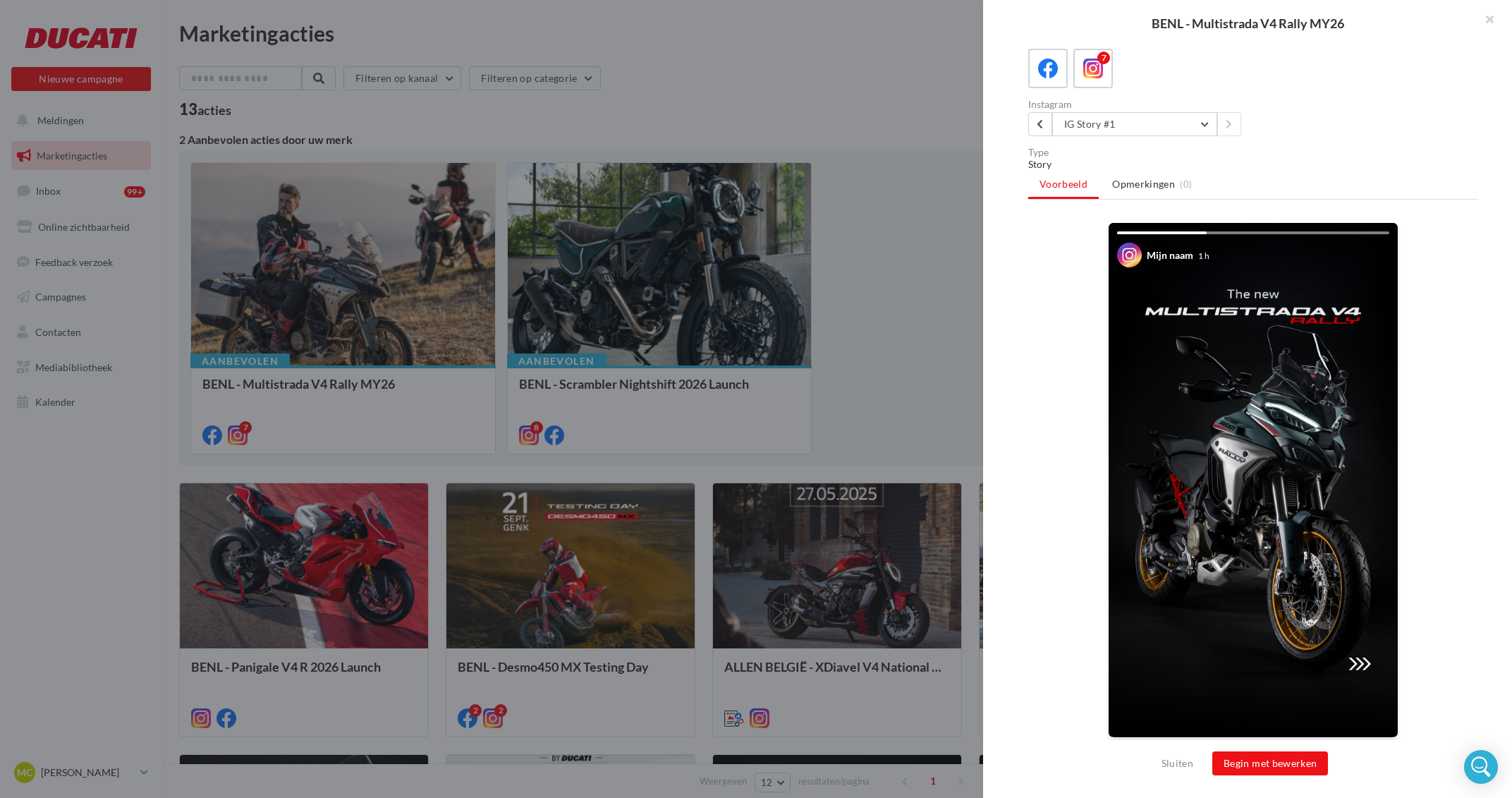
scroll to position [103, 0]
click at [1119, 128] on button "IG Story #1" at bounding box center [1135, 124] width 165 height 24
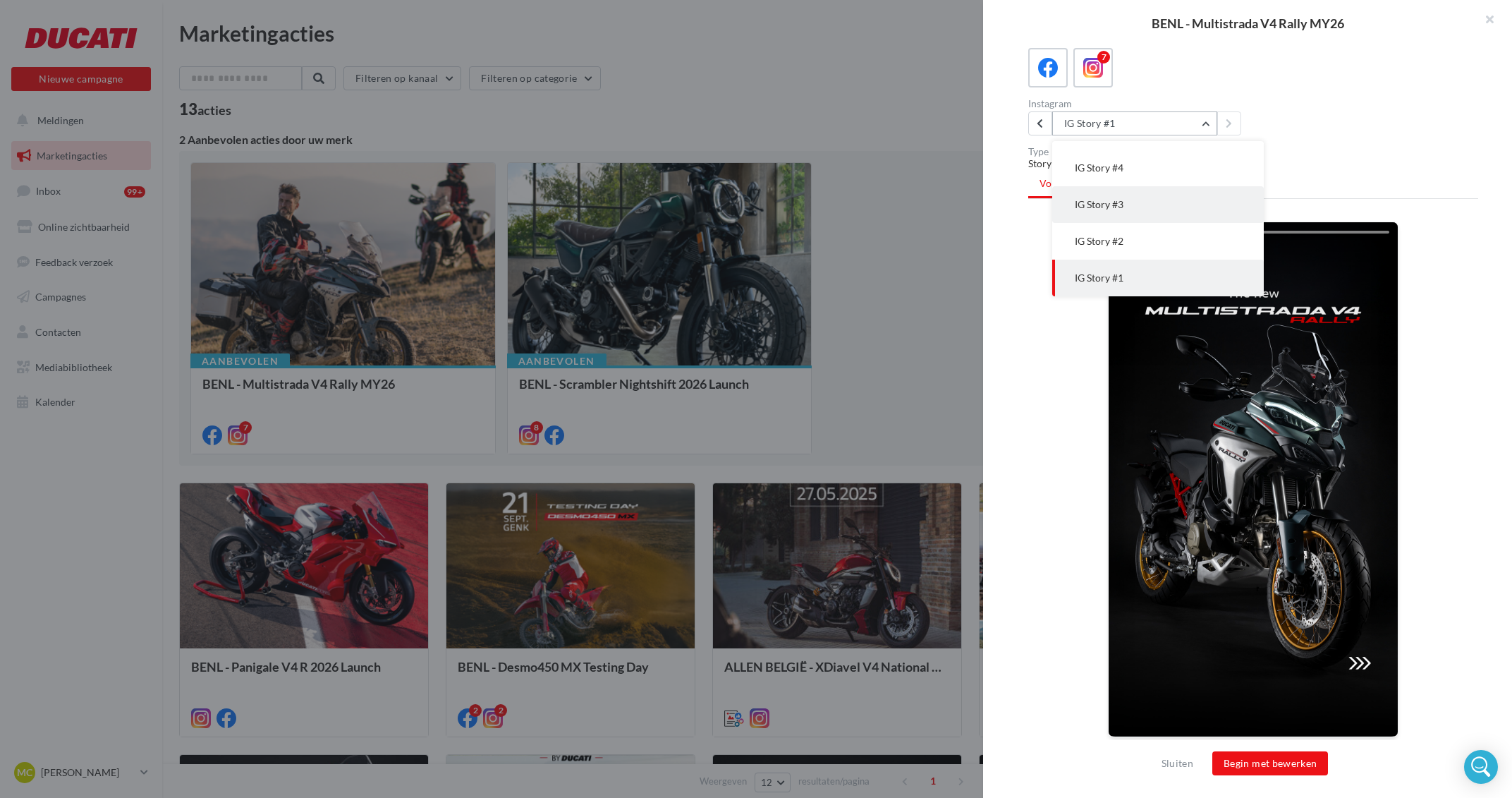
scroll to position [0, 0]
click at [1130, 203] on button "IG Story #6" at bounding box center [1158, 196] width 211 height 37
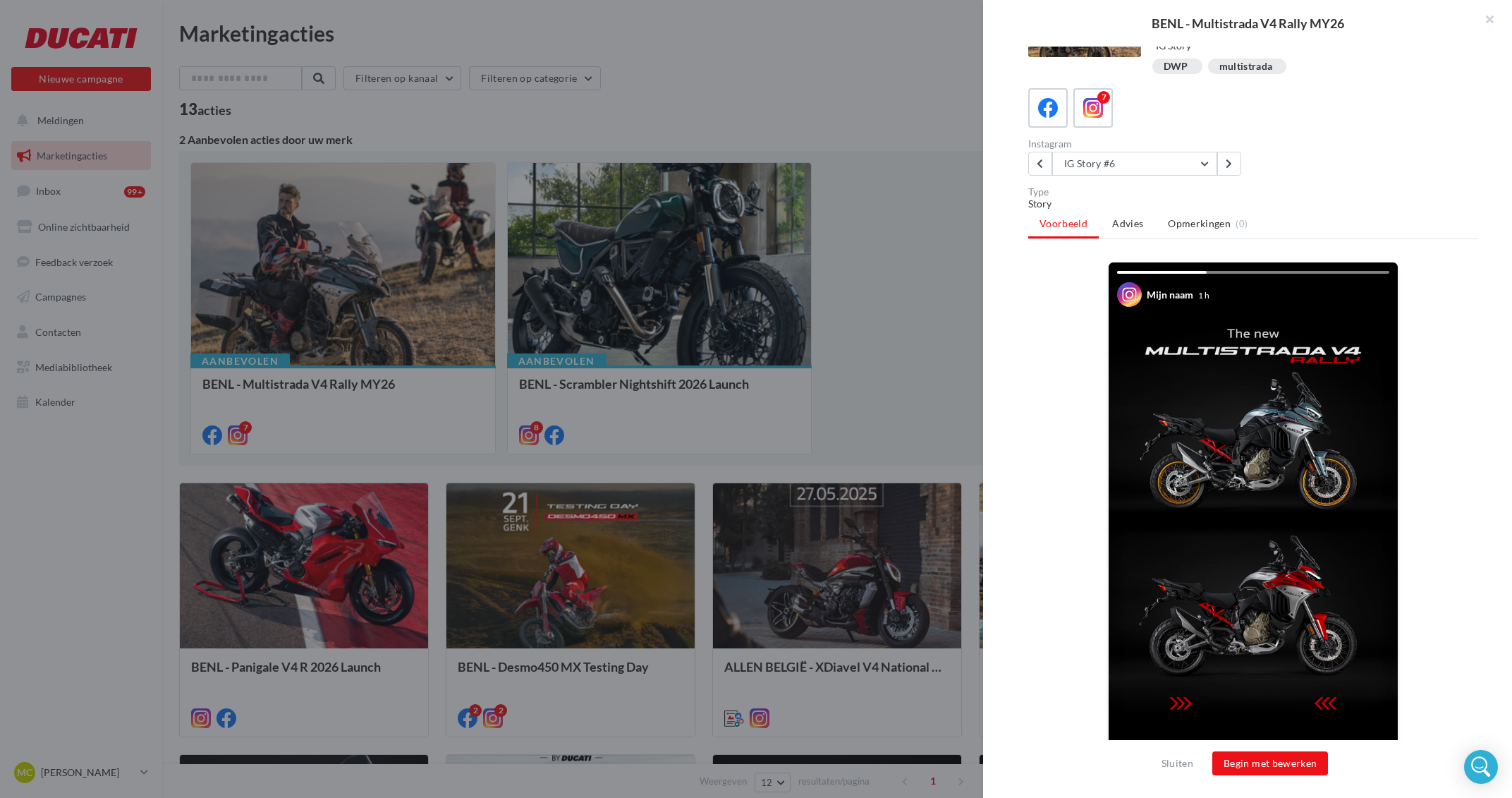
scroll to position [103, 0]
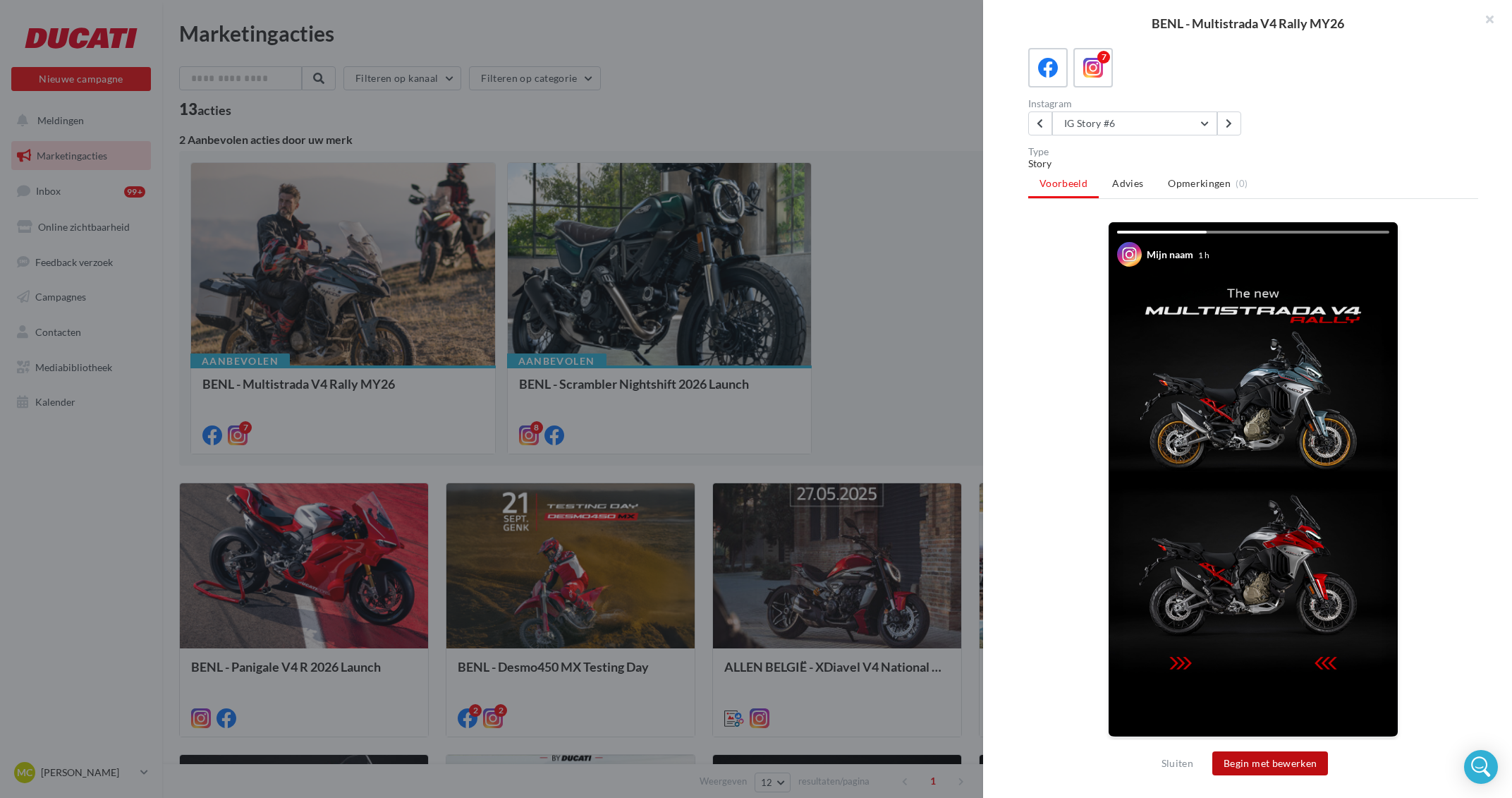
click at [1289, 765] on button "Begin met bewerken" at bounding box center [1270, 763] width 116 height 24
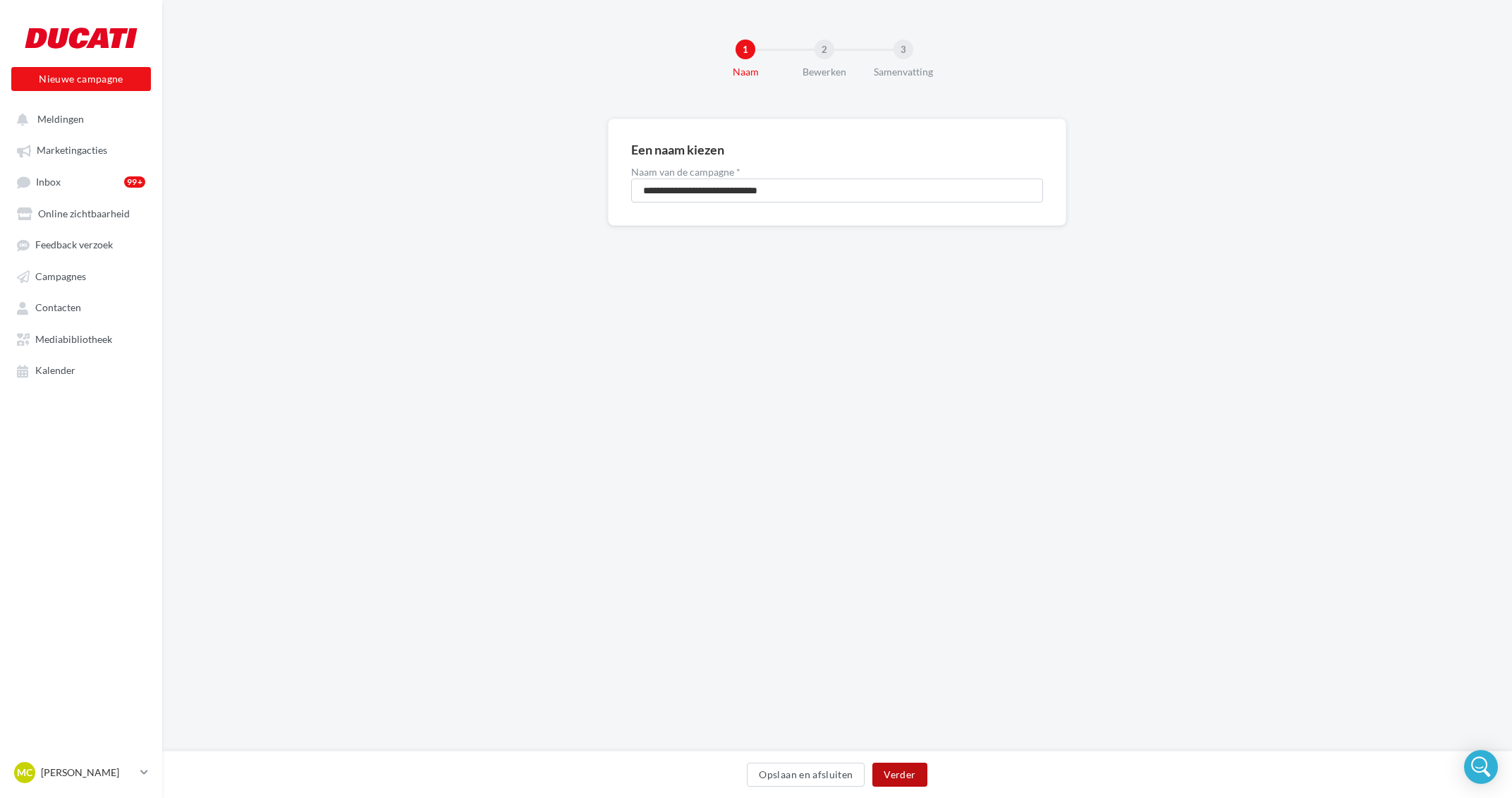
click at [913, 778] on button "Verder" at bounding box center [899, 775] width 54 height 24
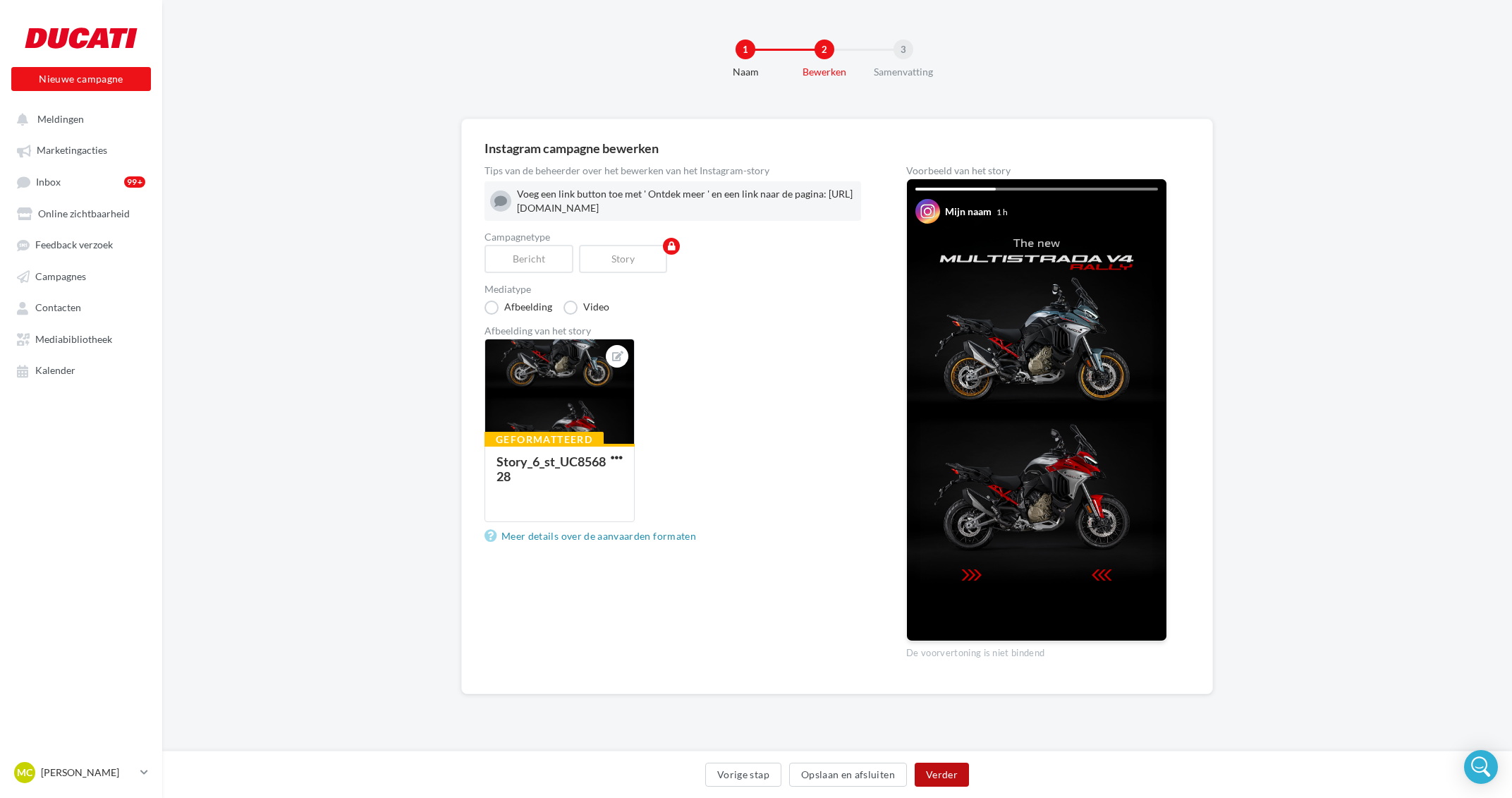
click at [963, 776] on button "Verder" at bounding box center [942, 775] width 54 height 24
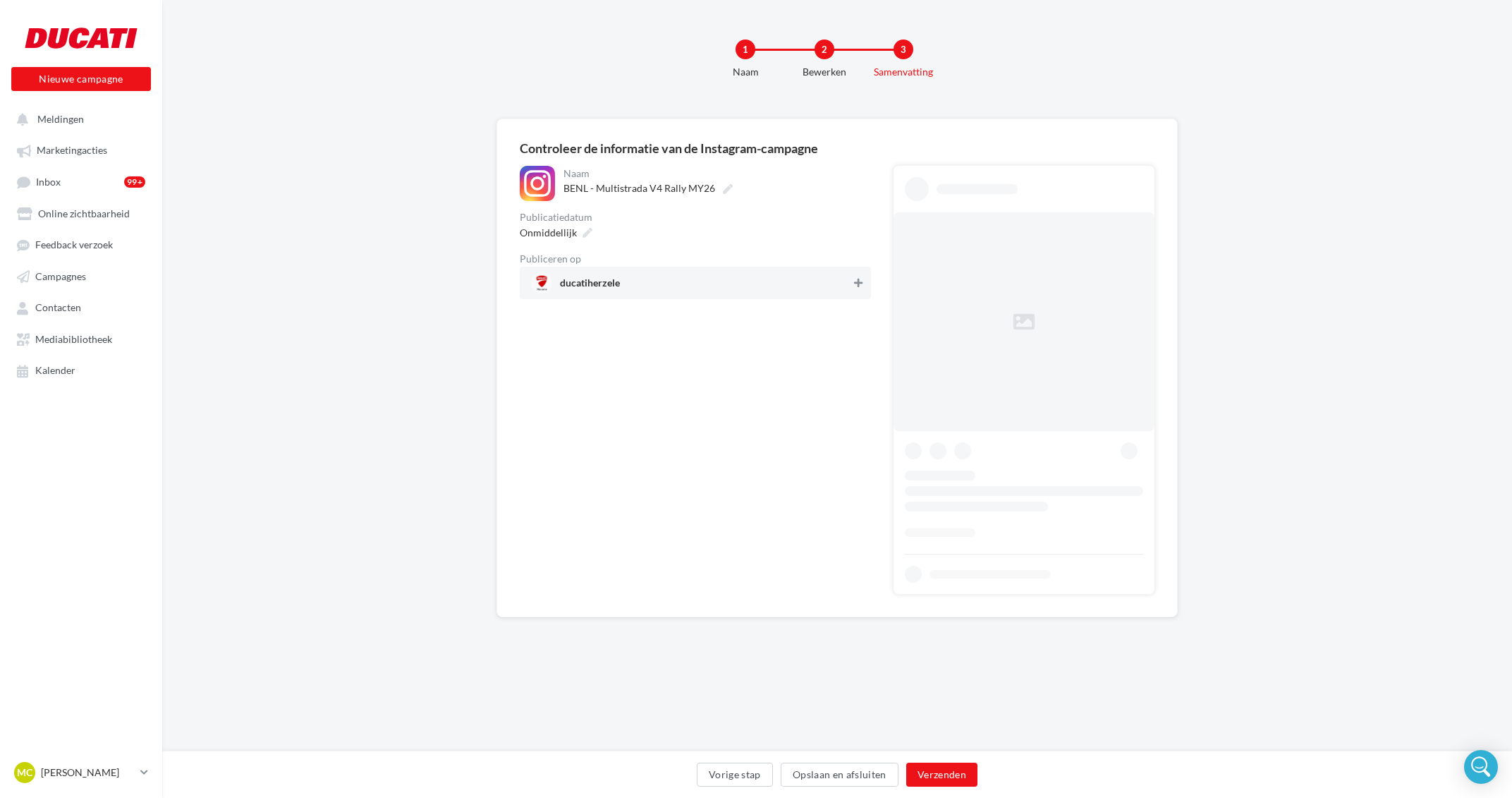
click at [860, 285] on icon at bounding box center [858, 283] width 8 height 10
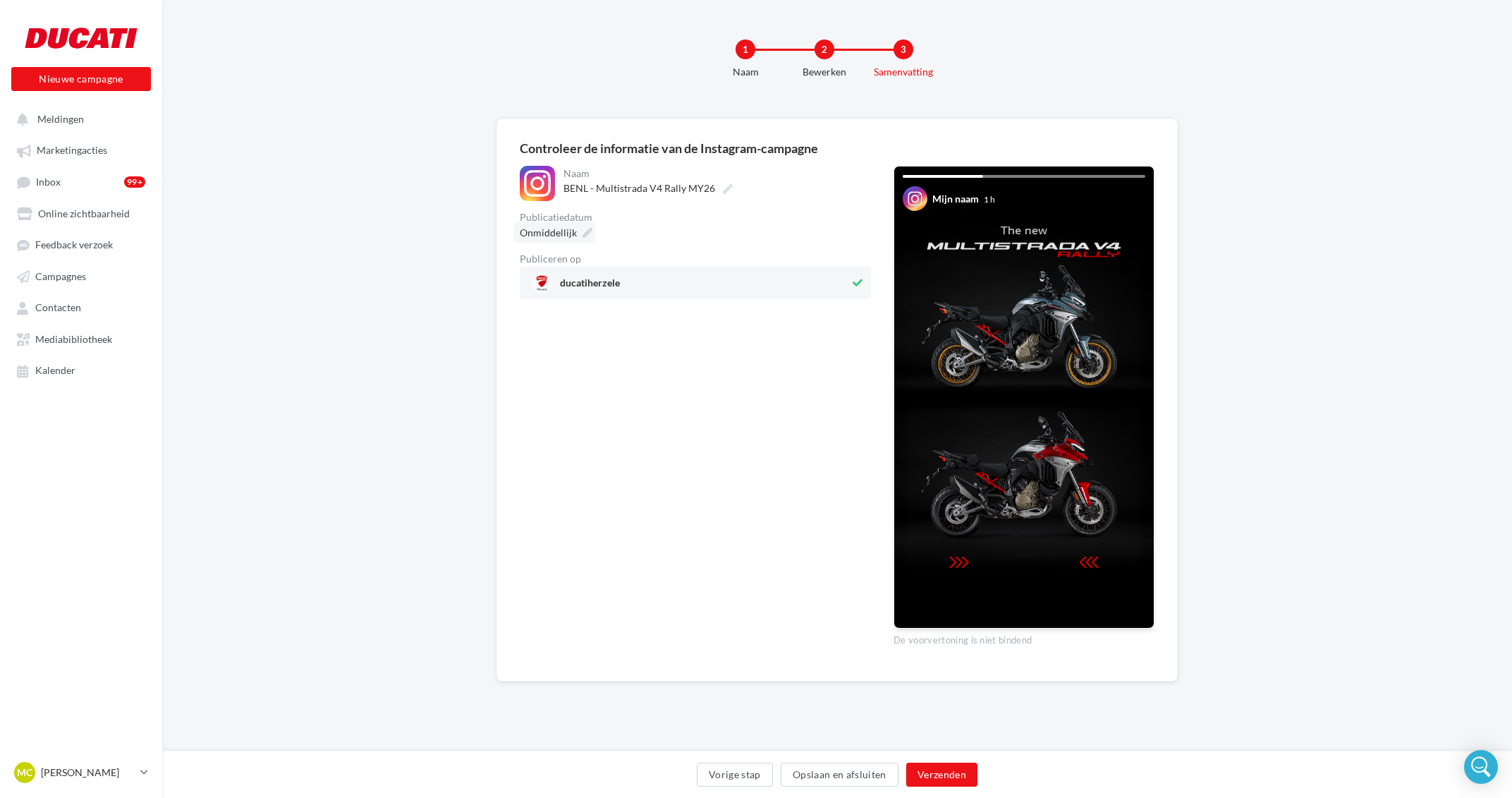
click at [582, 230] on icon at bounding box center [587, 233] width 10 height 10
click at [570, 267] on select "* * * * * * * * * * ** ** ** ** ** ** ** ** ** ** ** ** ** **" at bounding box center [587, 273] width 35 height 11
click at [551, 501] on button "Bevestigen" at bounding box center [539, 504] width 70 height 24
click at [929, 778] on button "Verzenden" at bounding box center [942, 775] width 71 height 24
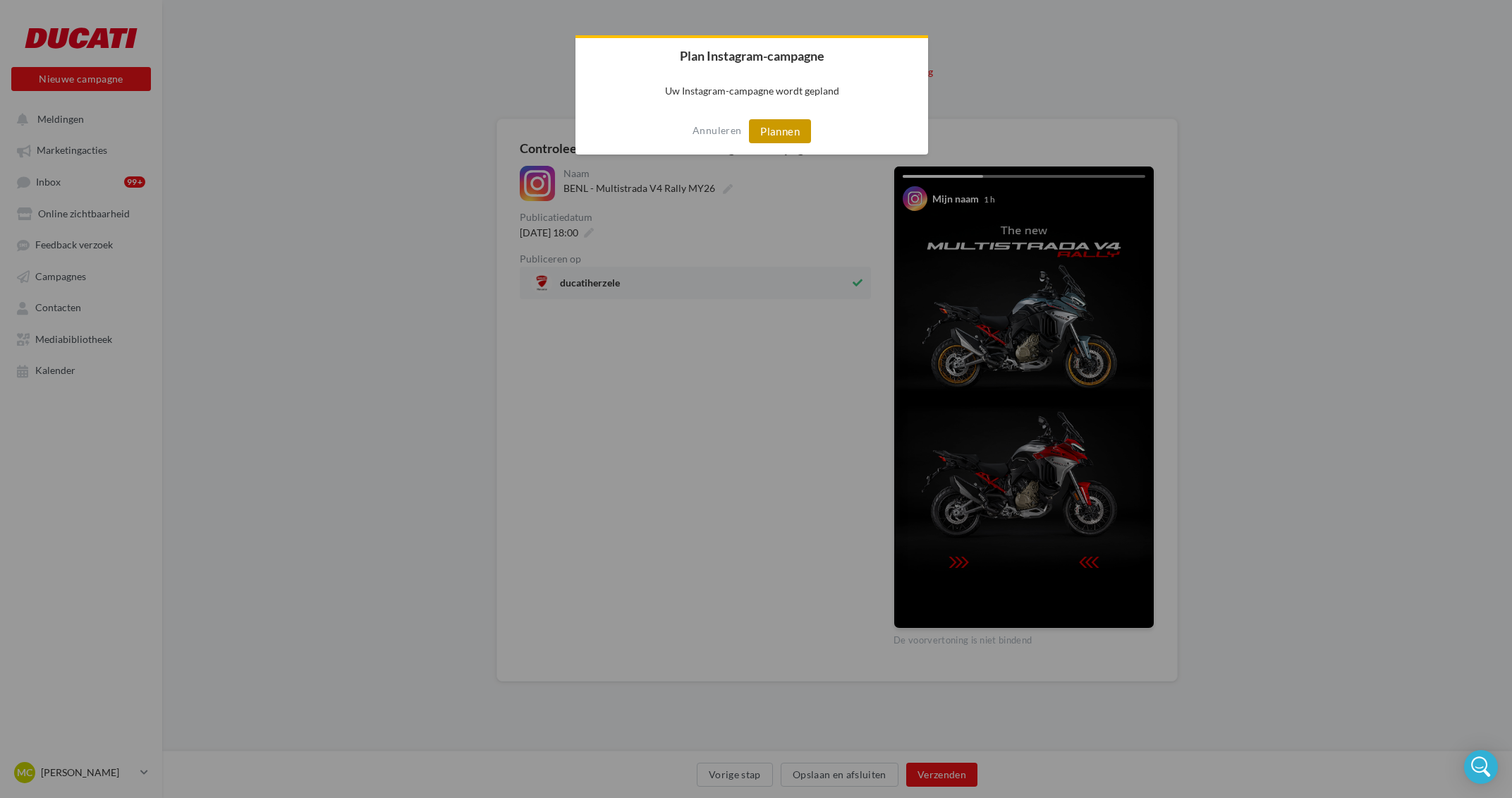
click at [783, 137] on button "Plannen" at bounding box center [780, 131] width 62 height 24
